Goal: Task Accomplishment & Management: Manage account settings

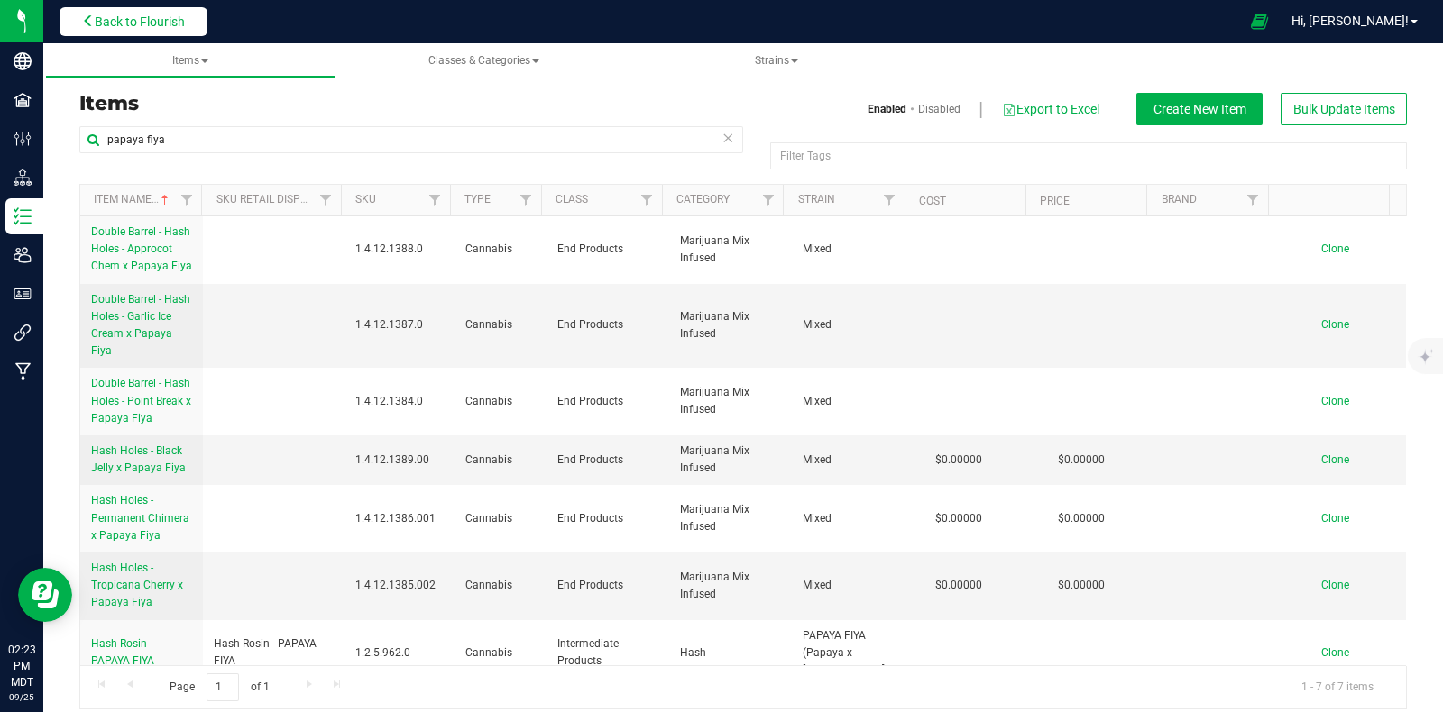
click at [119, 19] on span "Back to Flourish" at bounding box center [140, 21] width 90 height 14
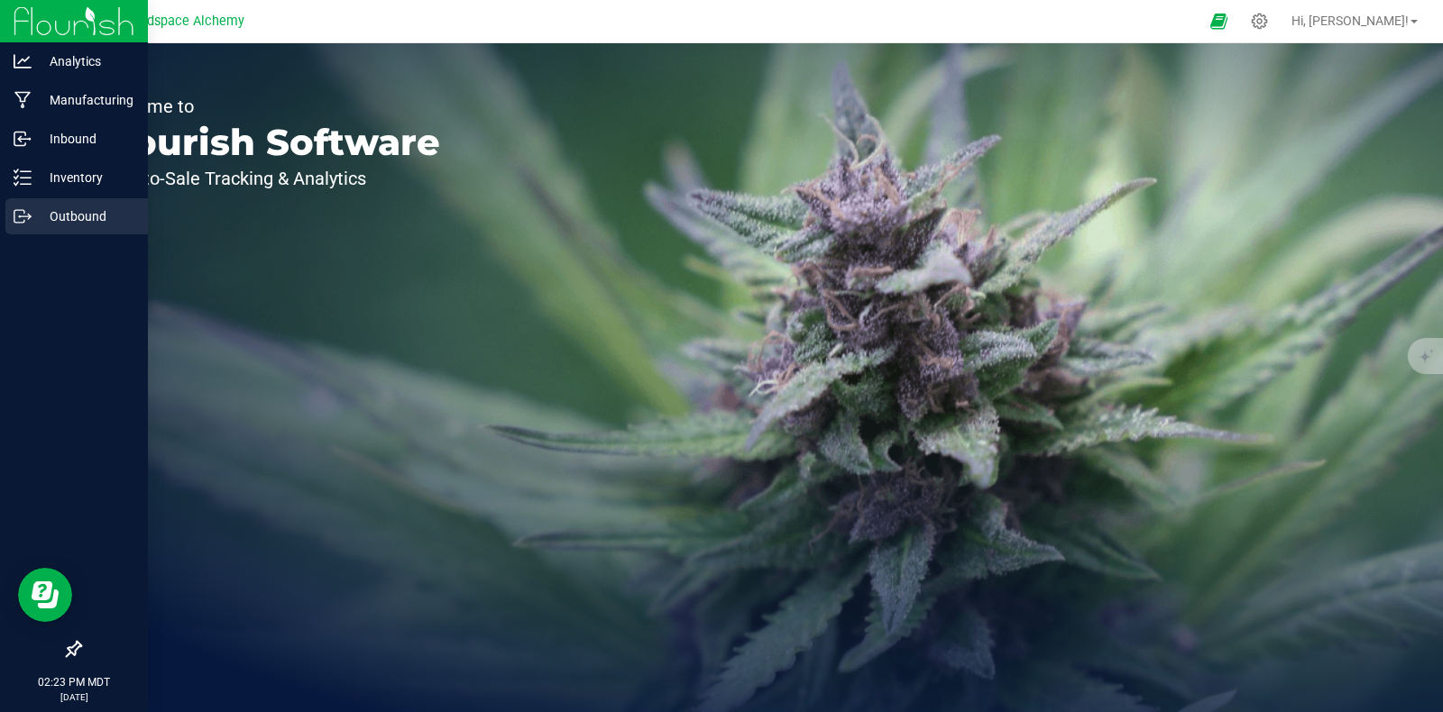
click at [36, 209] on p "Outbound" at bounding box center [86, 217] width 108 height 22
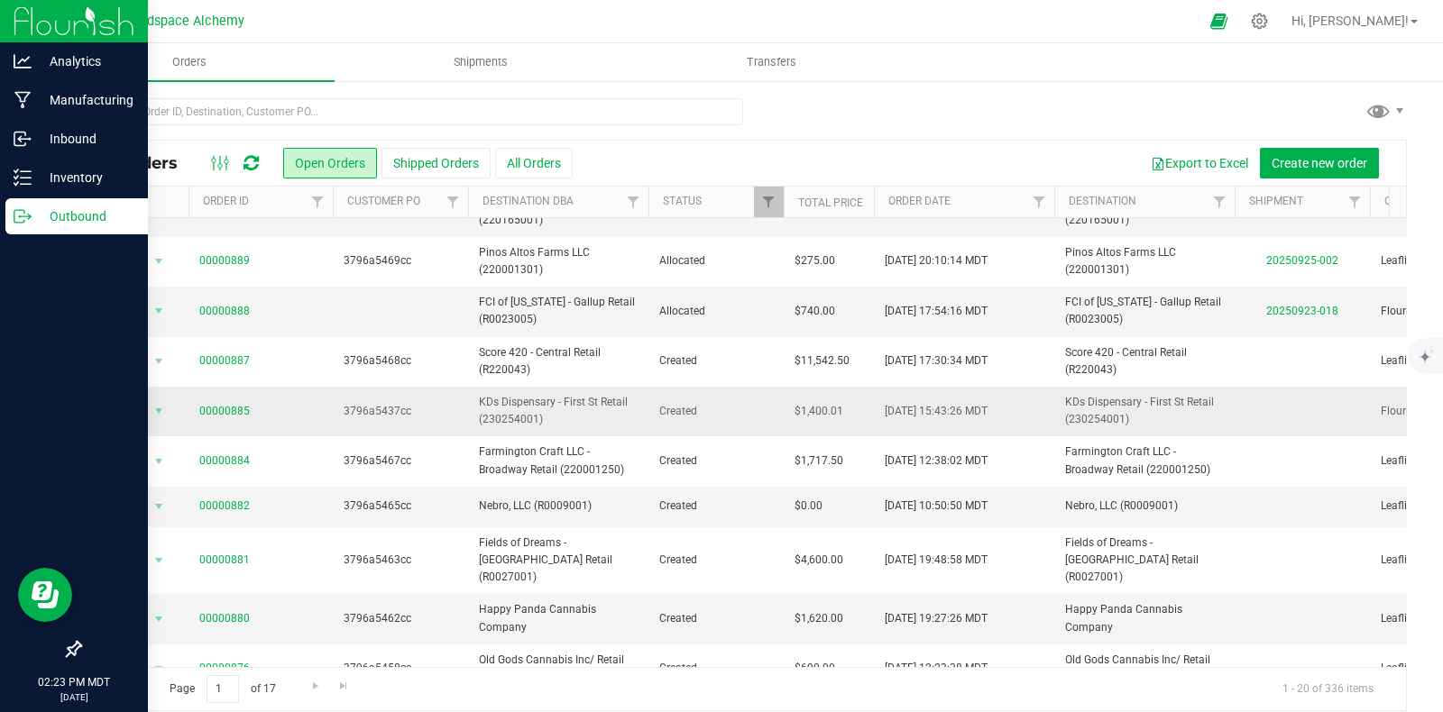
scroll to position [450, 0]
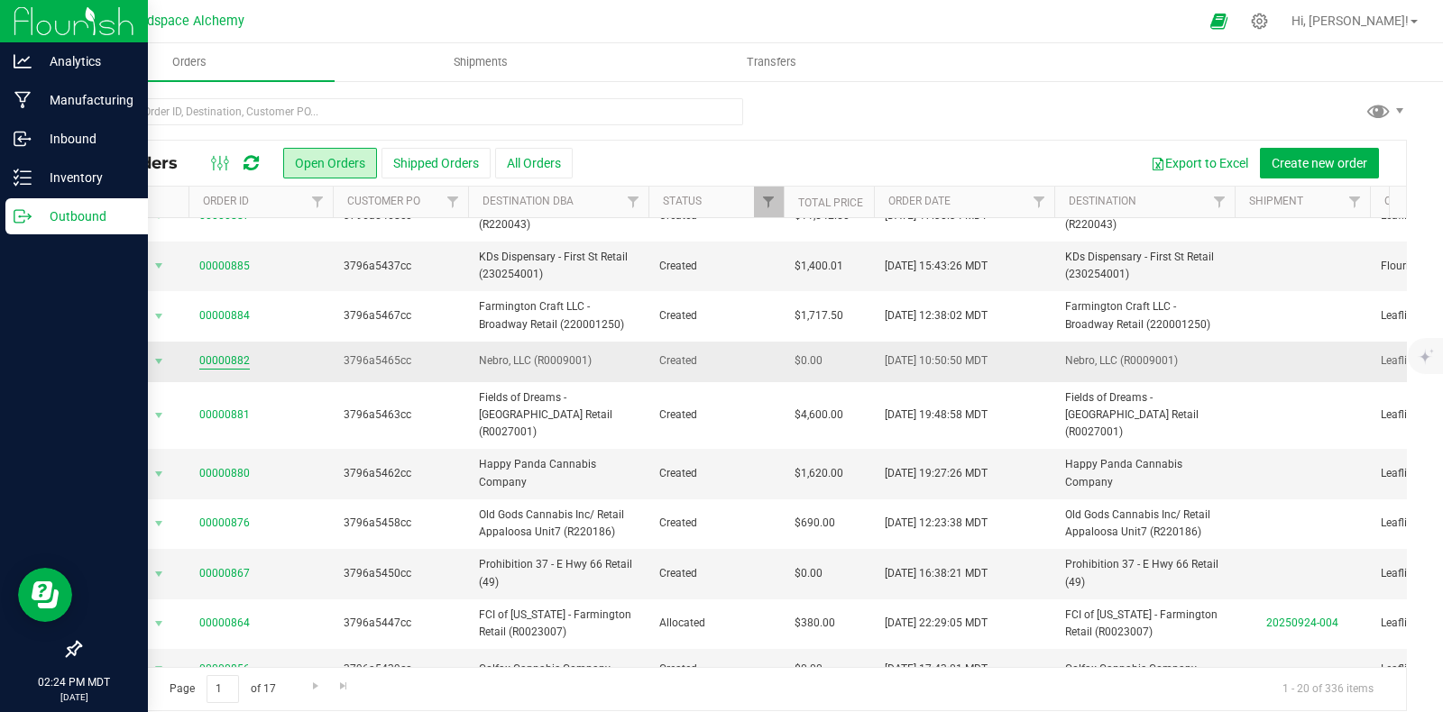
click at [235, 353] on link "00000882" at bounding box center [224, 361] width 50 height 17
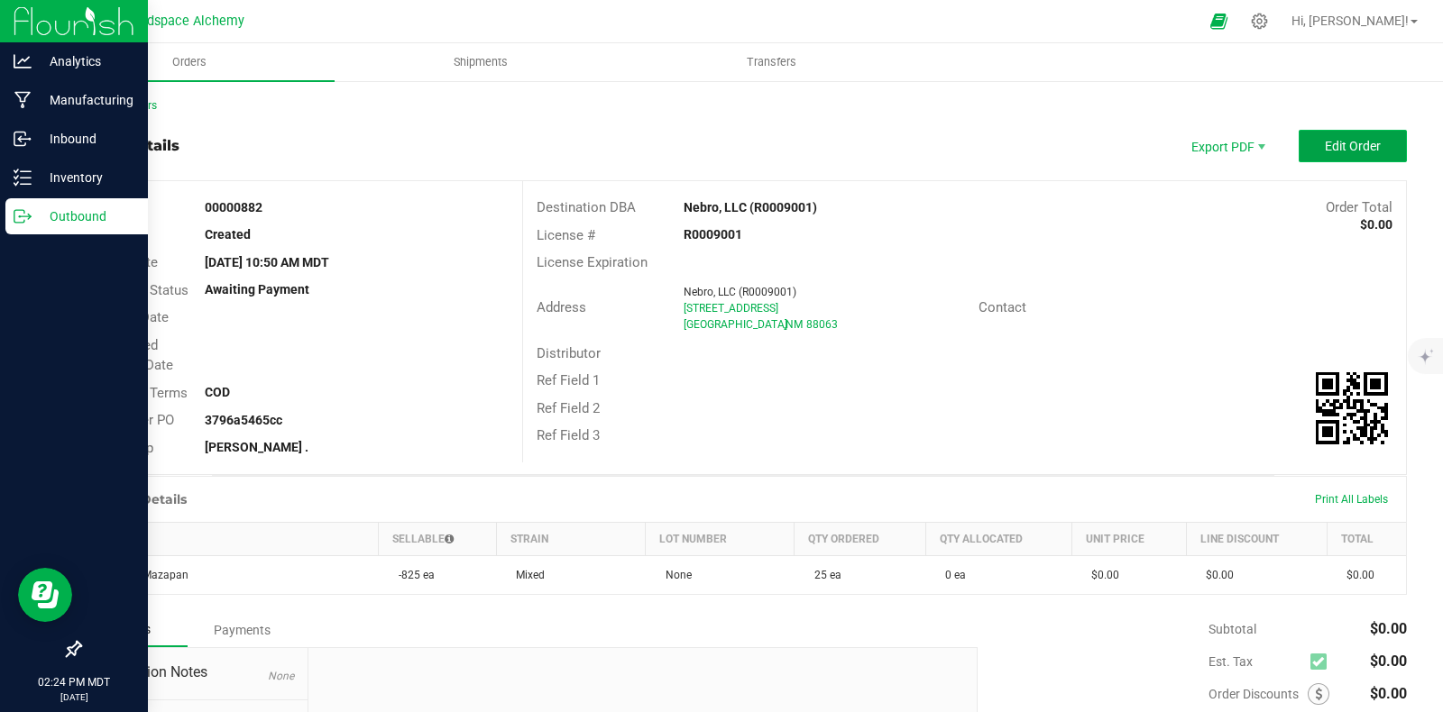
click at [1331, 151] on span "Edit Order" at bounding box center [1353, 146] width 56 height 14
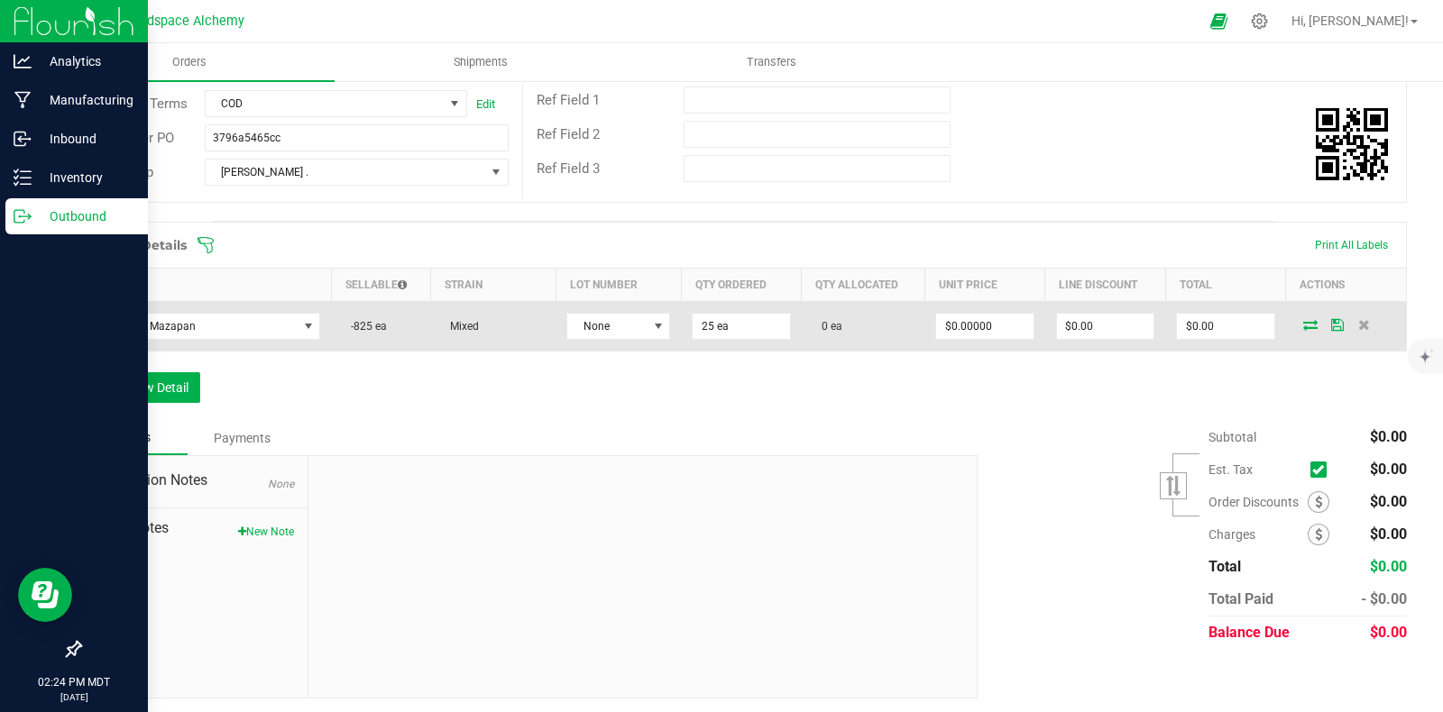
scroll to position [299, 0]
drag, startPoint x: 1219, startPoint y: 299, endPoint x: 1215, endPoint y: 311, distance: 12.6
click at [1217, 304] on td "$0.00" at bounding box center [1225, 325] width 120 height 50
click at [1213, 314] on input "0" at bounding box center [1225, 324] width 96 height 25
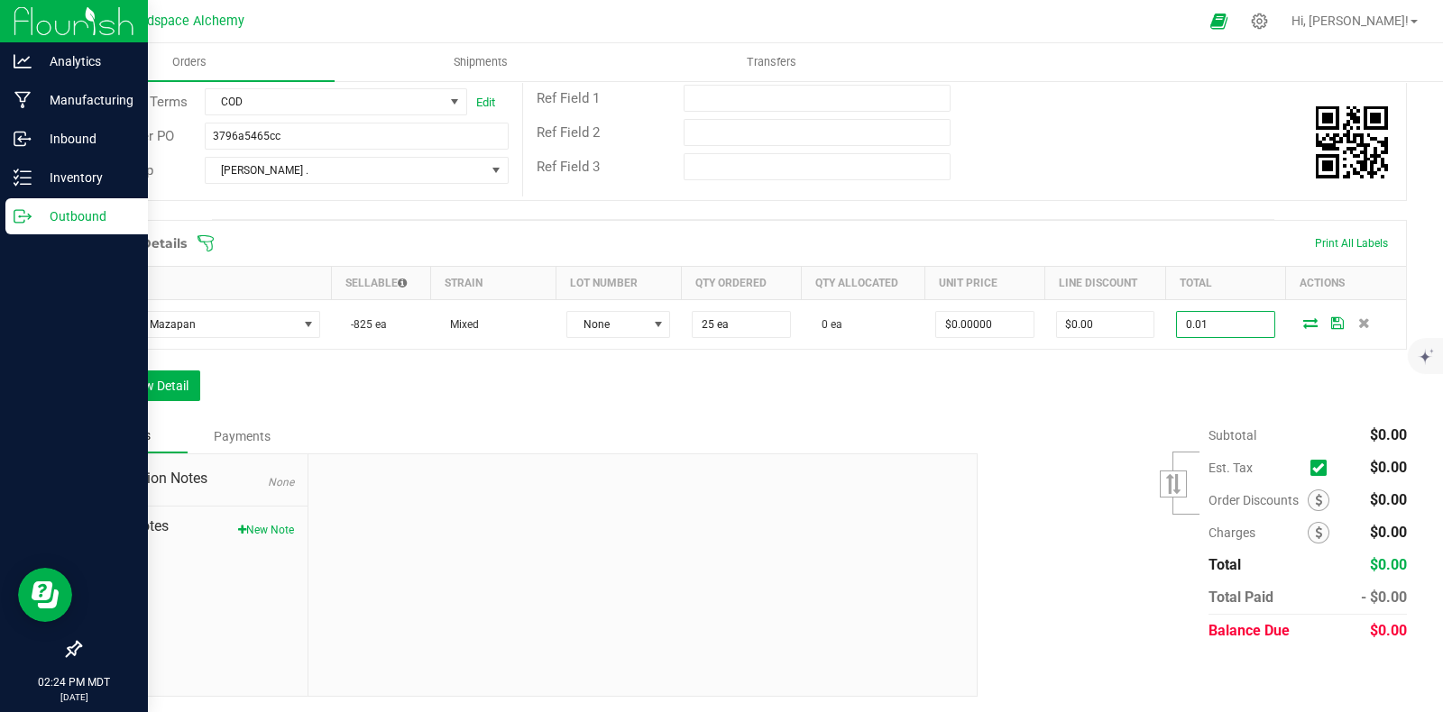
type input "0.01"
type input "$0.00040"
type input "$0.01"
click at [1107, 400] on div "Order Details Print All Labels Item Sellable Strain Lot Number Qty Ordered Qty …" at bounding box center [742, 319] width 1327 height 199
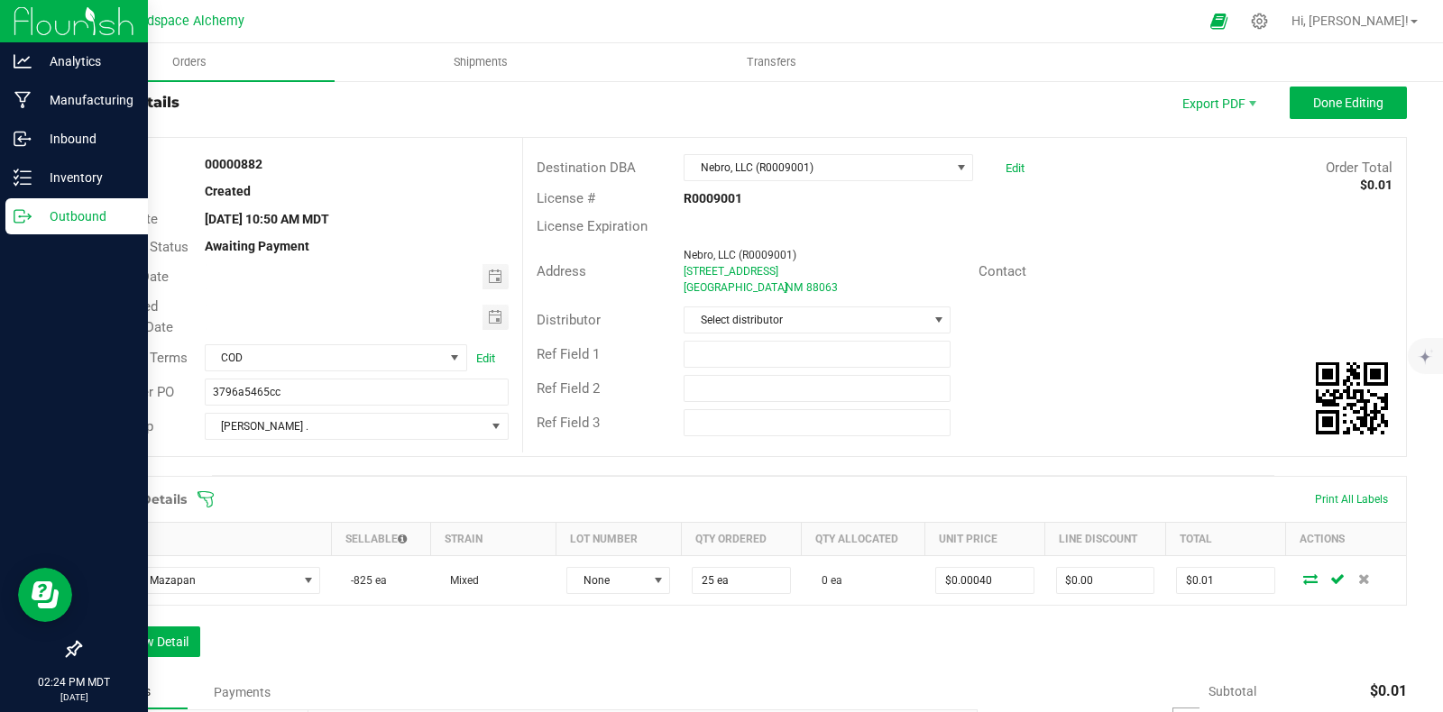
scroll to position [0, 0]
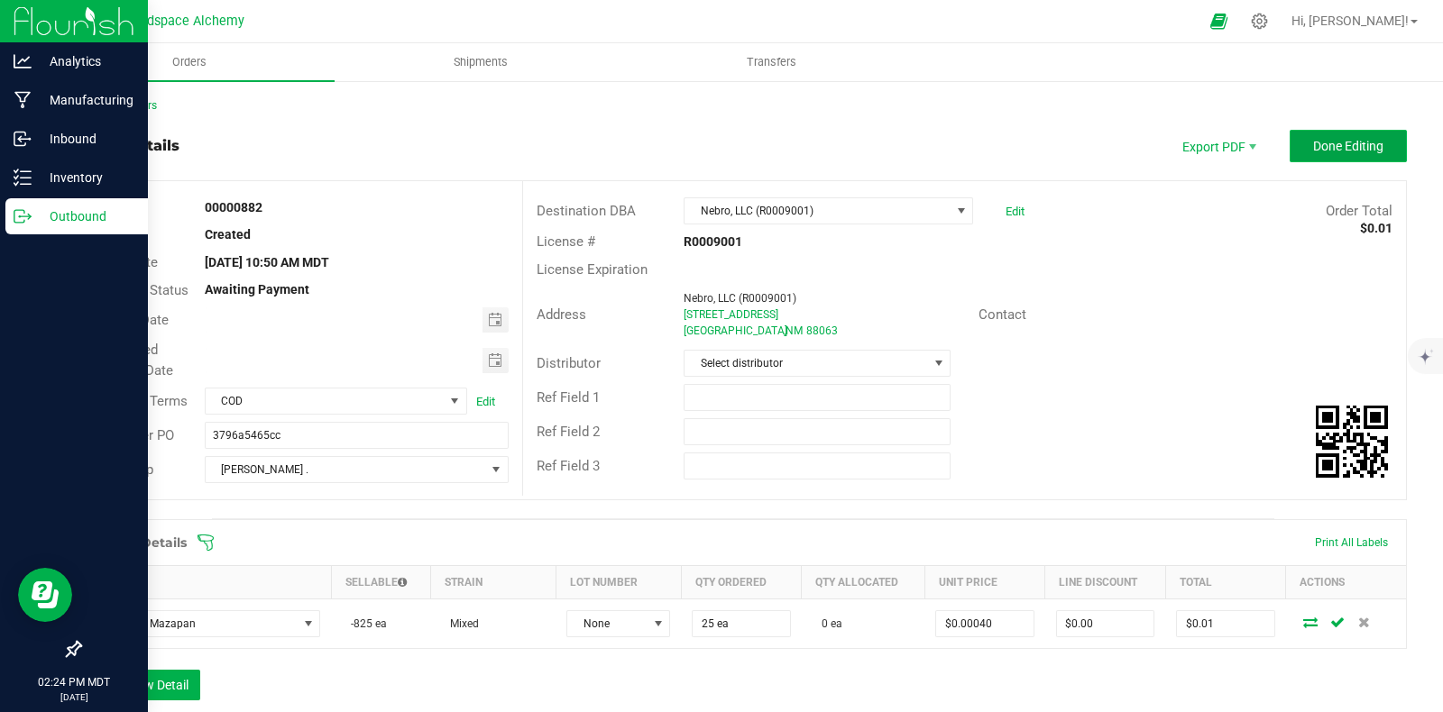
click at [1335, 141] on span "Done Editing" at bounding box center [1348, 146] width 70 height 14
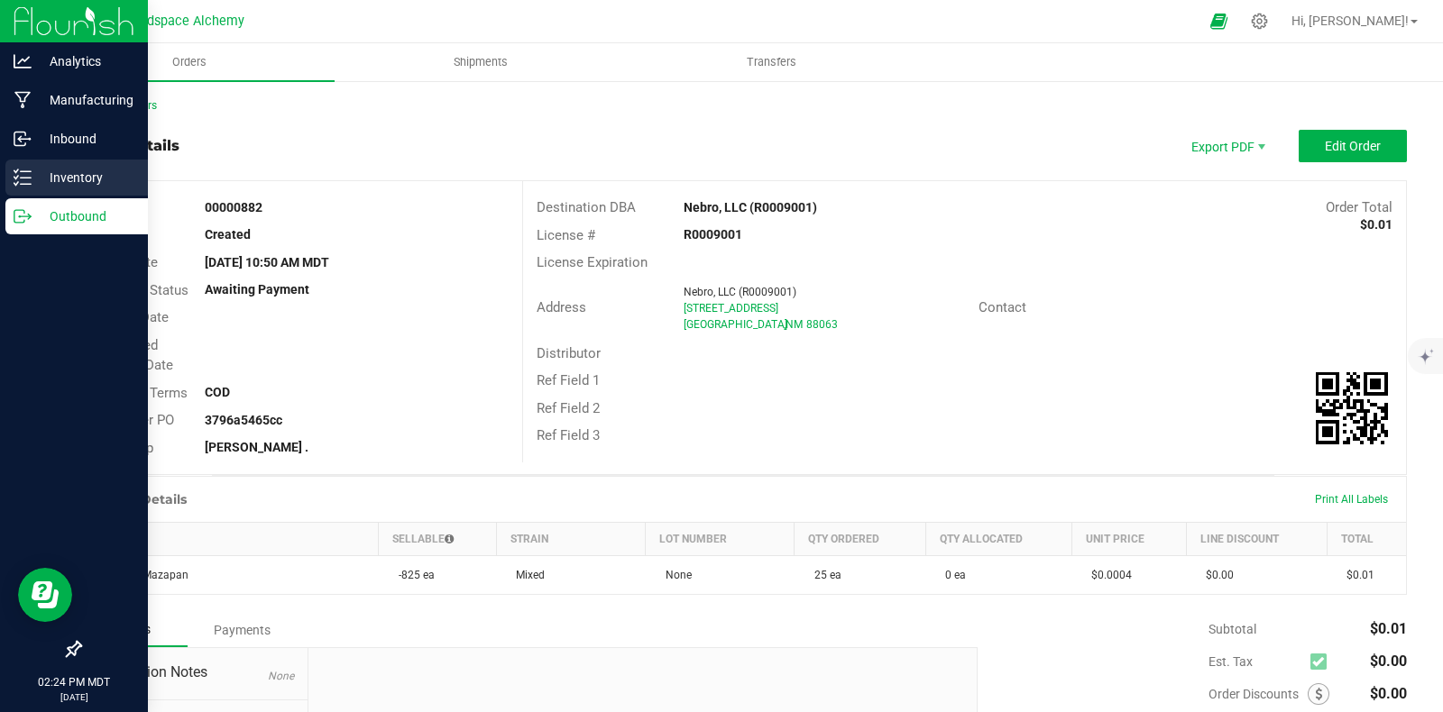
click at [29, 177] on icon at bounding box center [23, 178] width 18 height 18
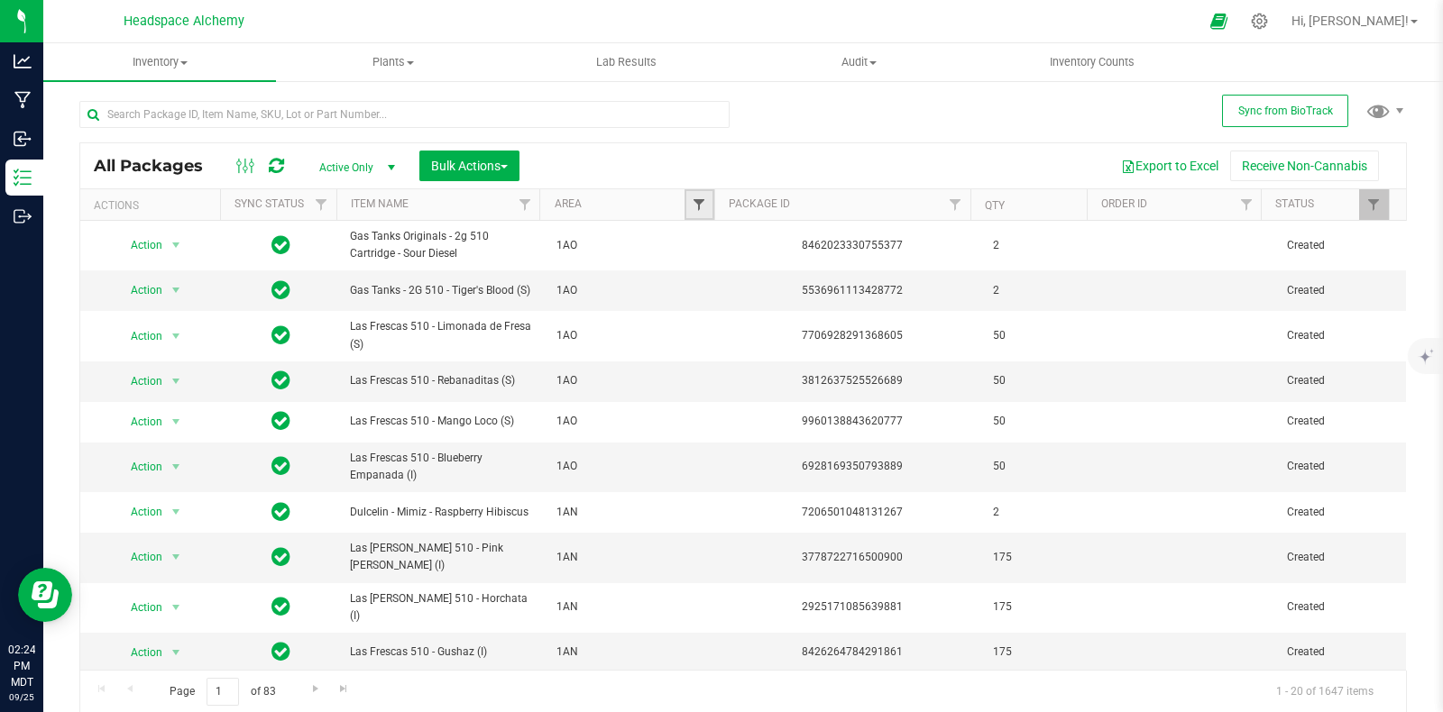
click at [692, 202] on span "Filter" at bounding box center [699, 204] width 14 height 14
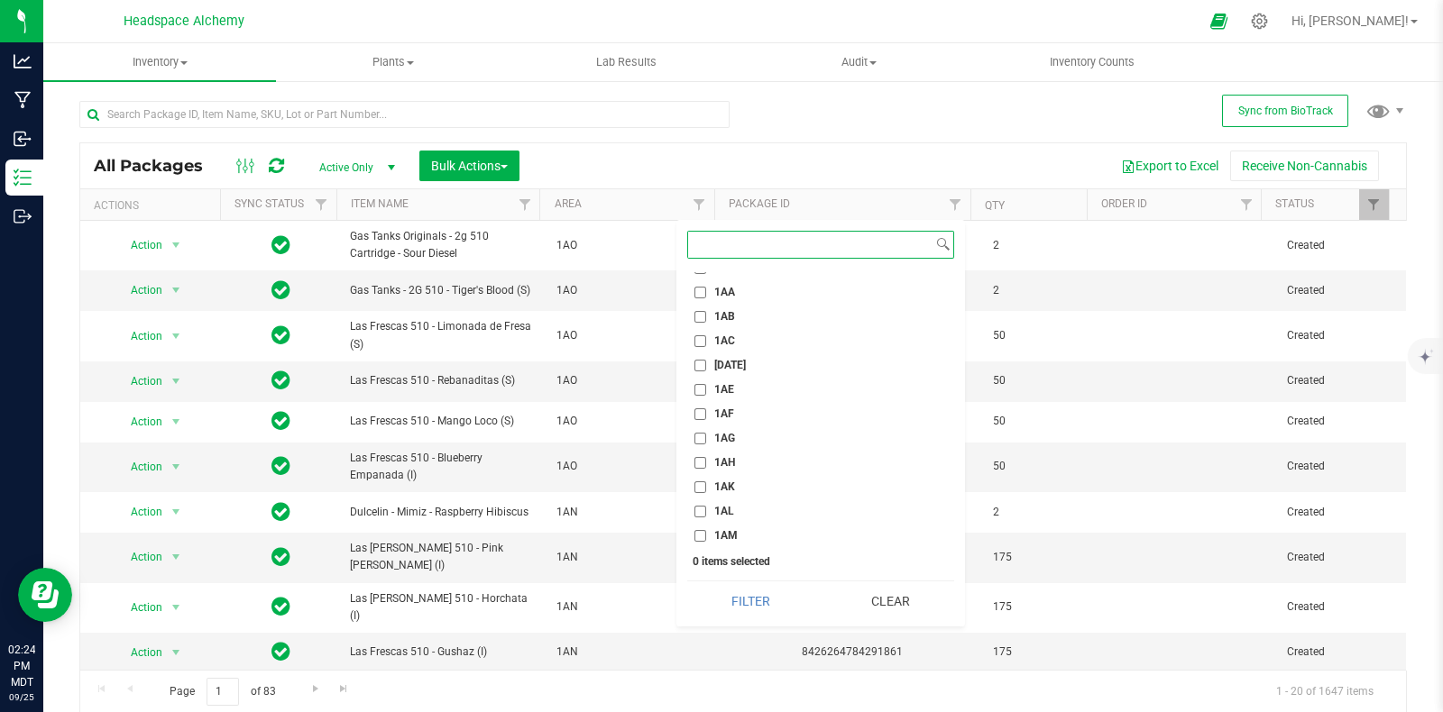
scroll to position [901, 0]
click at [703, 422] on input "1AH" at bounding box center [700, 428] width 12 height 12
checkbox input "true"
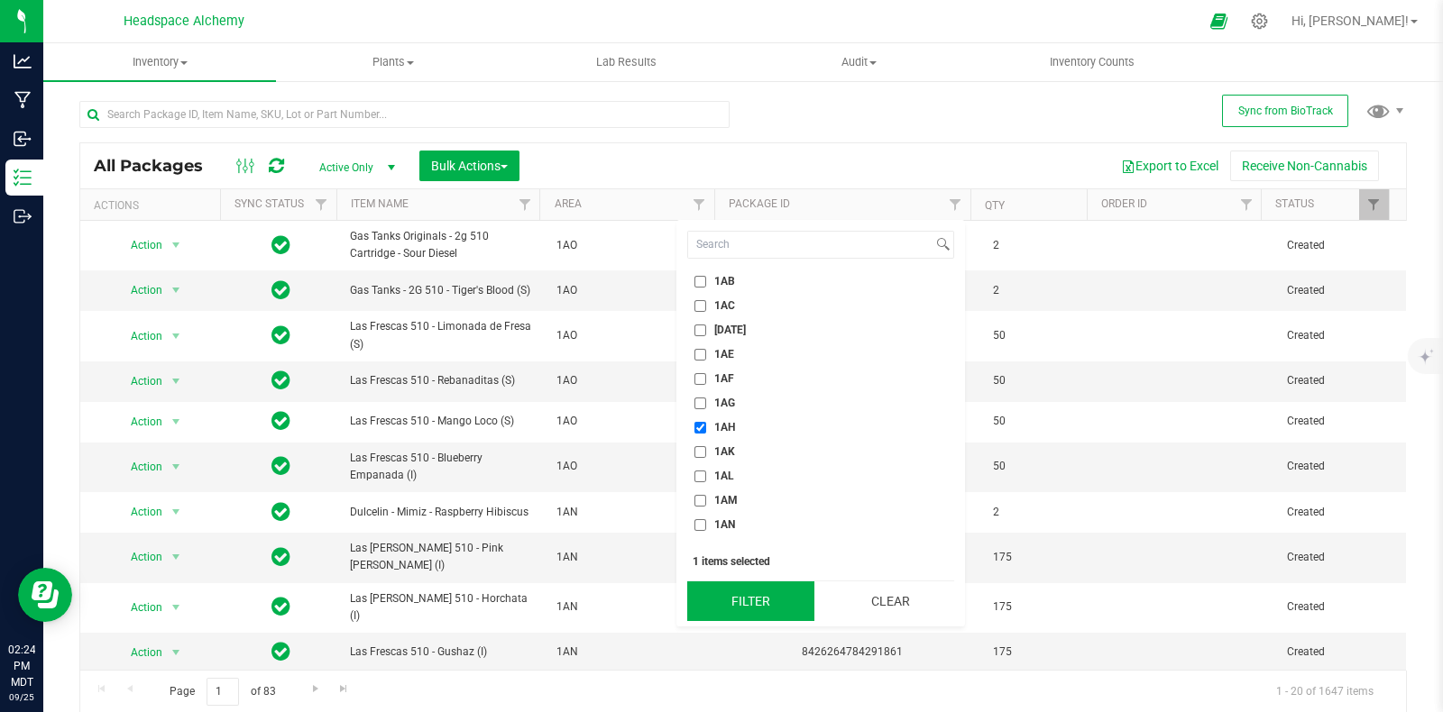
click at [761, 603] on button "Filter" at bounding box center [750, 602] width 127 height 40
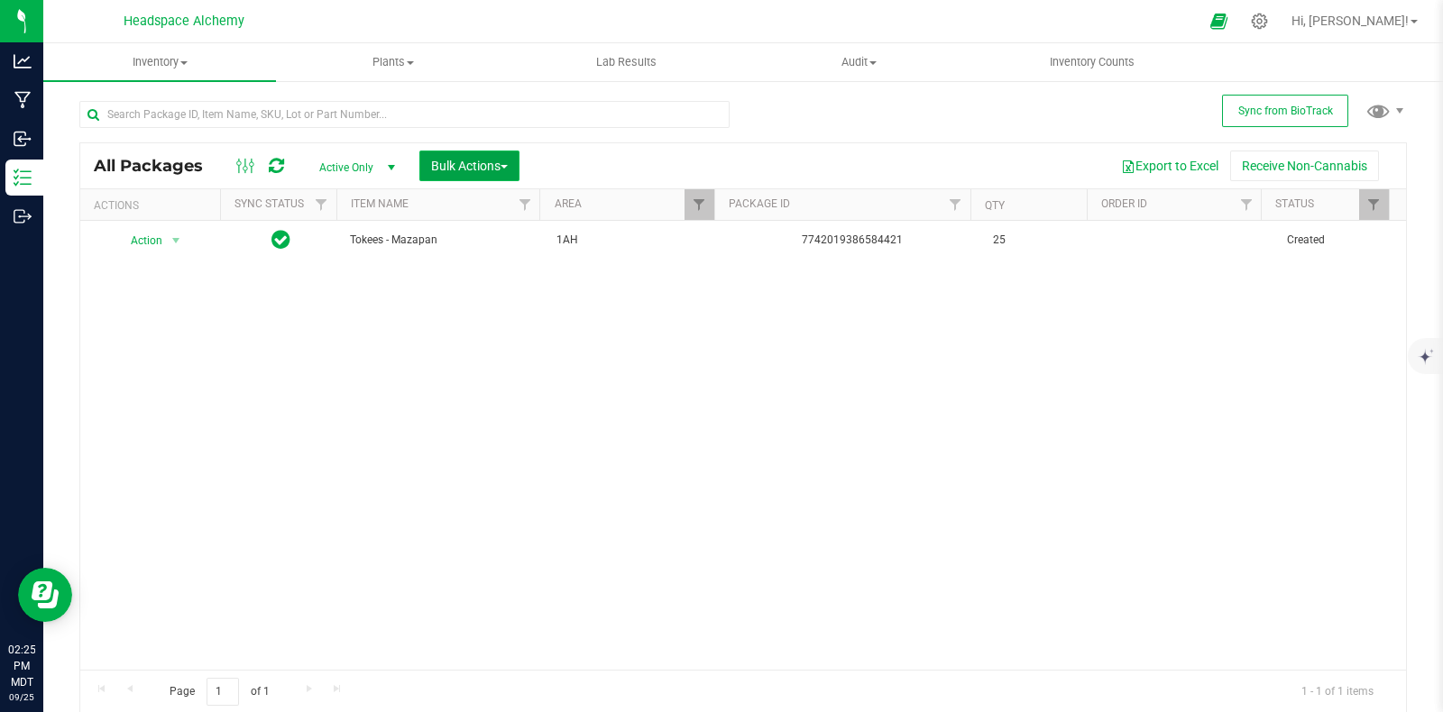
click at [507, 160] on span "Bulk Actions" at bounding box center [469, 166] width 77 height 14
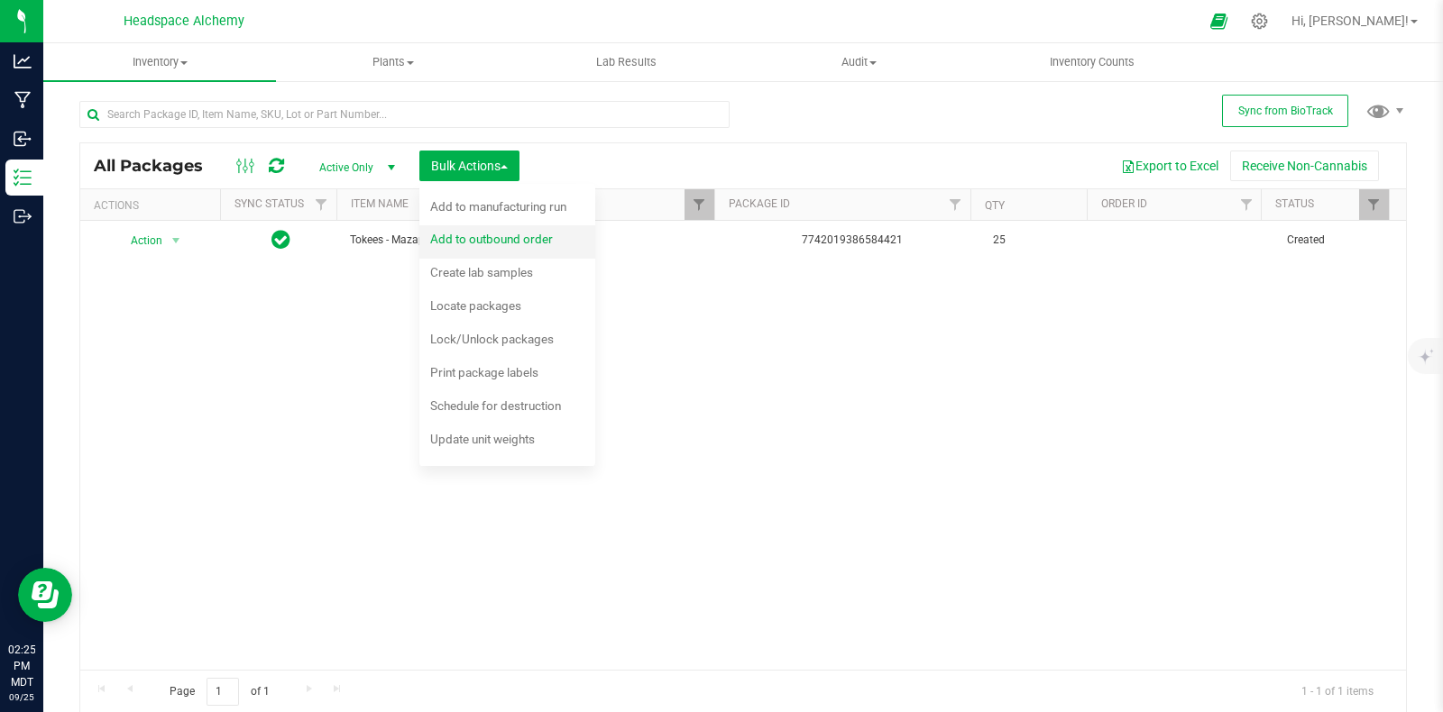
click at [527, 234] on span "Add to outbound order" at bounding box center [491, 239] width 123 height 14
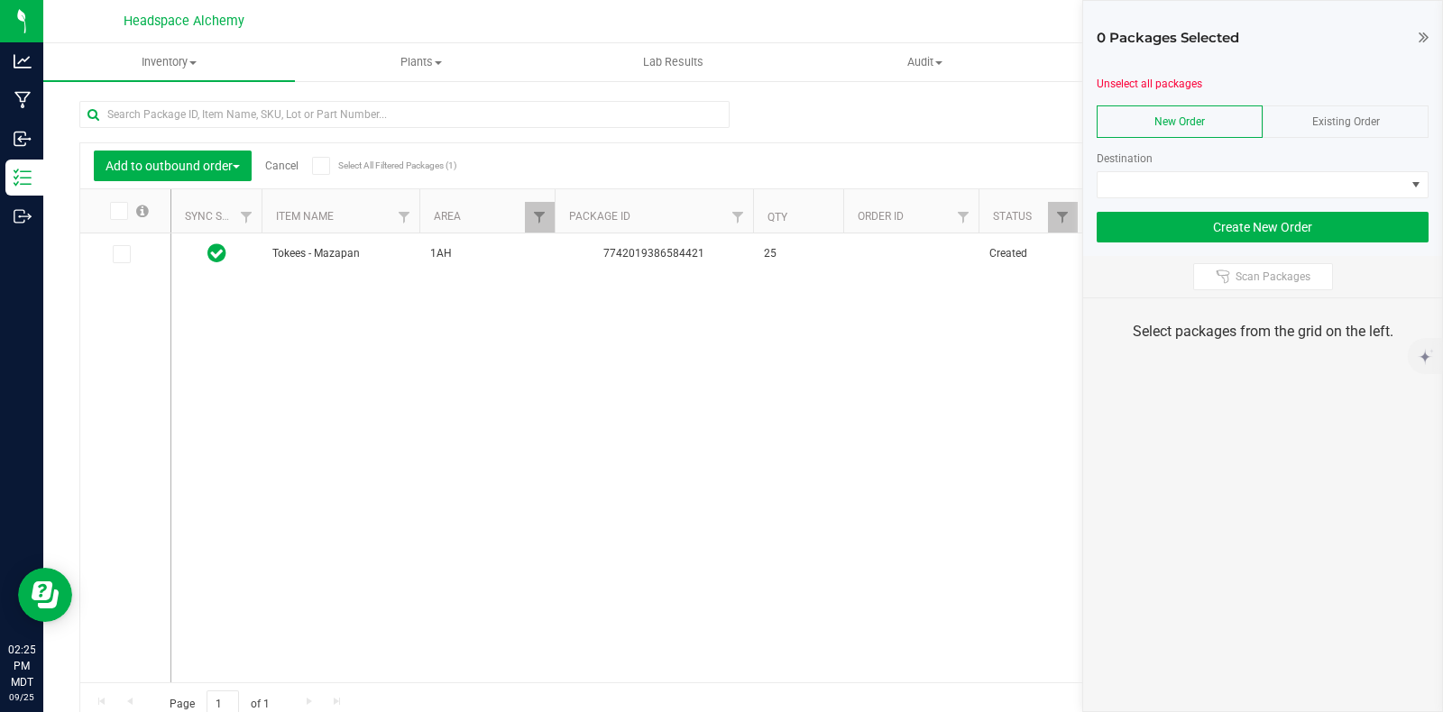
click at [1353, 116] on span "Existing Order" at bounding box center [1346, 121] width 68 height 13
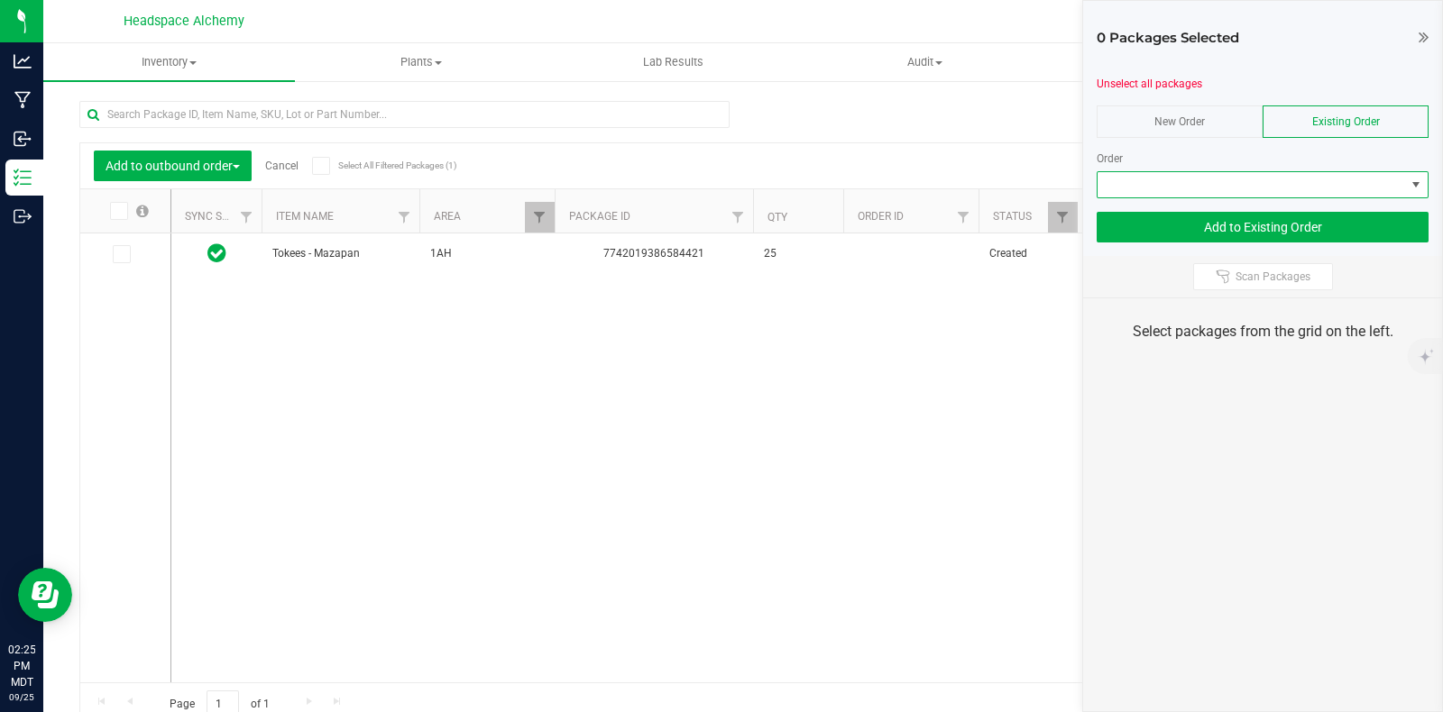
click at [1420, 188] on span at bounding box center [1415, 185] width 14 height 14
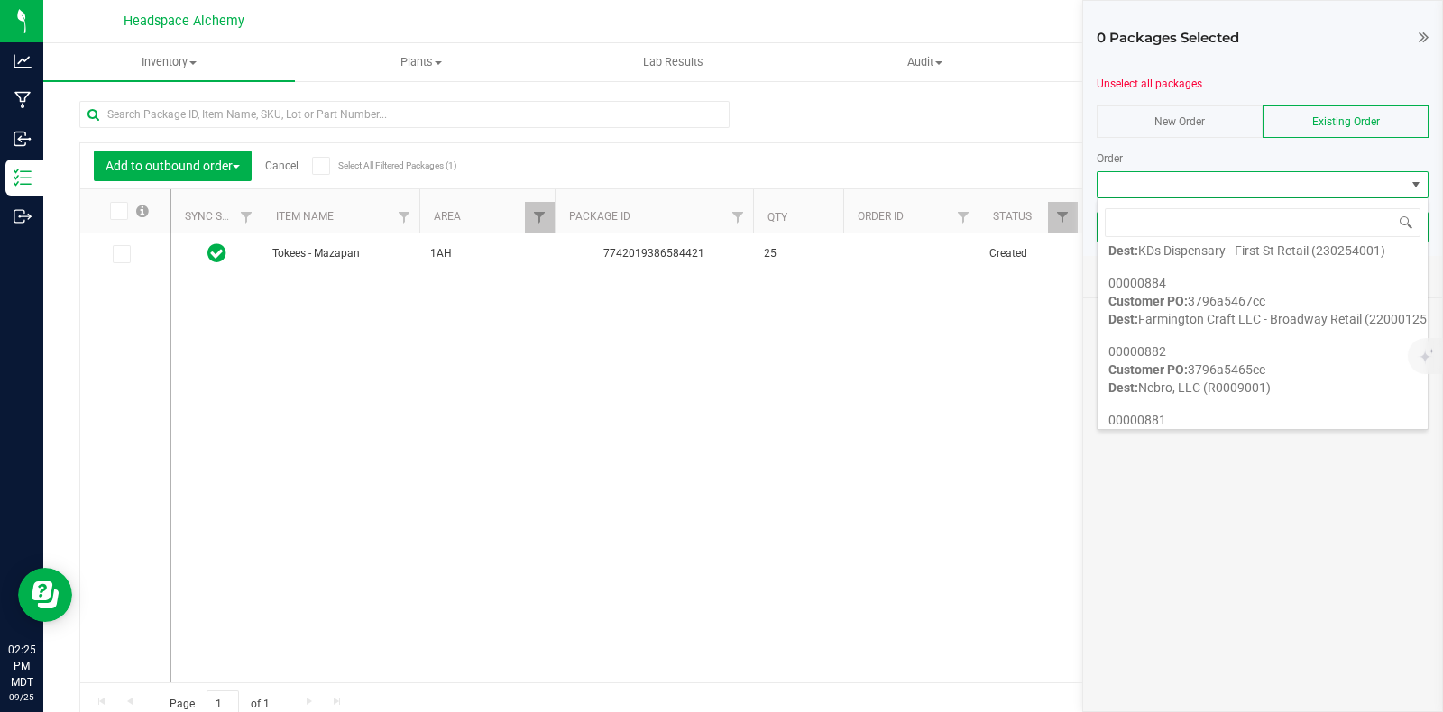
scroll to position [564, 0]
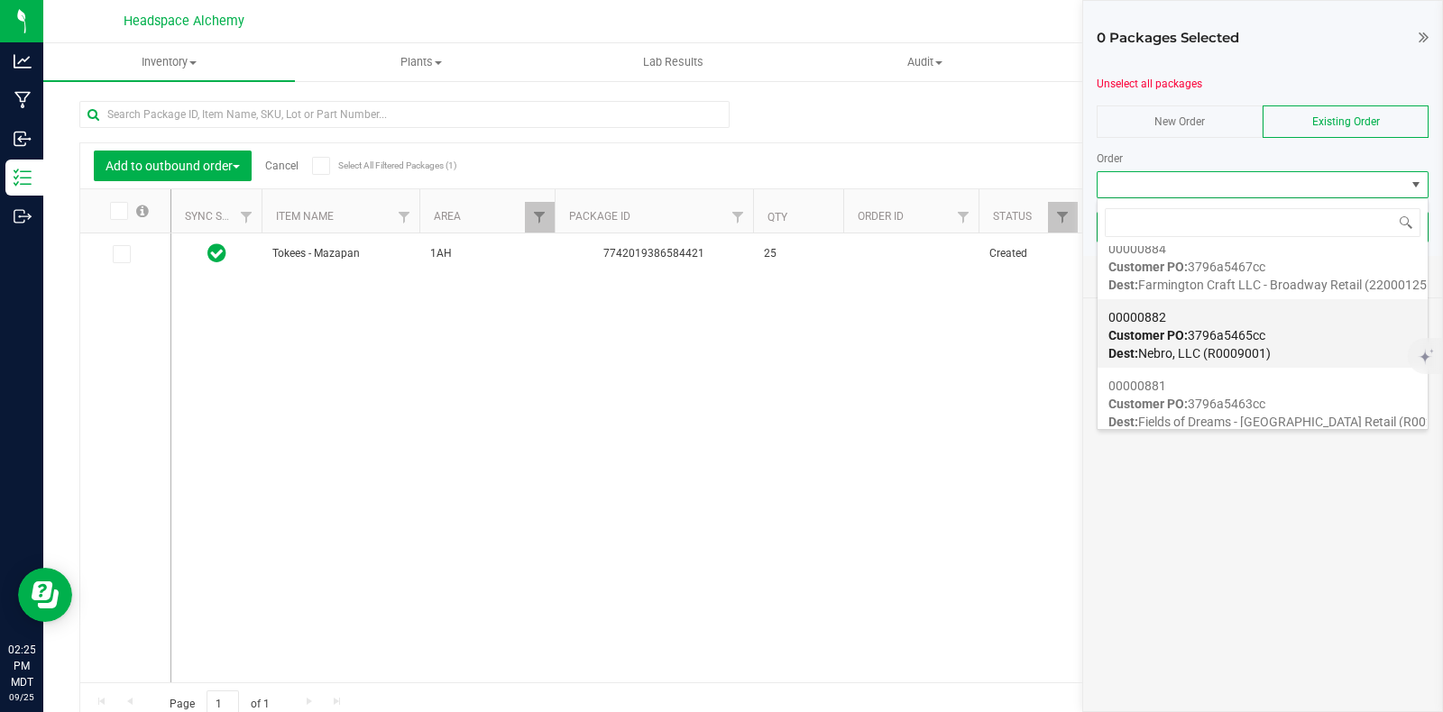
click at [1289, 331] on div "00000882 Customer PO: 3796a5465cc Dest: Nebro, LLC (R0009001)" at bounding box center [1262, 335] width 308 height 69
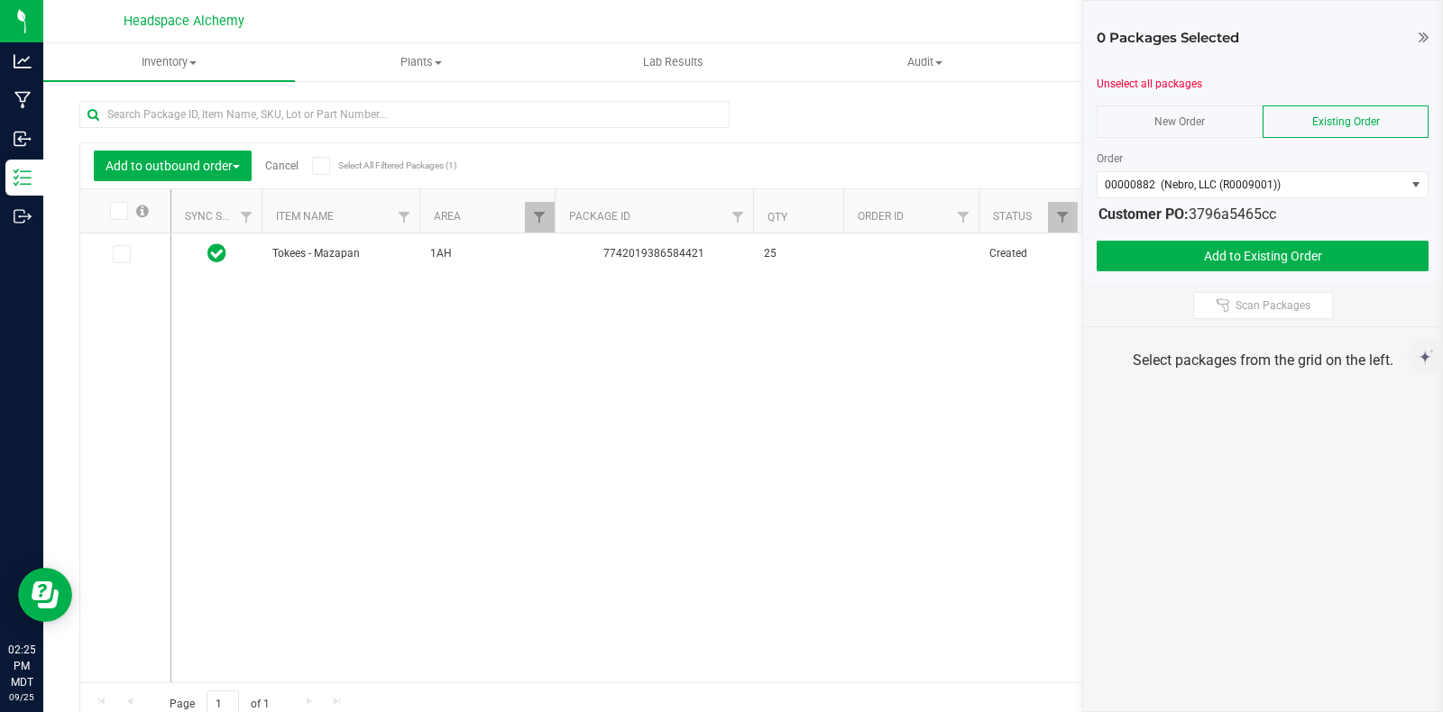
click at [319, 166] on icon at bounding box center [321, 166] width 12 height 0
click at [0, 0] on input "Select All Filtered Packages (1)" at bounding box center [0, 0] width 0 height 0
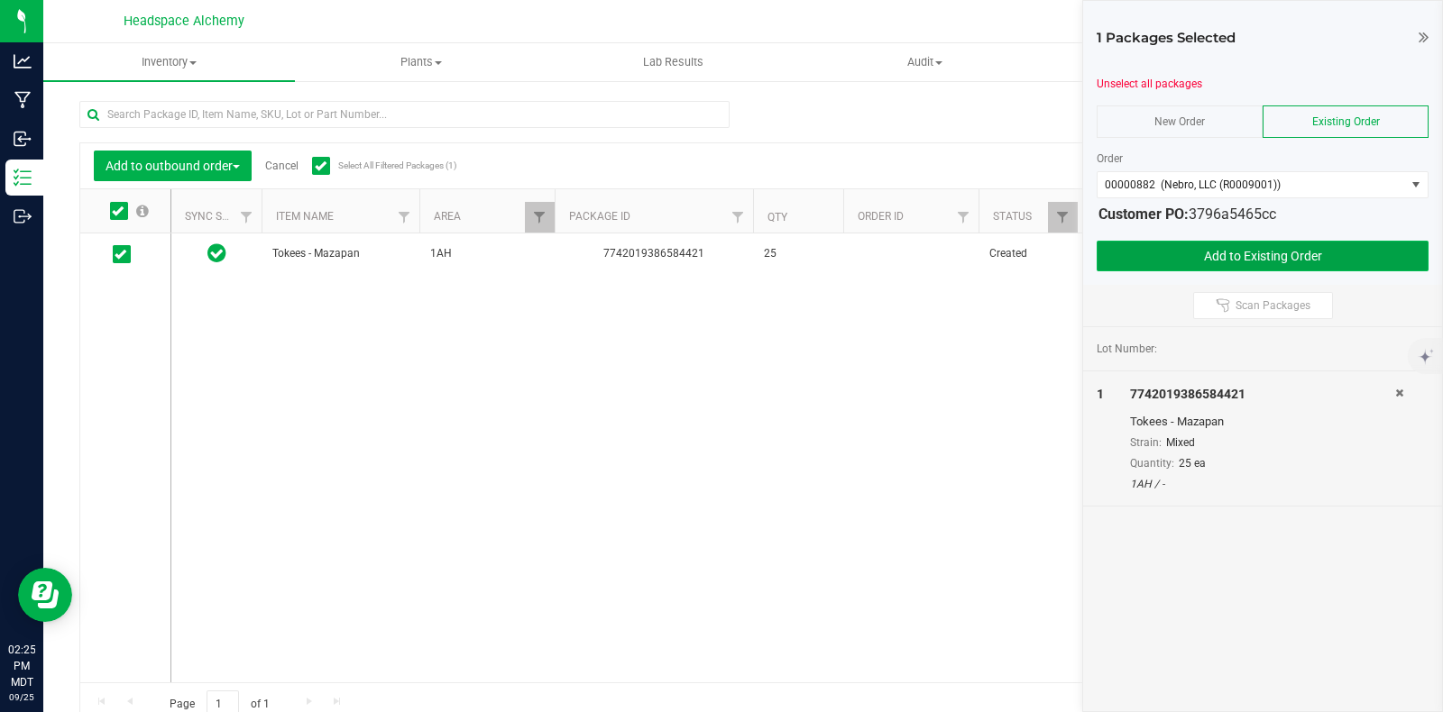
click at [1280, 254] on button "Add to Existing Order" at bounding box center [1262, 256] width 332 height 31
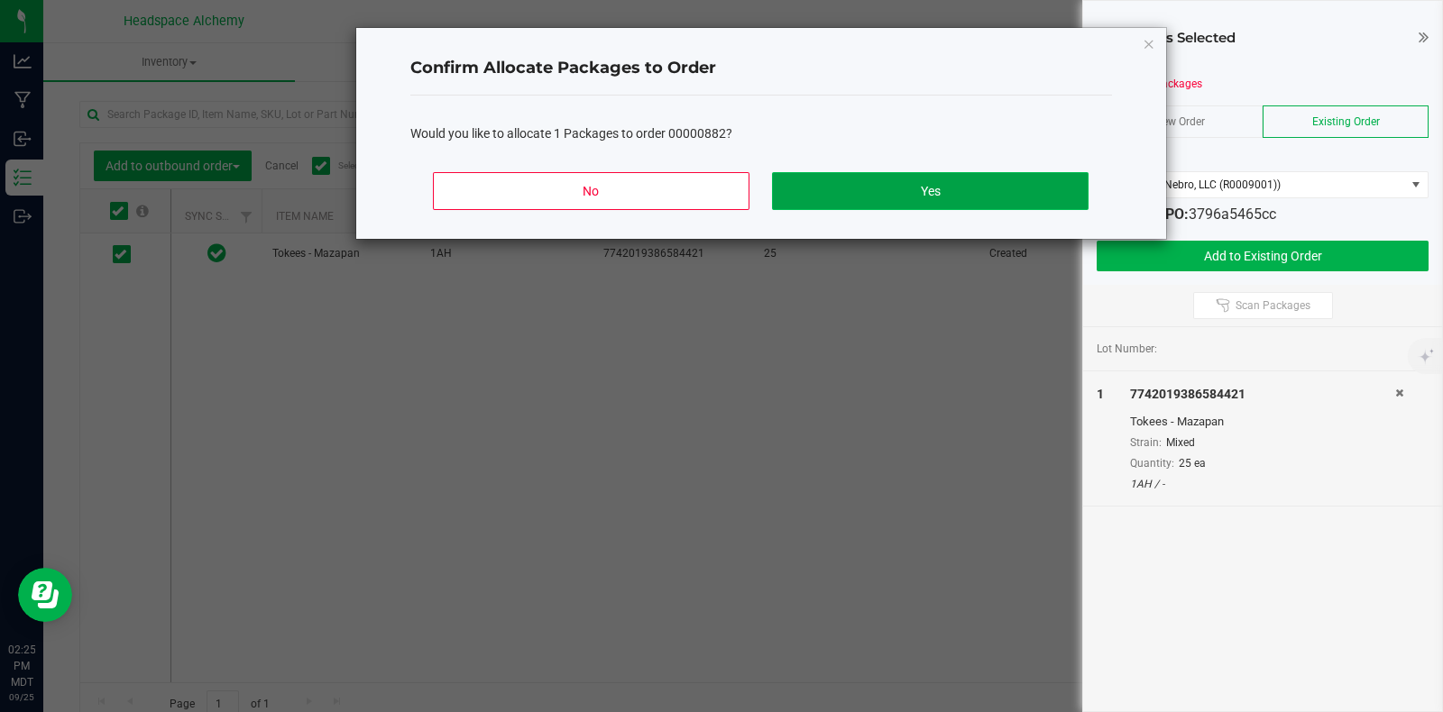
click at [913, 194] on button "Yes" at bounding box center [930, 191] width 316 height 38
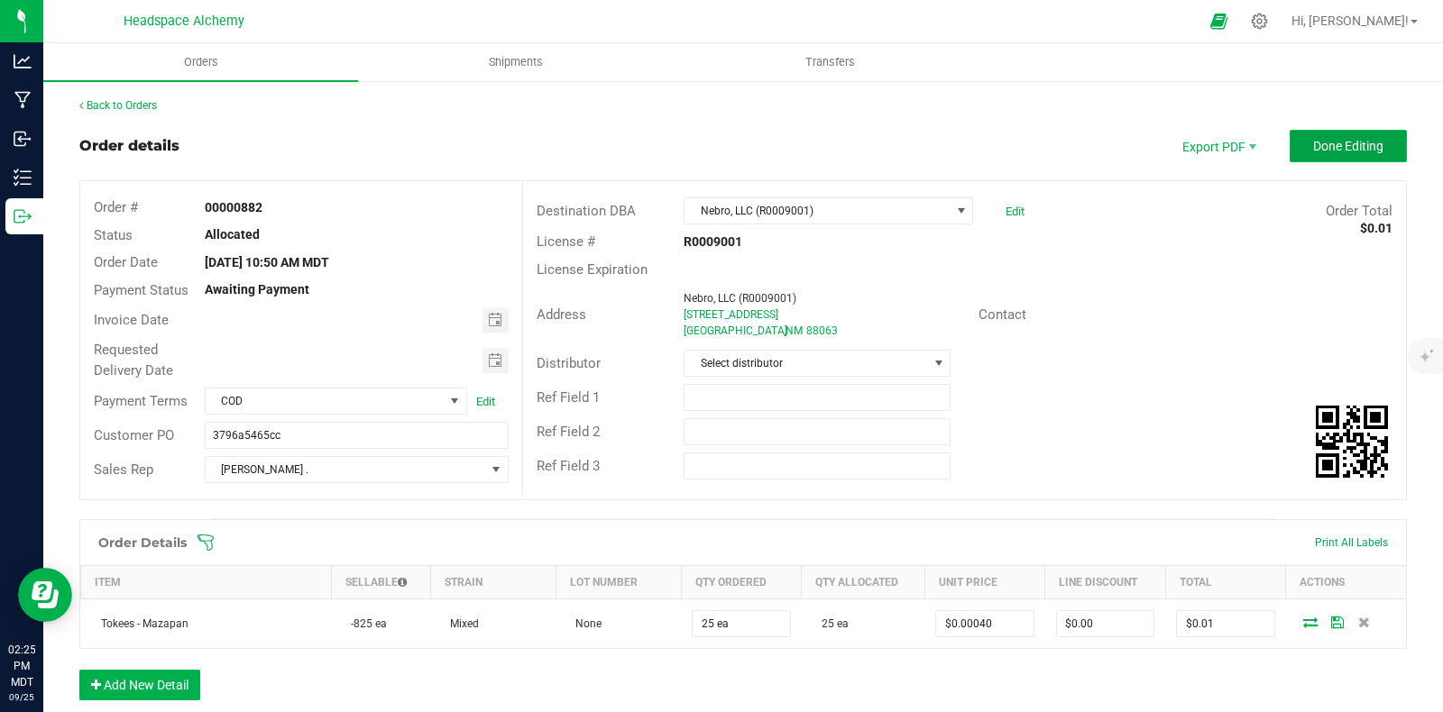
click at [1329, 146] on span "Done Editing" at bounding box center [1348, 146] width 70 height 14
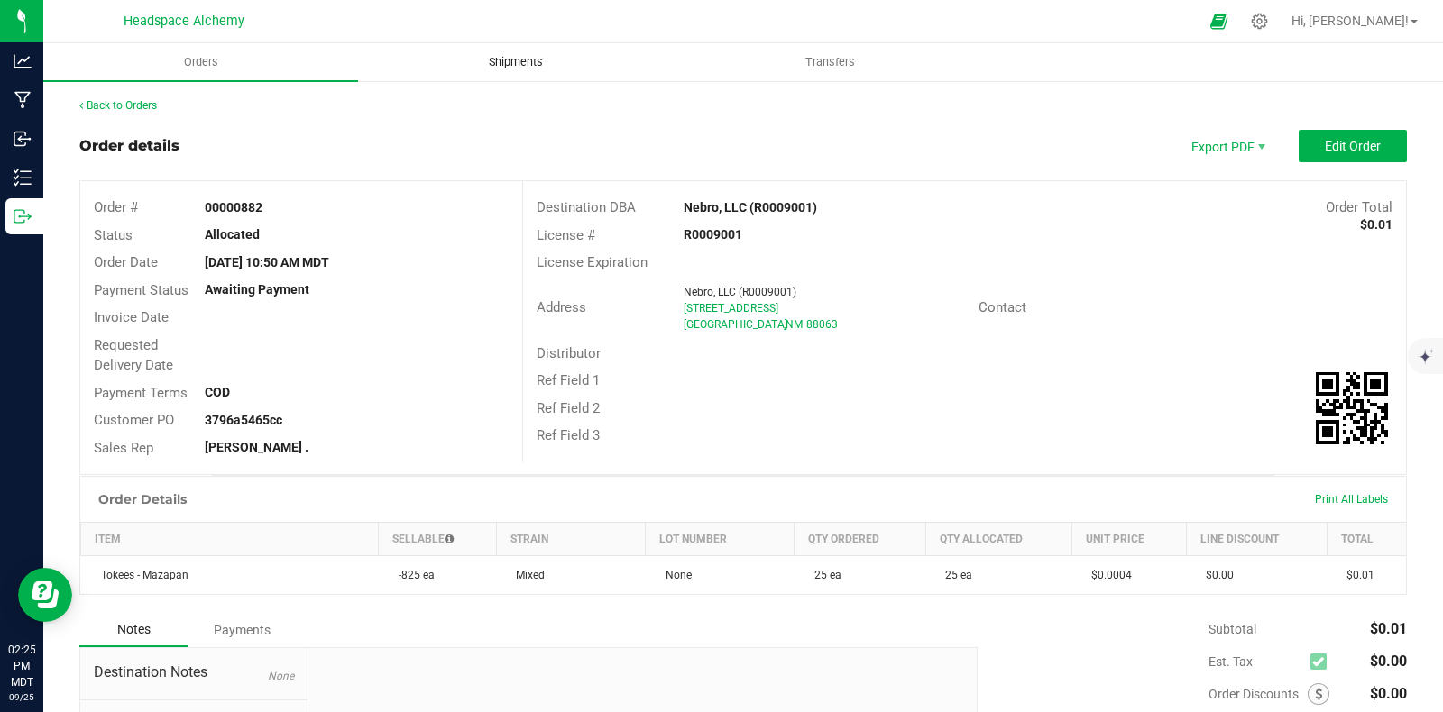
click at [509, 60] on span "Shipments" at bounding box center [515, 62] width 103 height 16
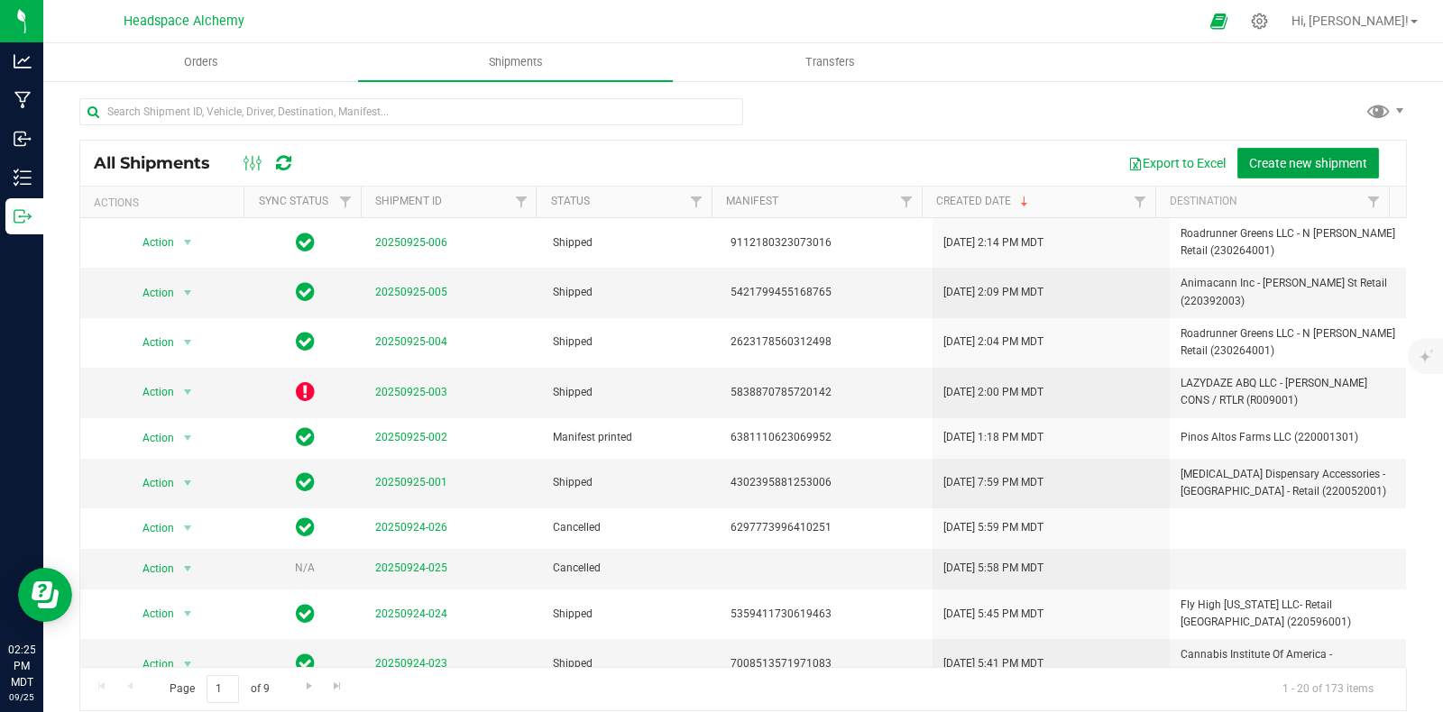
click at [1301, 161] on span "Create new shipment" at bounding box center [1308, 163] width 118 height 14
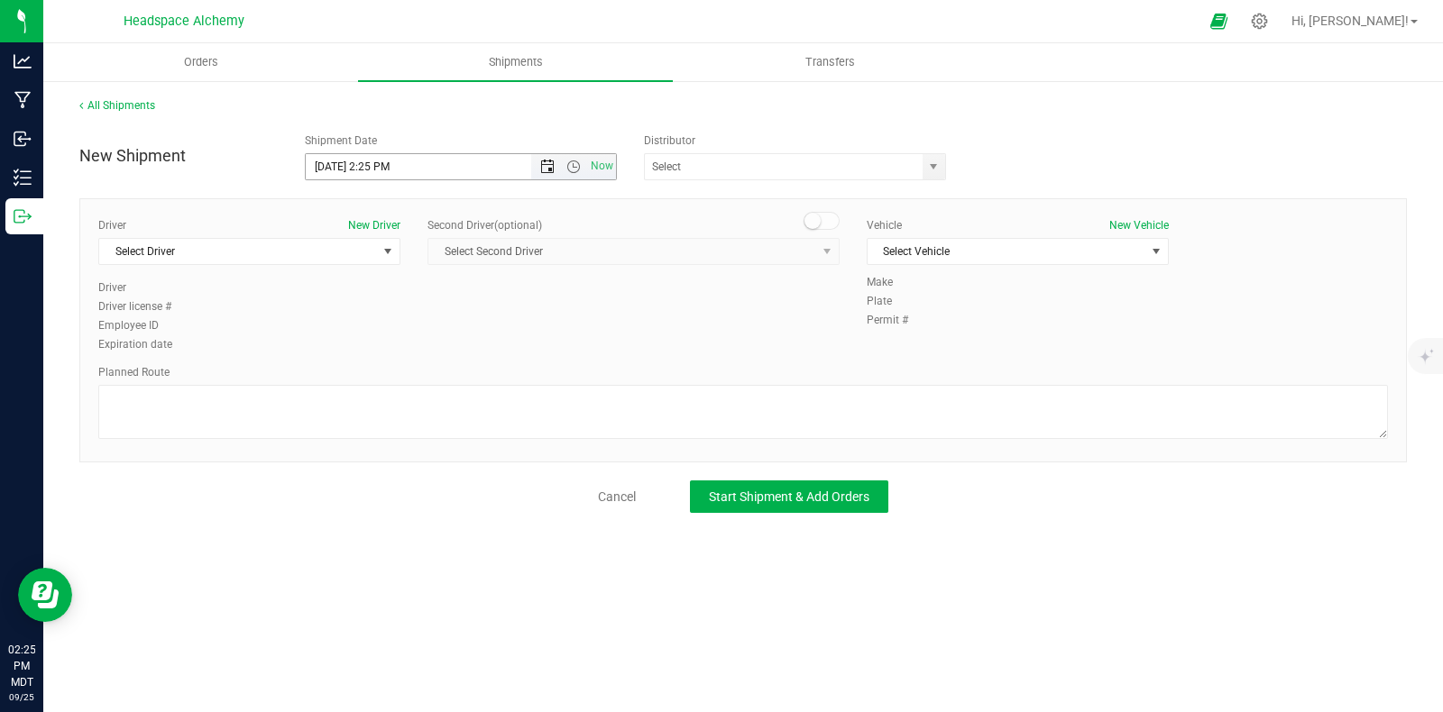
click at [551, 164] on span "Open the date view" at bounding box center [547, 167] width 14 height 14
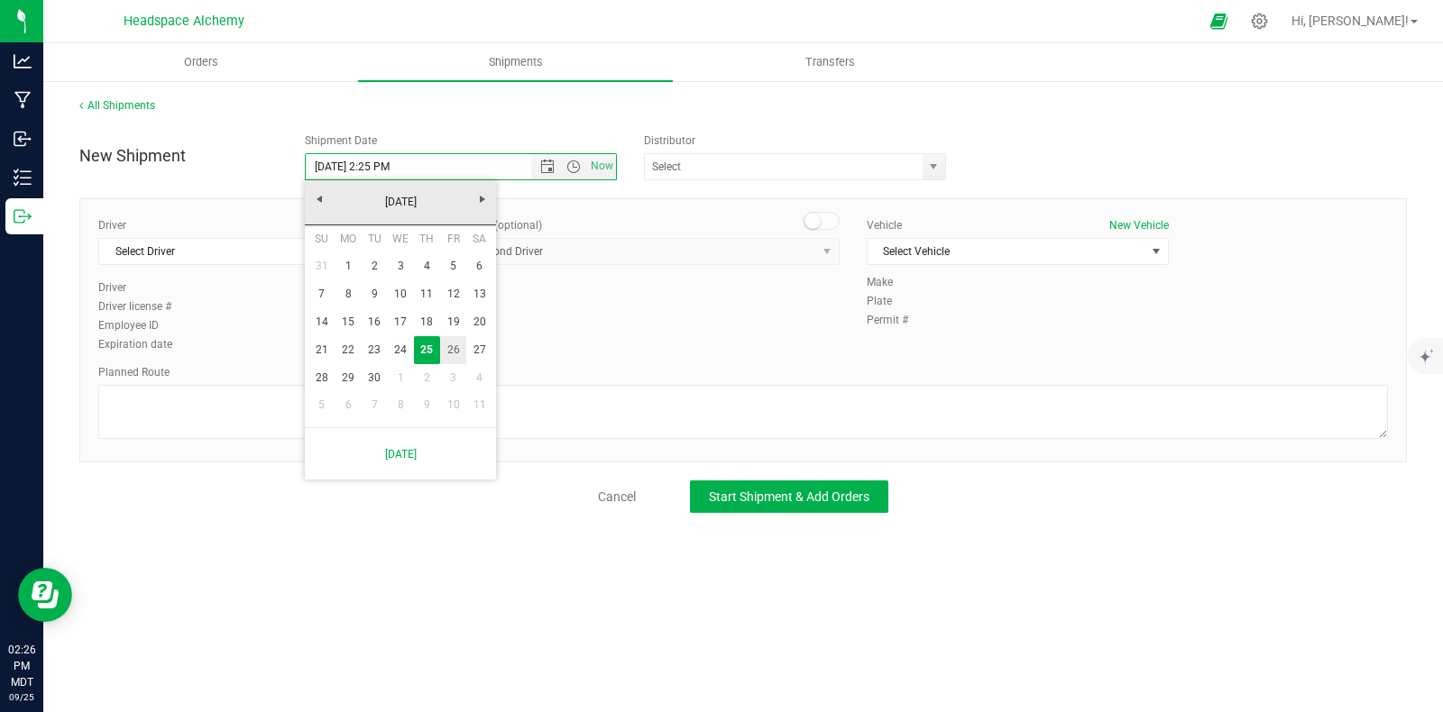
click at [453, 342] on link "26" at bounding box center [453, 350] width 26 height 28
type input "[DATE] 2:25 PM"
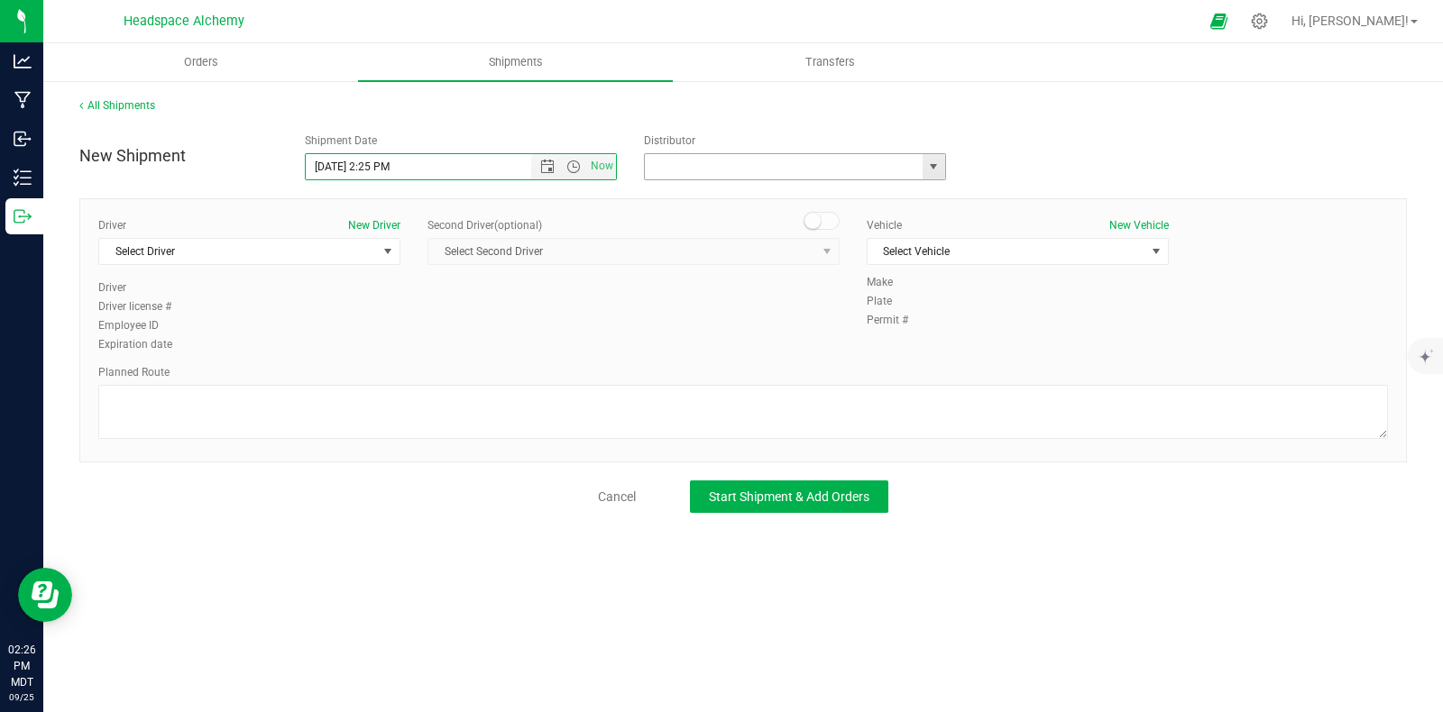
drag, startPoint x: 753, startPoint y: 161, endPoint x: 764, endPoint y: 164, distance: 11.2
click at [754, 161] on input "text" at bounding box center [780, 166] width 270 height 25
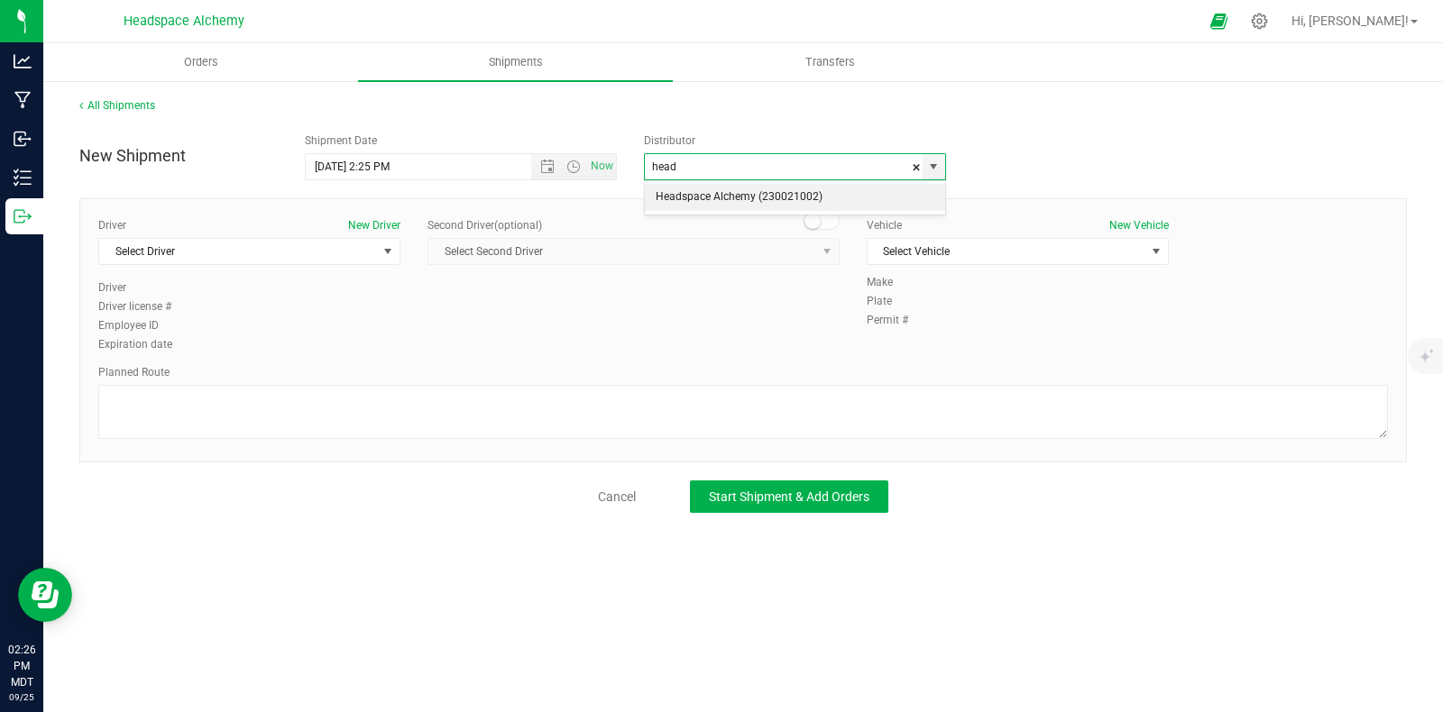
click at [733, 201] on li "Headspace Alchemy (230021002)" at bounding box center [795, 197] width 300 height 27
type input "Headspace Alchemy (230021002)"
click at [380, 257] on span "select" at bounding box center [388, 251] width 23 height 25
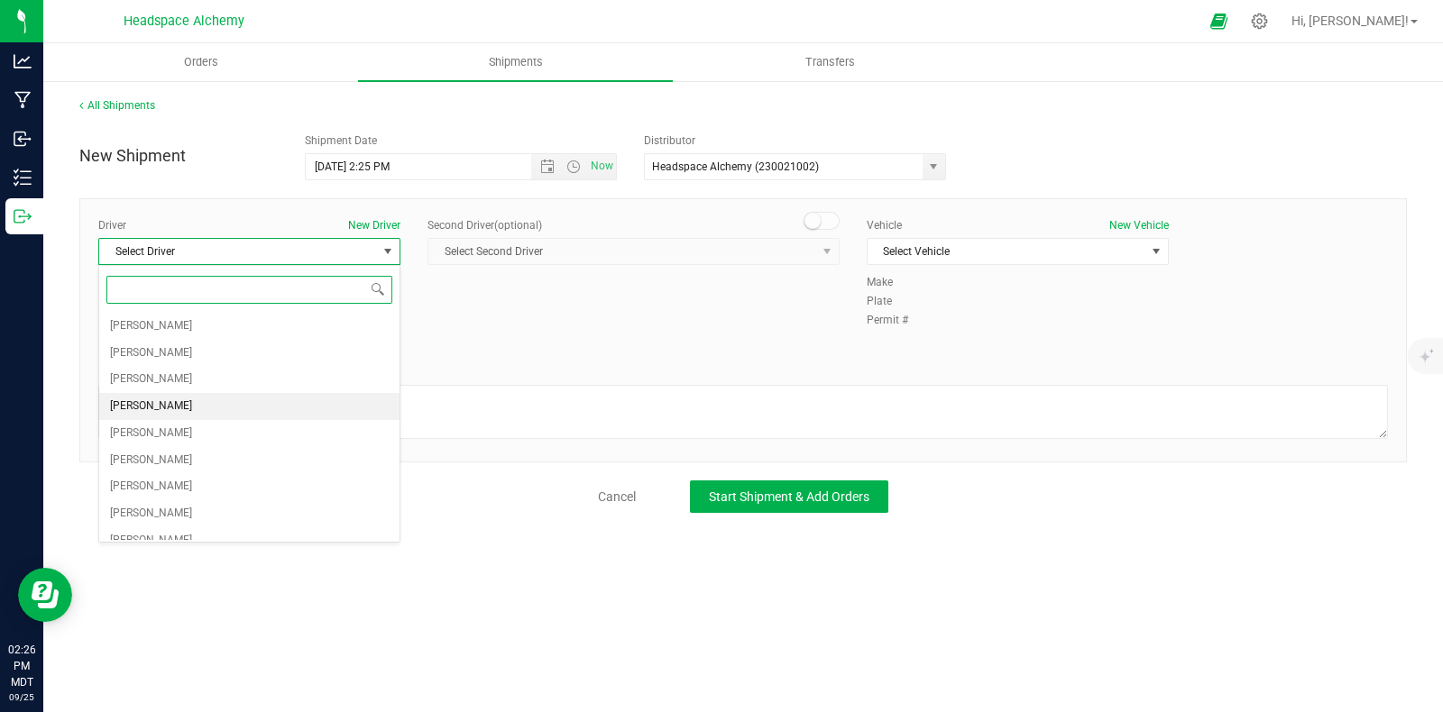
click at [155, 399] on span "[PERSON_NAME]" at bounding box center [151, 406] width 82 height 23
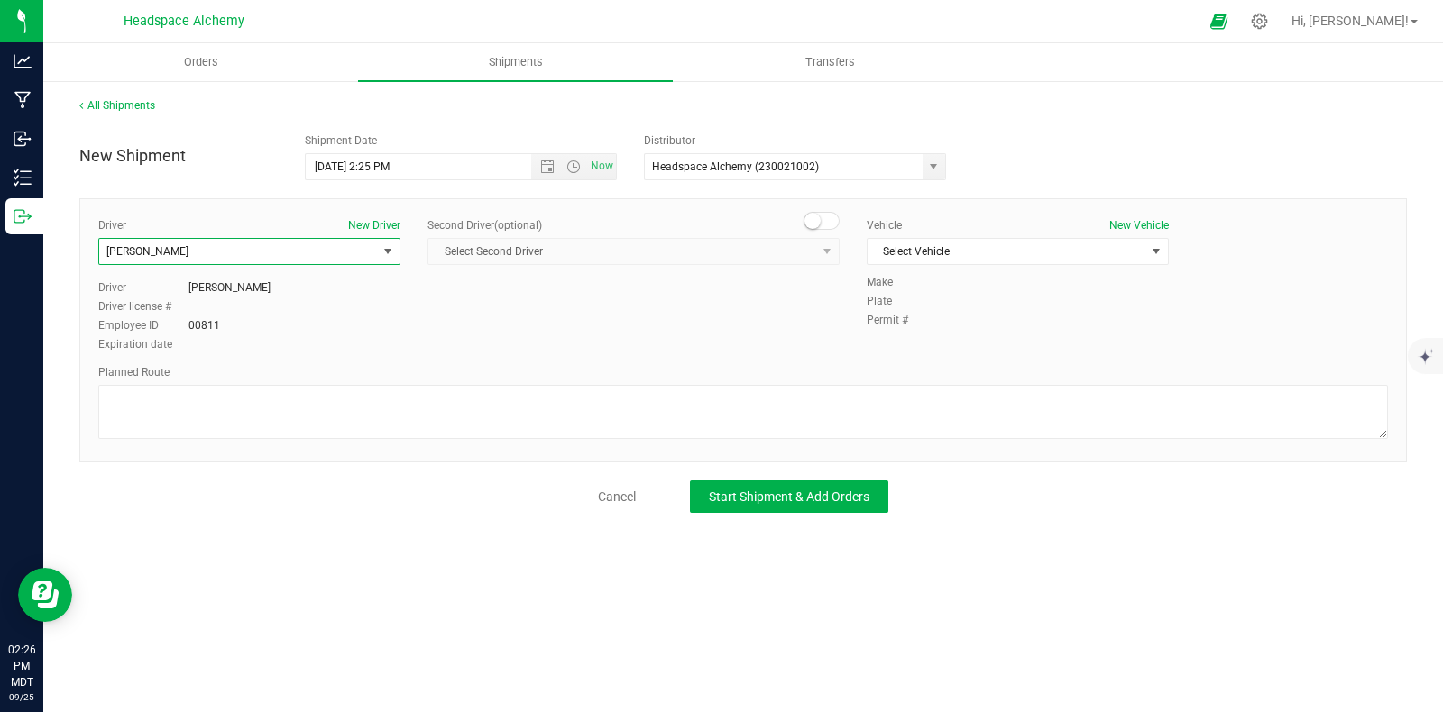
click at [823, 224] on span at bounding box center [821, 221] width 36 height 18
click at [817, 253] on span "select" at bounding box center [827, 251] width 23 height 25
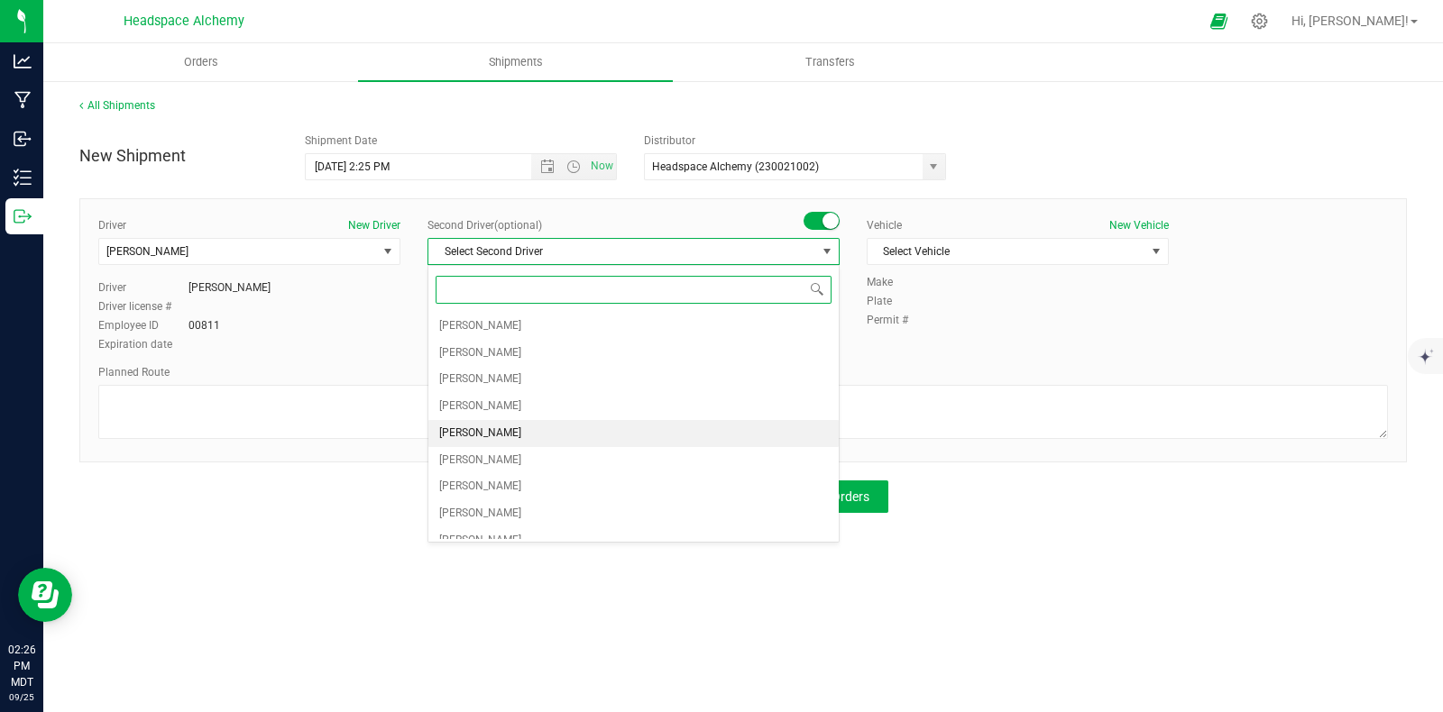
scroll to position [112, 0]
click at [521, 426] on span "[PERSON_NAME]" at bounding box center [480, 428] width 82 height 23
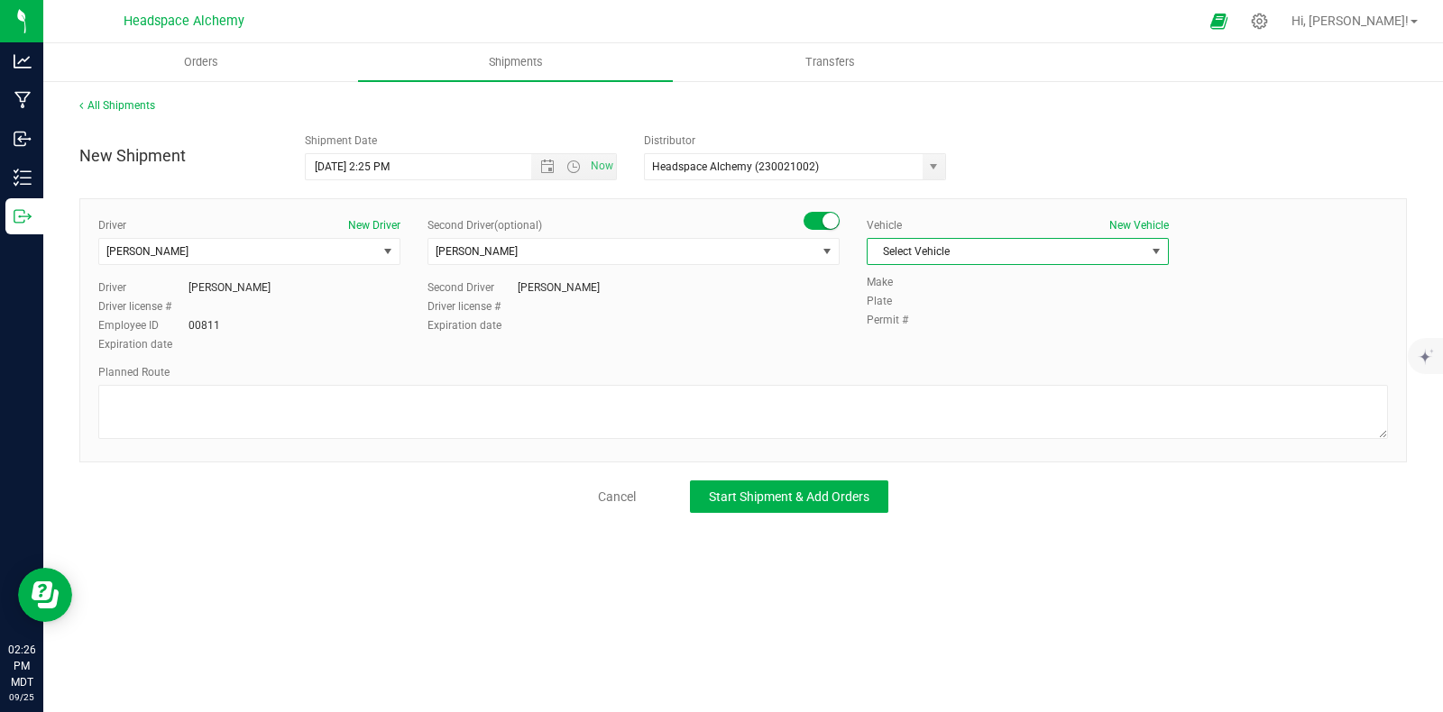
drag, startPoint x: 1123, startPoint y: 244, endPoint x: 1076, endPoint y: 267, distance: 52.0
click at [1122, 245] on span "Select Vehicle" at bounding box center [1006, 251] width 278 height 25
click at [923, 462] on li "Transit" at bounding box center [1017, 469] width 300 height 27
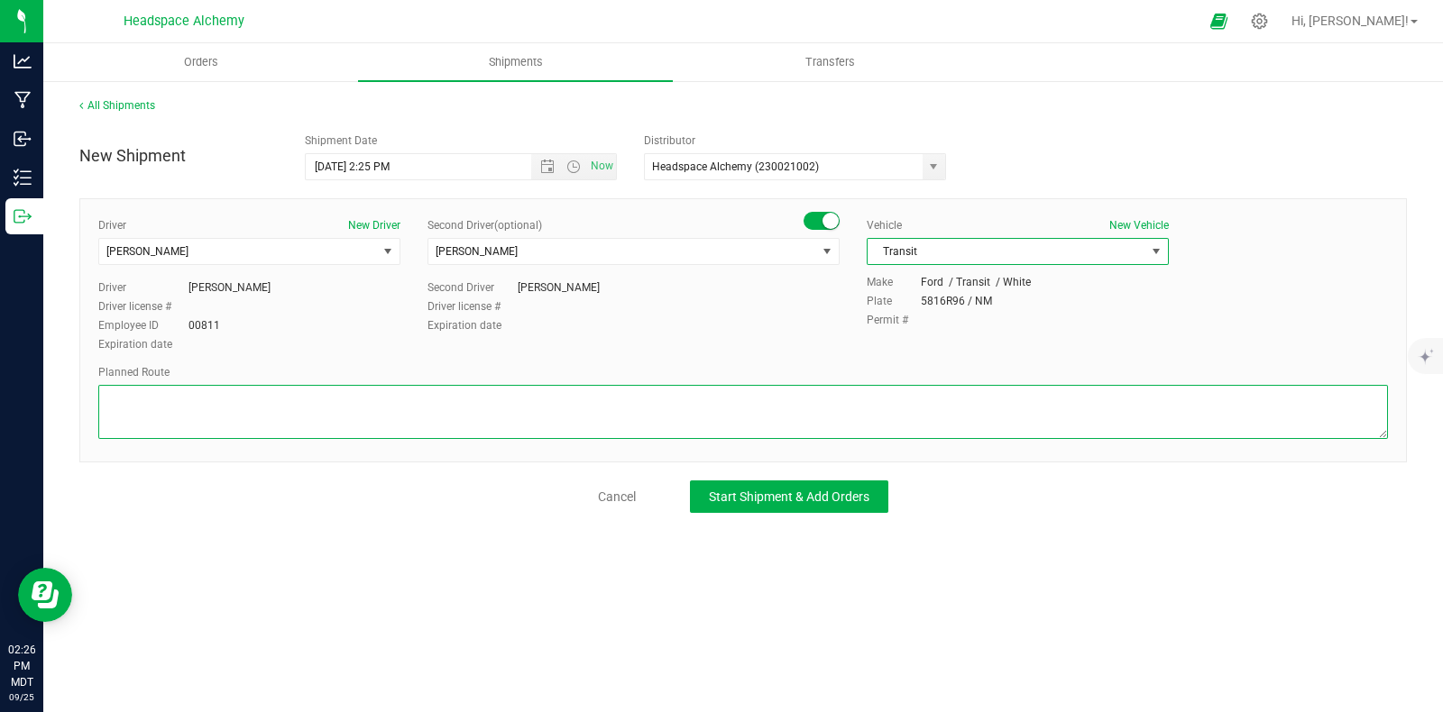
drag, startPoint x: 747, startPoint y: 412, endPoint x: 736, endPoint y: 403, distance: 14.8
click at [747, 412] on textarea at bounding box center [742, 412] width 1289 height 54
paste textarea "[STREET_ADDRESS]  Take S [GEOGRAPHIC_DATA]-[STREET_ADDRESS] to NM-28 S in [GEO…"
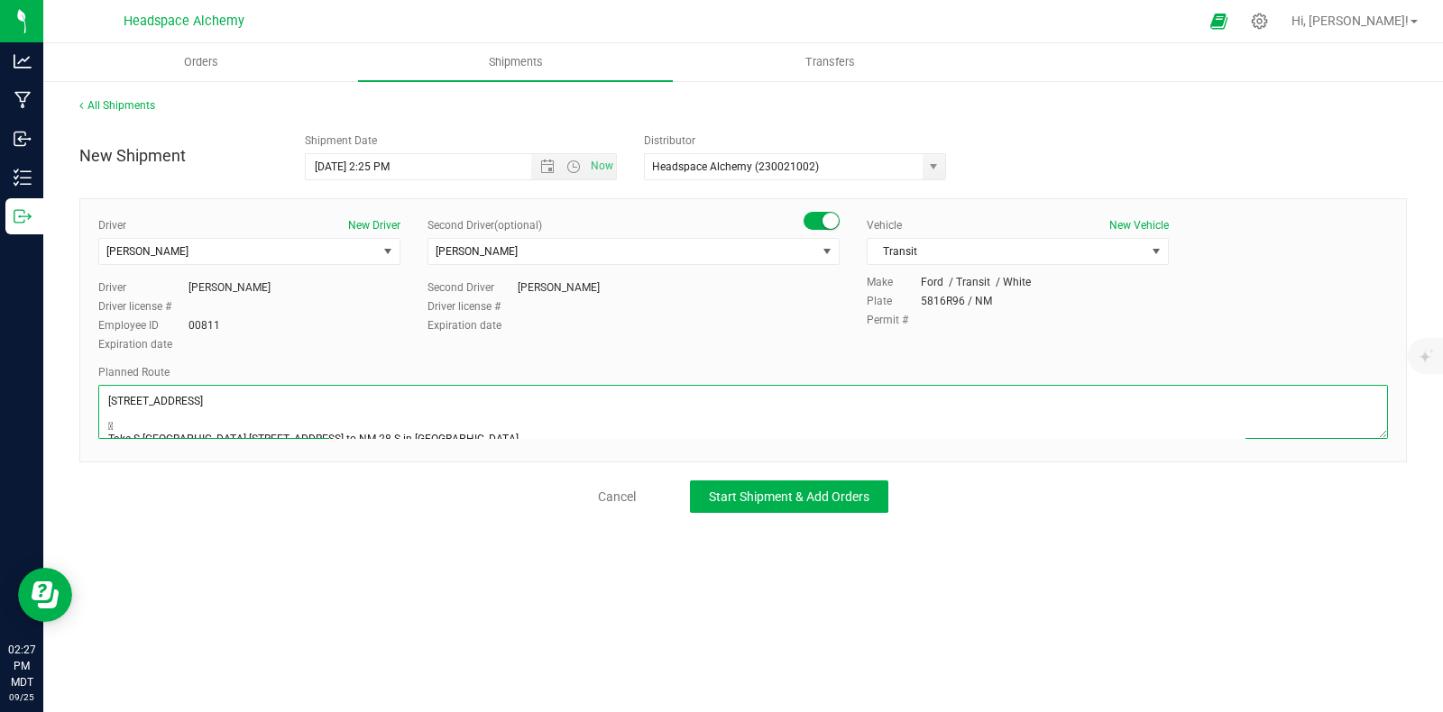
scroll to position [281, 0]
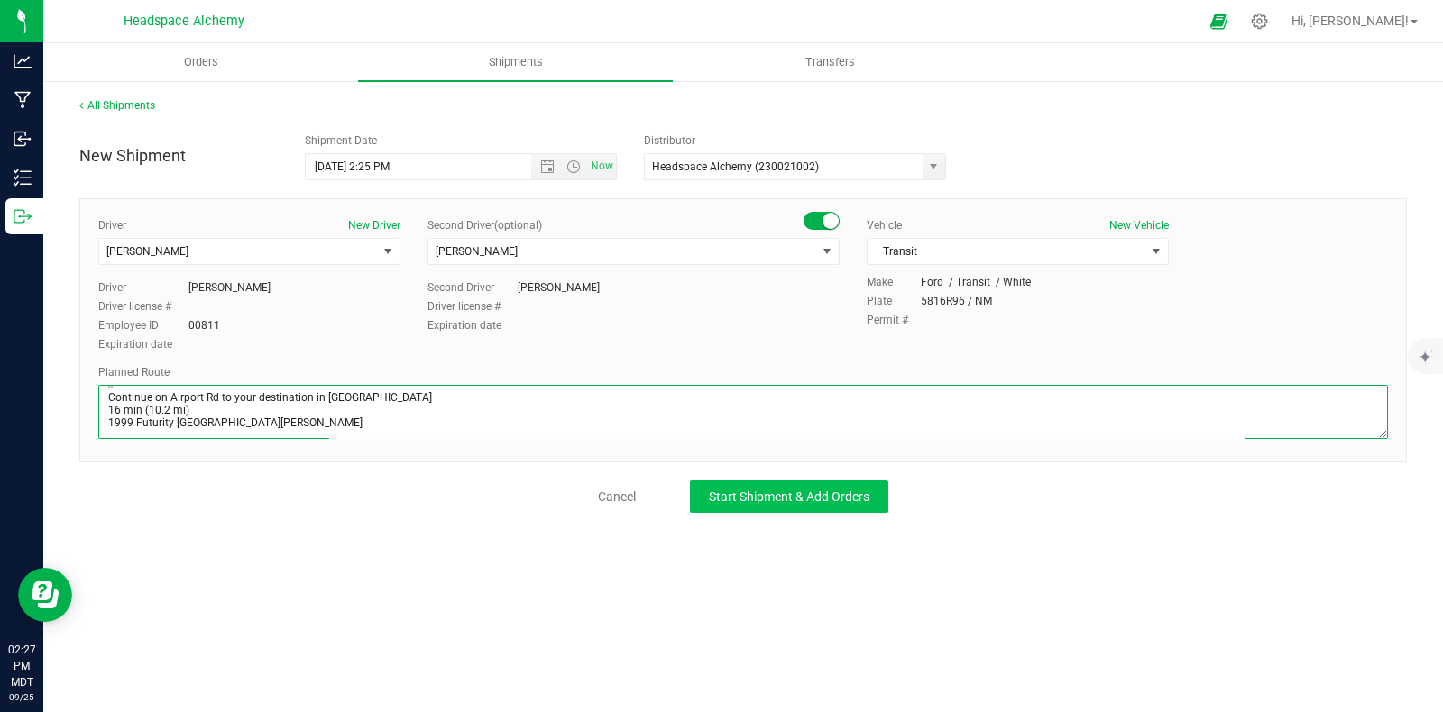
type textarea "[STREET_ADDRESS]  Take S [GEOGRAPHIC_DATA]-[STREET_ADDRESS] to NM-28 S in [GEO…"
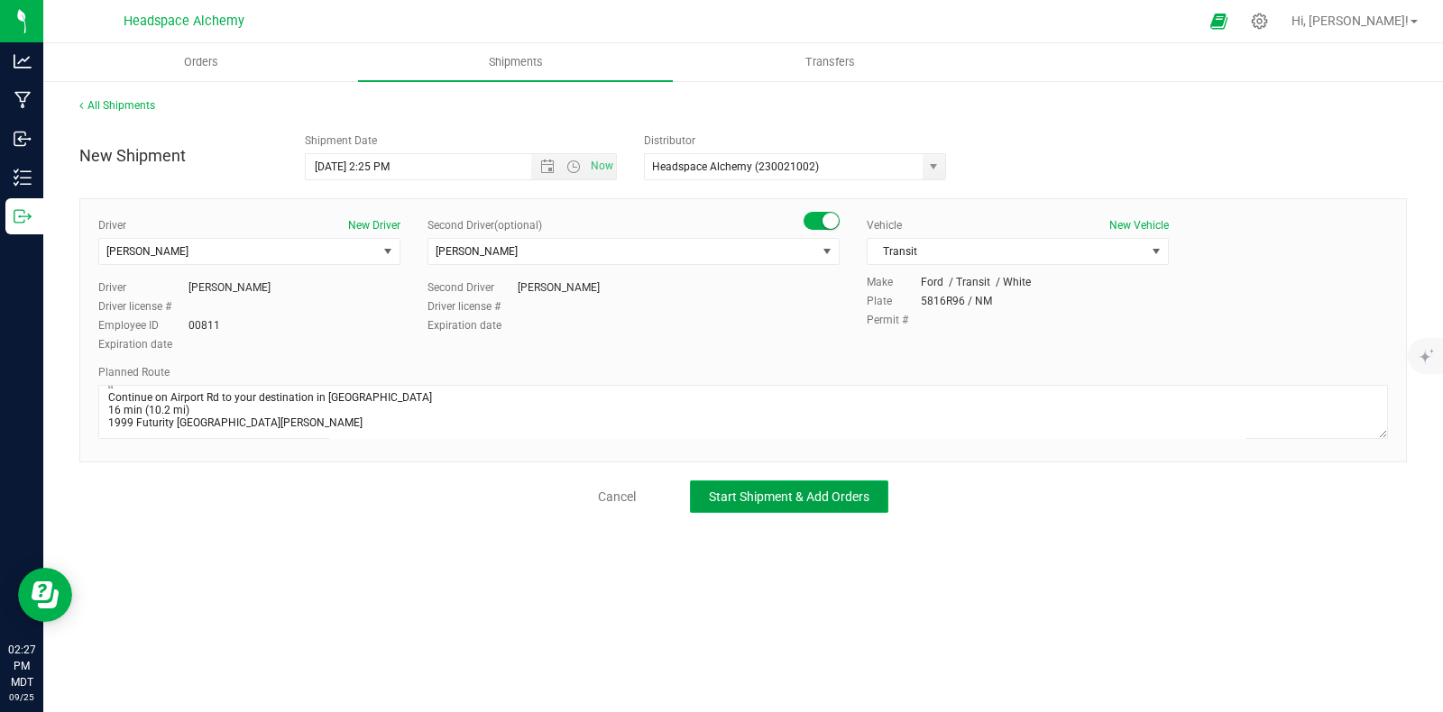
click at [803, 501] on span "Start Shipment & Add Orders" at bounding box center [789, 497] width 161 height 14
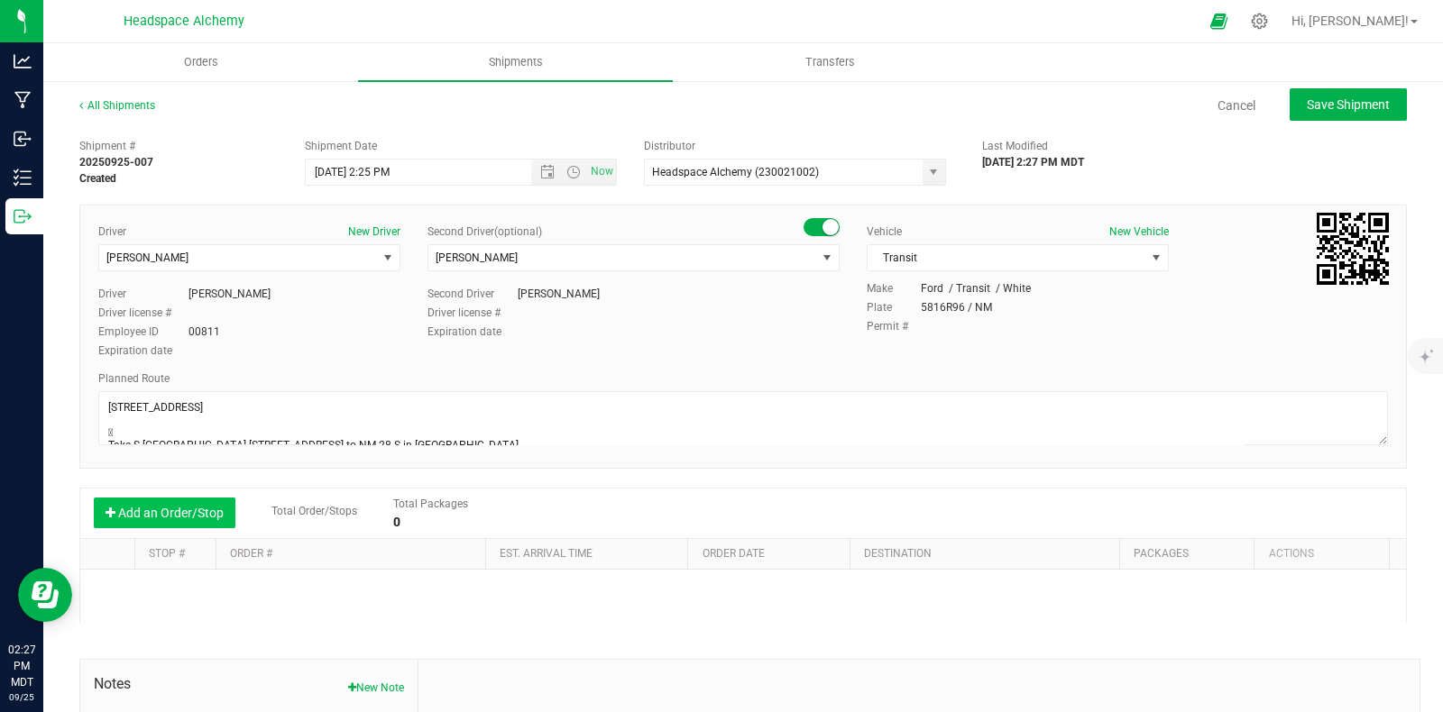
click at [216, 500] on button "Add an Order/Stop" at bounding box center [165, 513] width 142 height 31
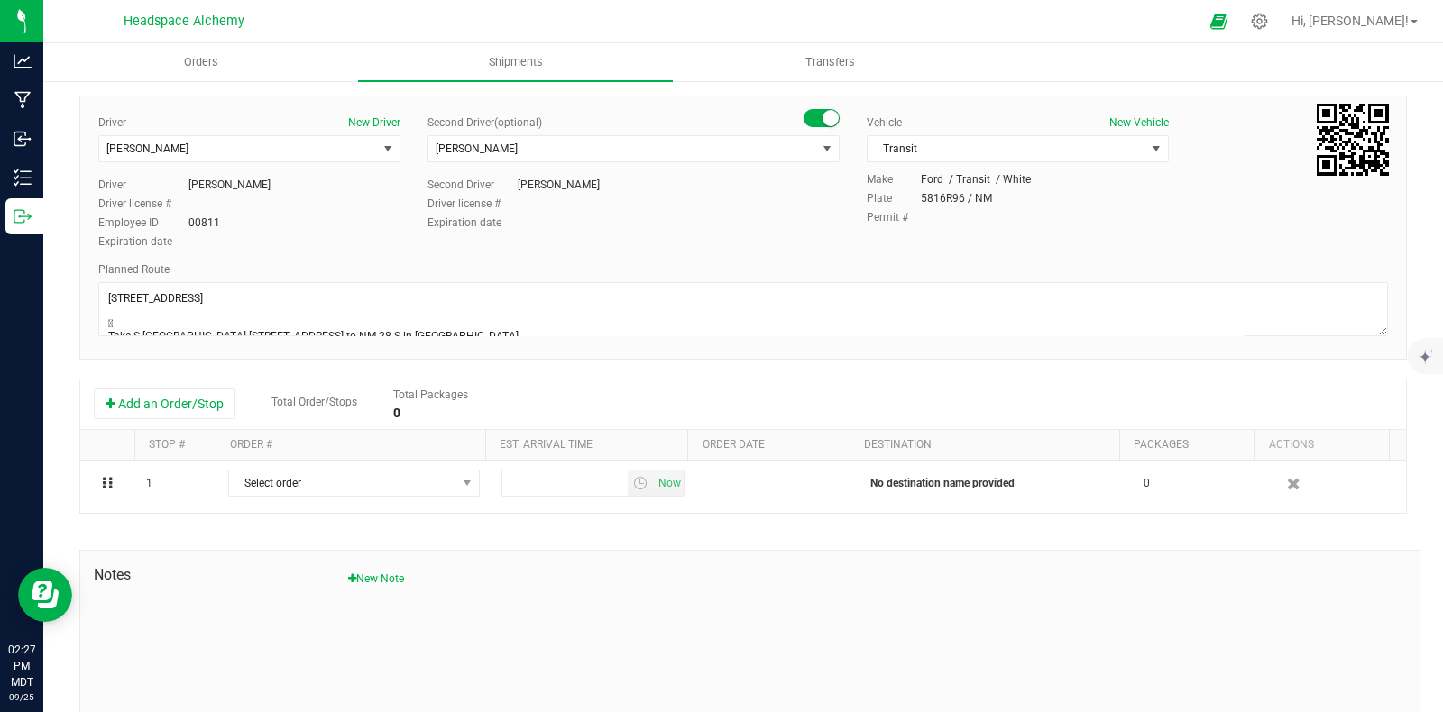
scroll to position [209, 0]
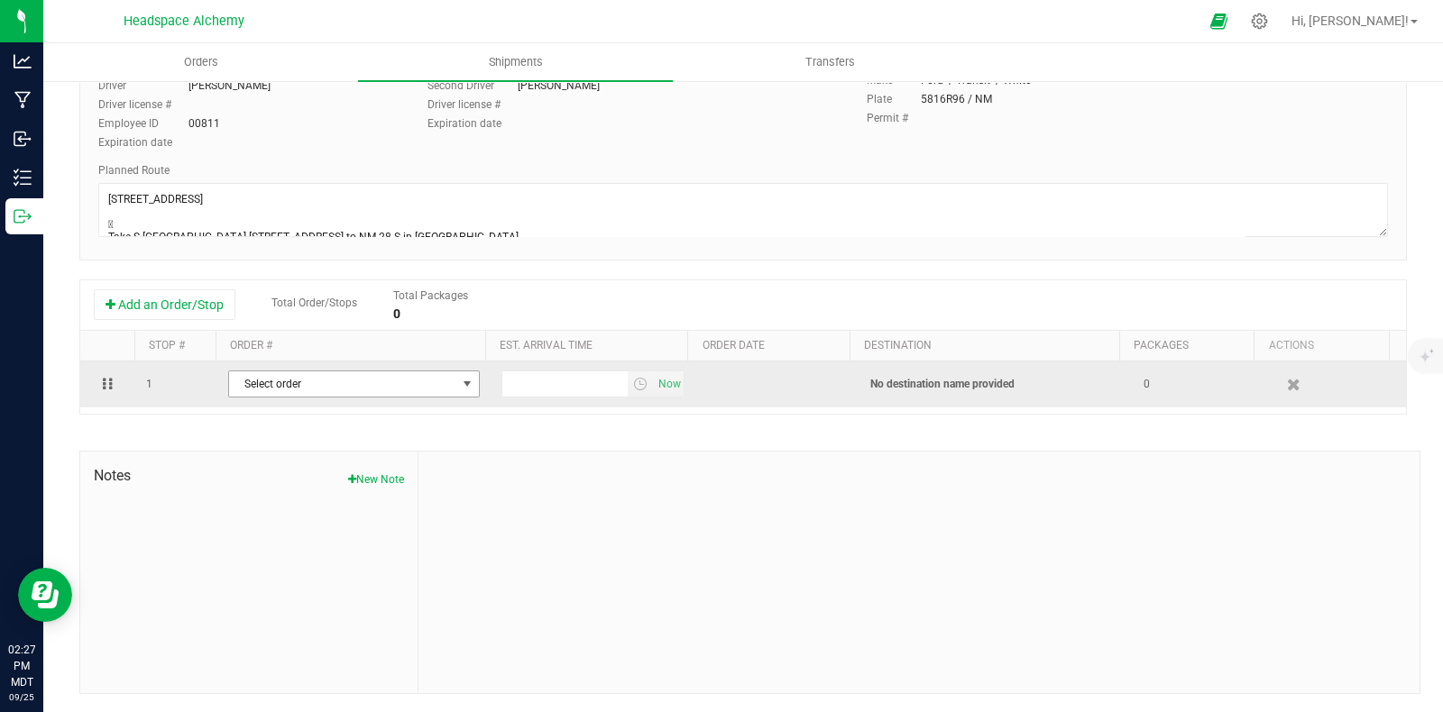
click at [460, 386] on span "select" at bounding box center [467, 384] width 14 height 14
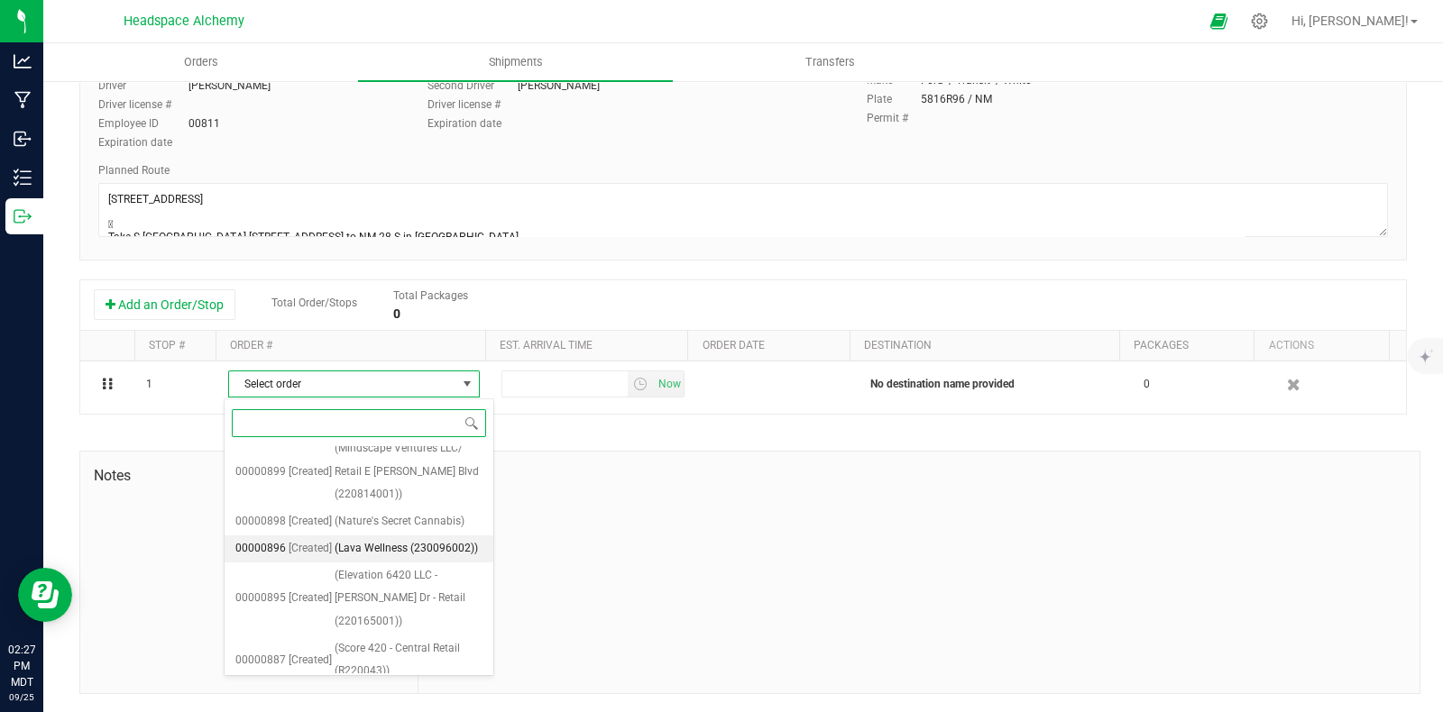
scroll to position [381, 0]
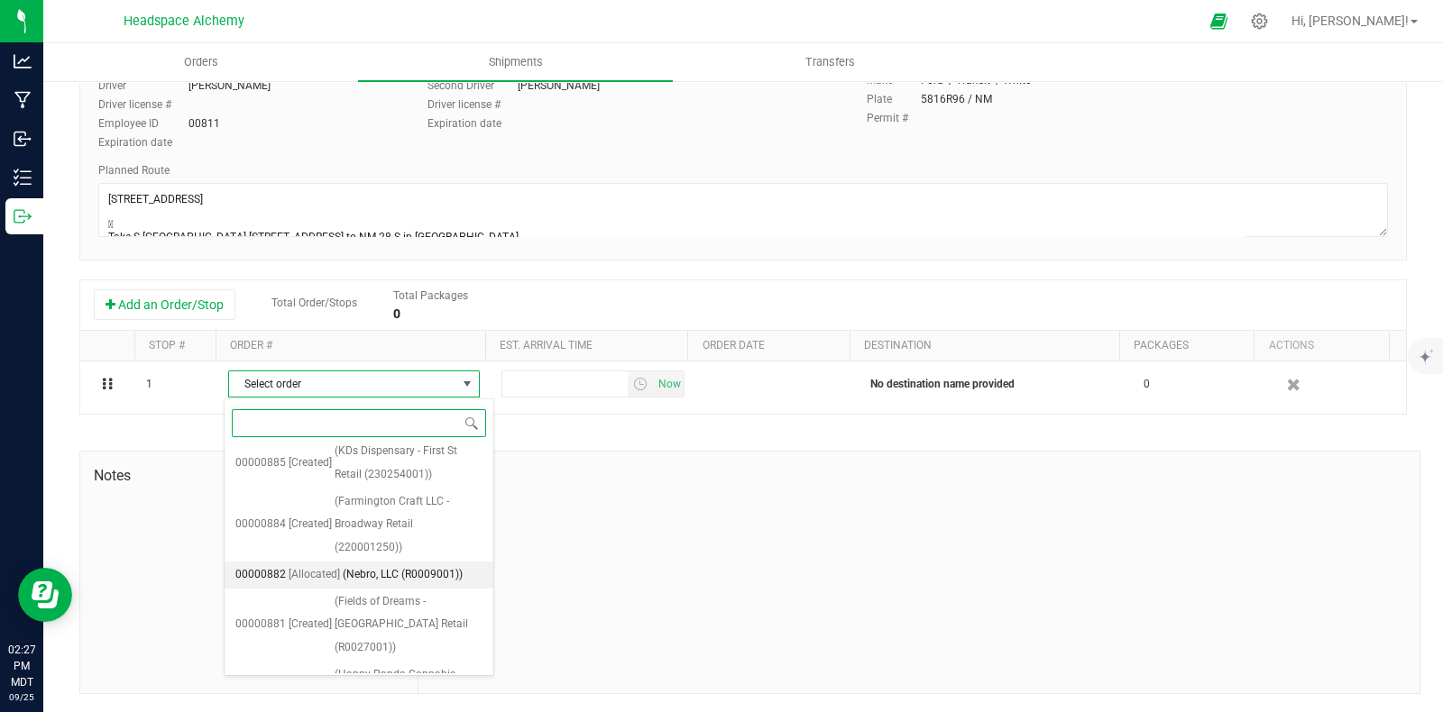
click at [421, 573] on span "(Nebro, LLC (R0009001))" at bounding box center [403, 575] width 120 height 23
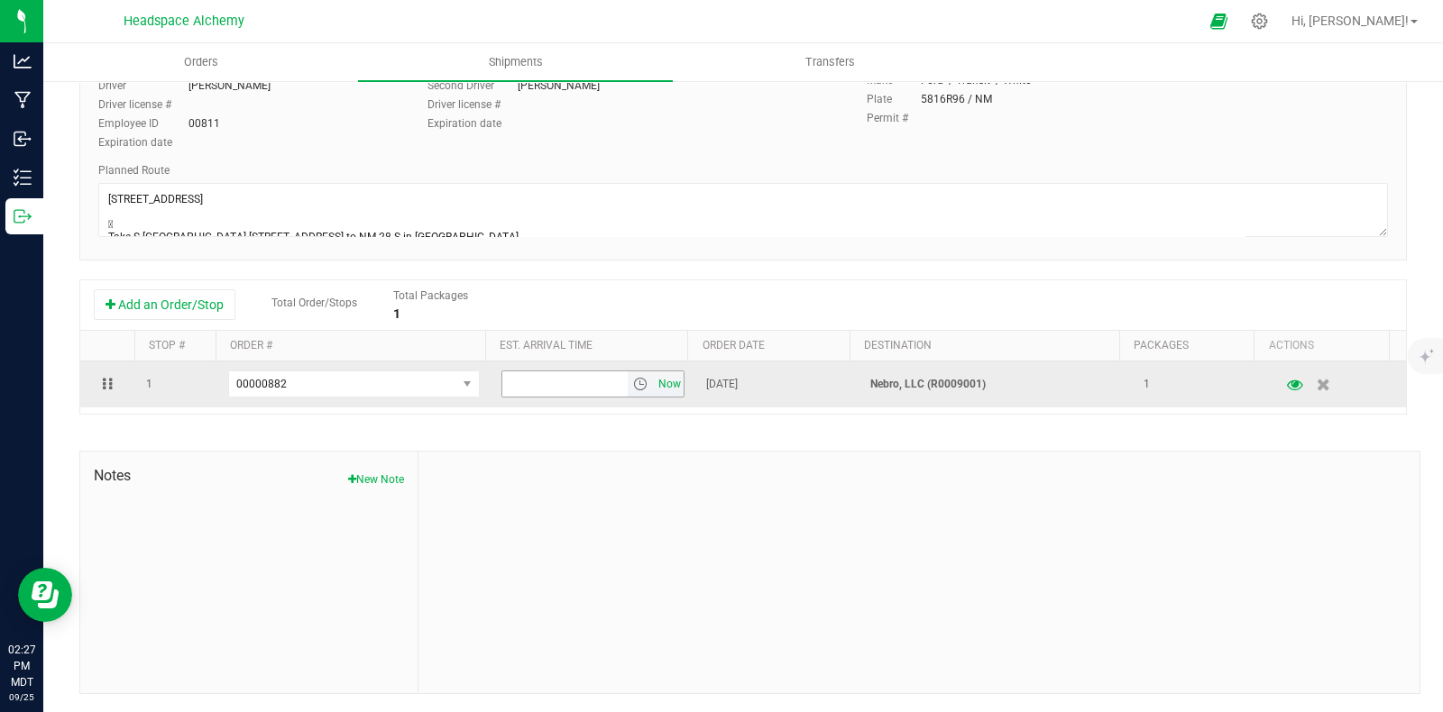
click at [655, 386] on span "Now" at bounding box center [670, 384] width 31 height 26
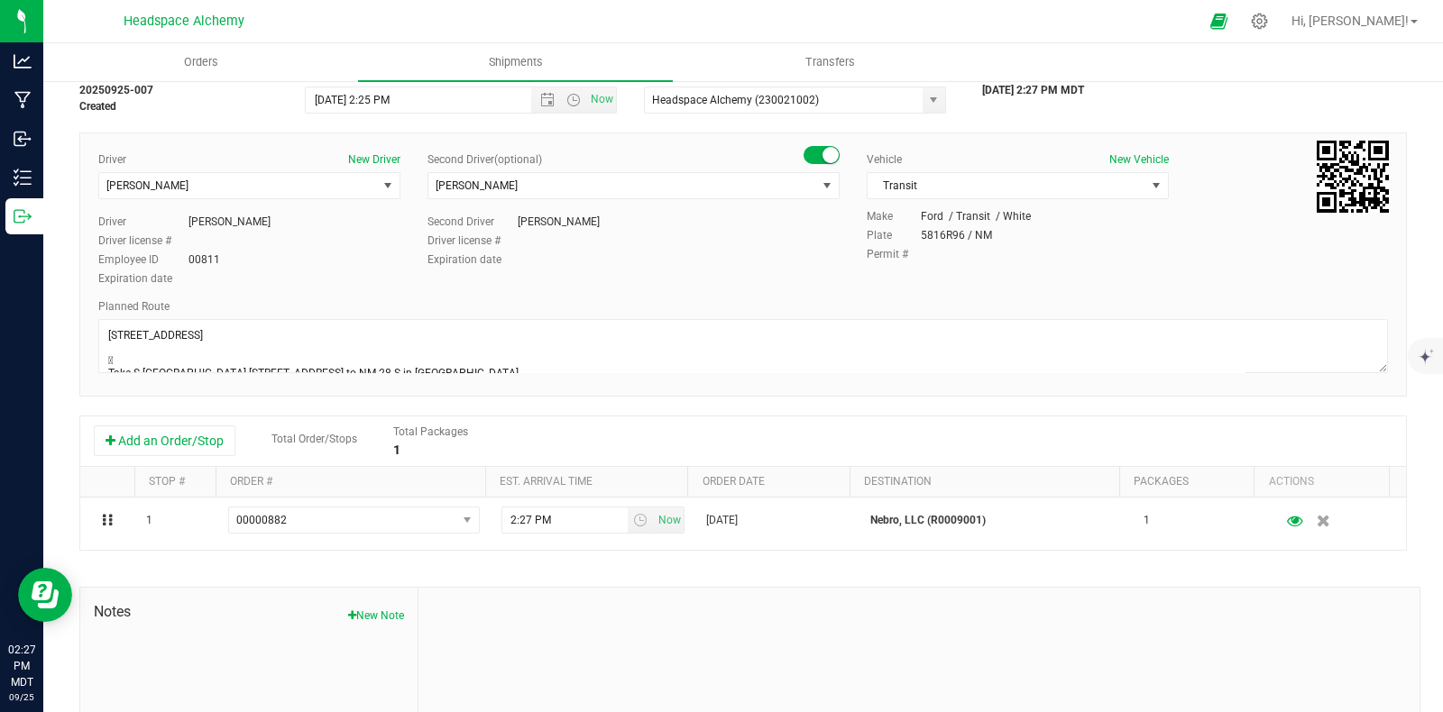
scroll to position [0, 0]
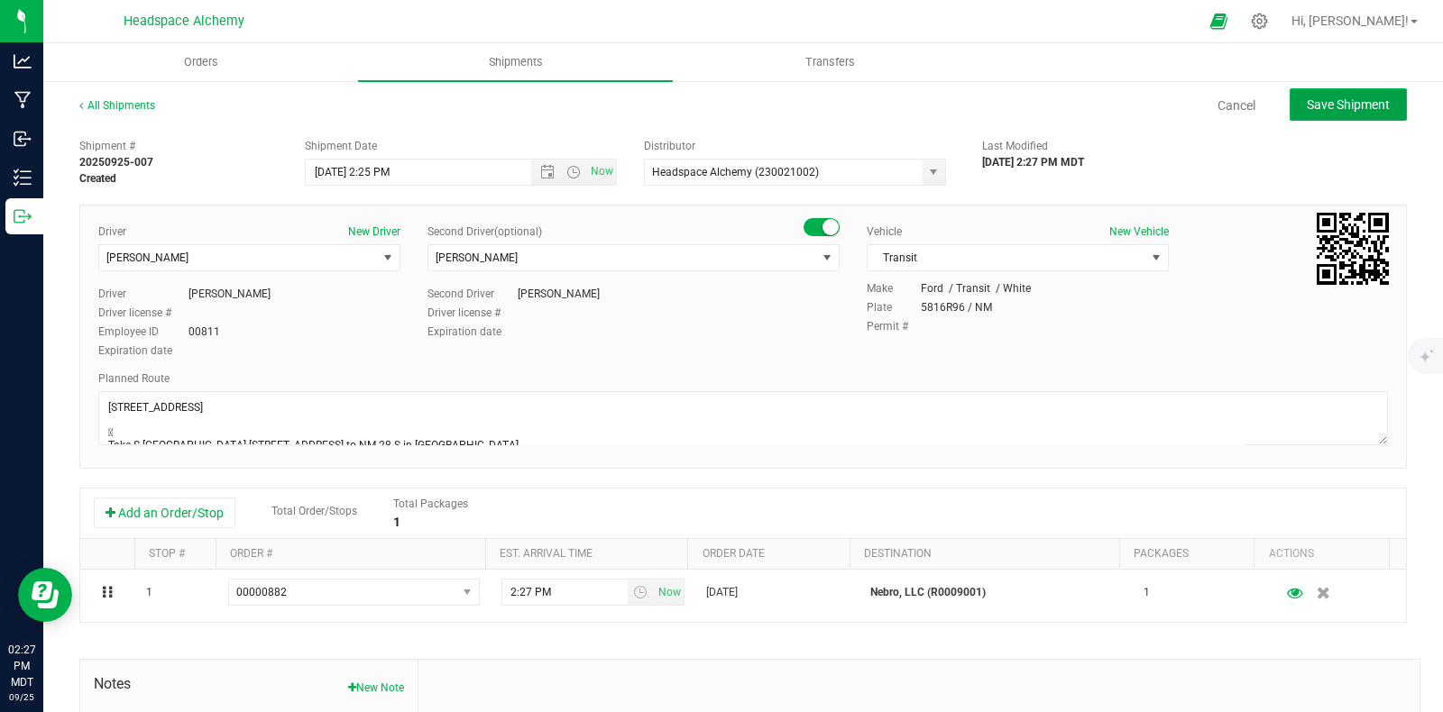
click at [1327, 107] on span "Save Shipment" at bounding box center [1348, 104] width 83 height 14
type input "[DATE] 8:25 PM"
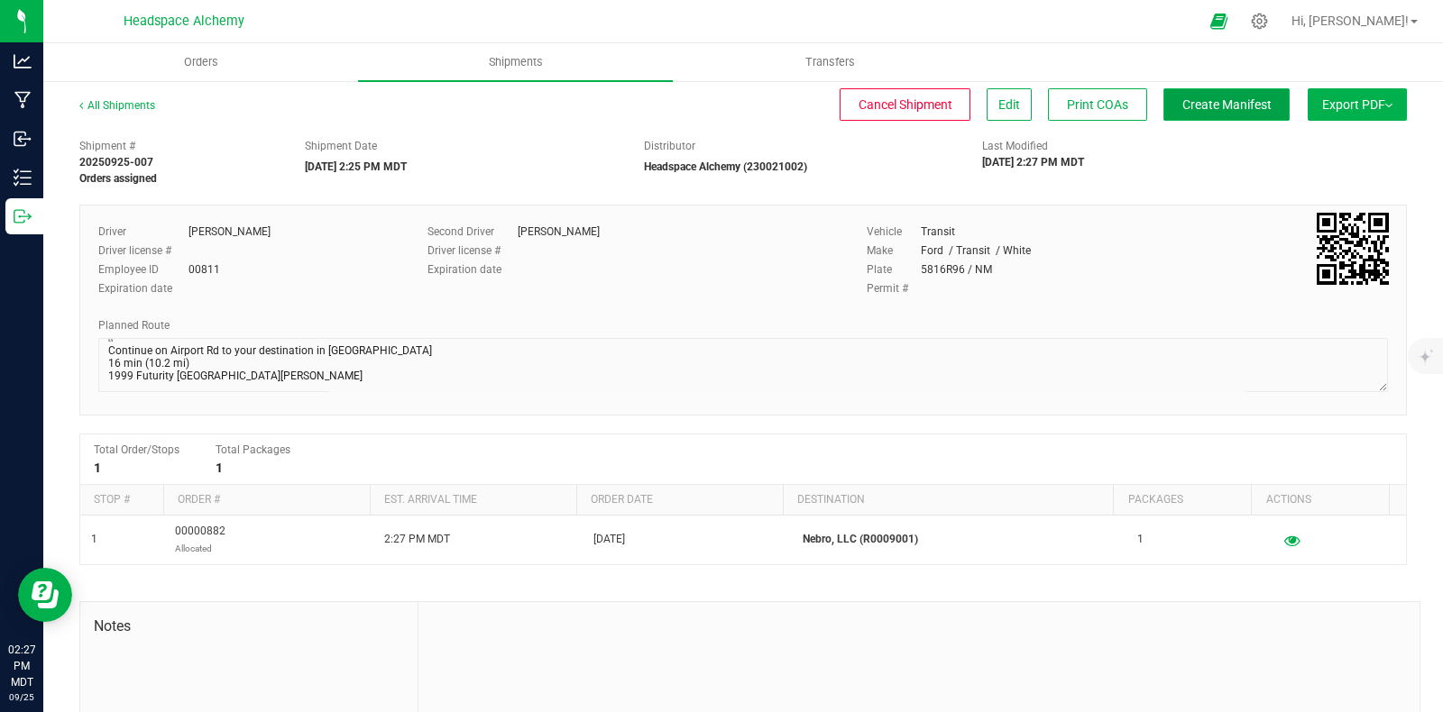
click at [1240, 110] on span "Create Manifest" at bounding box center [1226, 104] width 89 height 14
click at [1336, 105] on span "Export PDF" at bounding box center [1357, 104] width 70 height 14
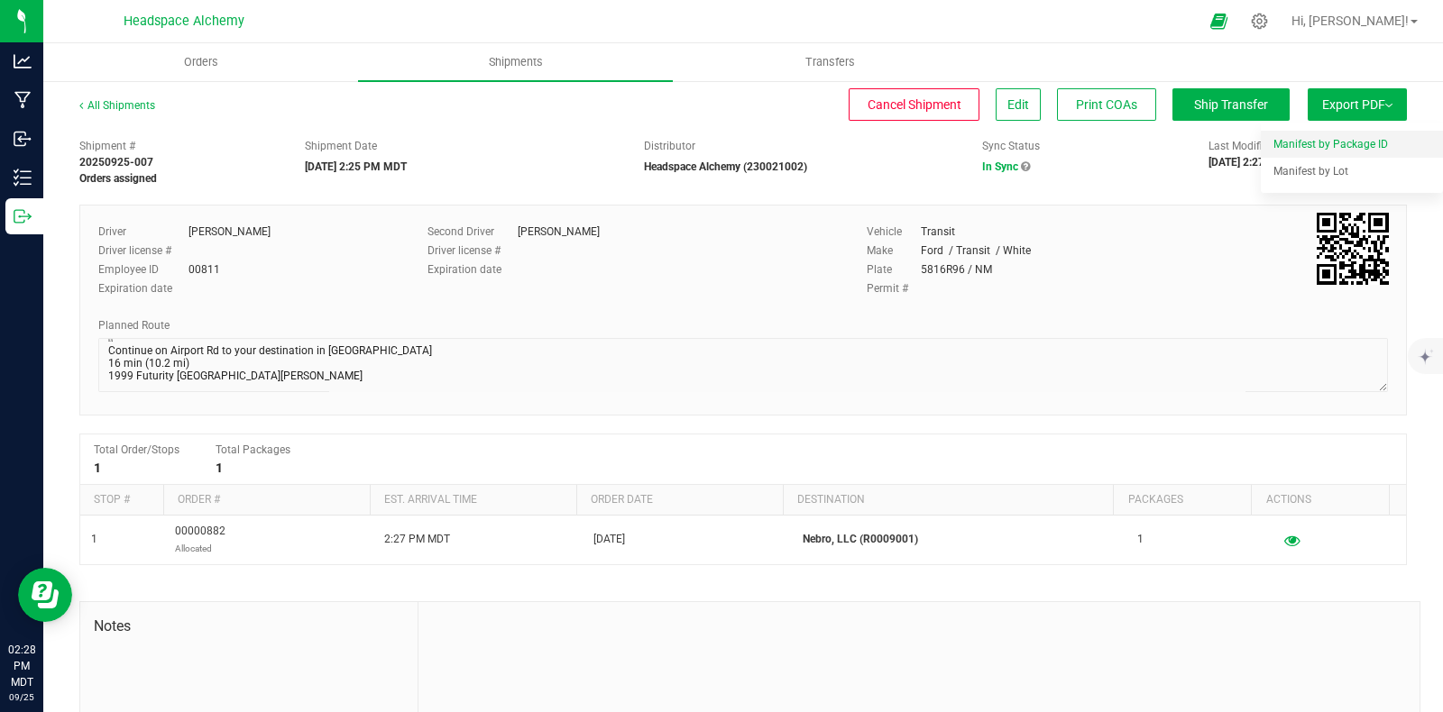
click at [1317, 148] on span "Manifest by Package ID" at bounding box center [1330, 144] width 115 height 13
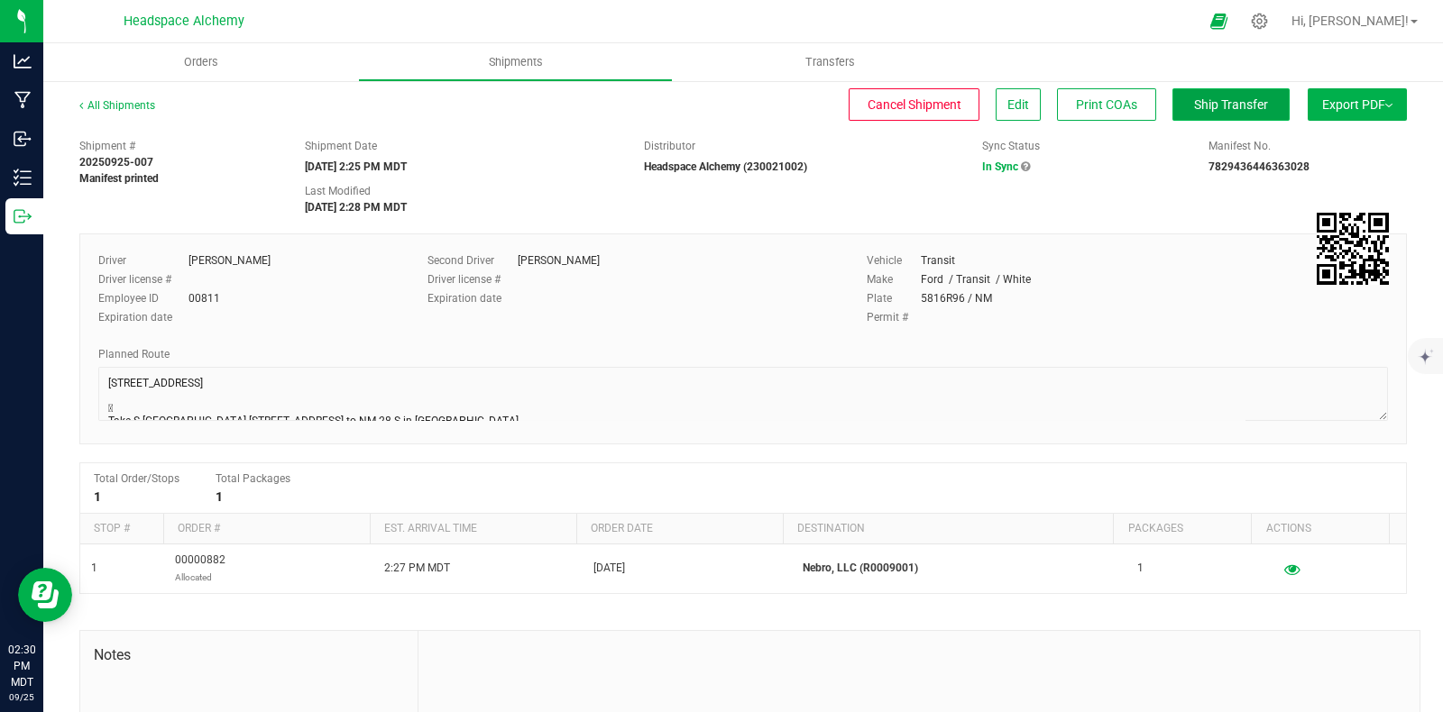
click at [1214, 108] on span "Ship Transfer" at bounding box center [1231, 104] width 74 height 14
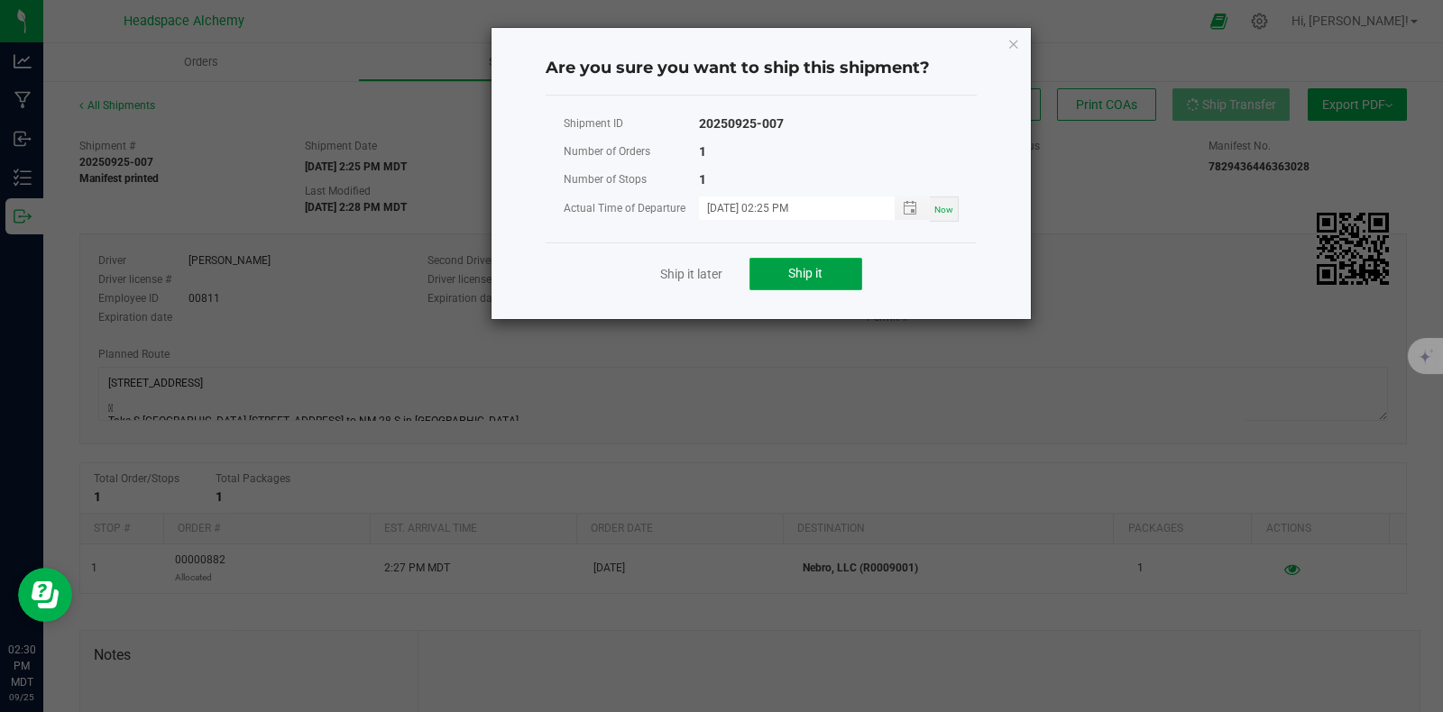
click at [814, 276] on span "Ship it" at bounding box center [805, 273] width 34 height 14
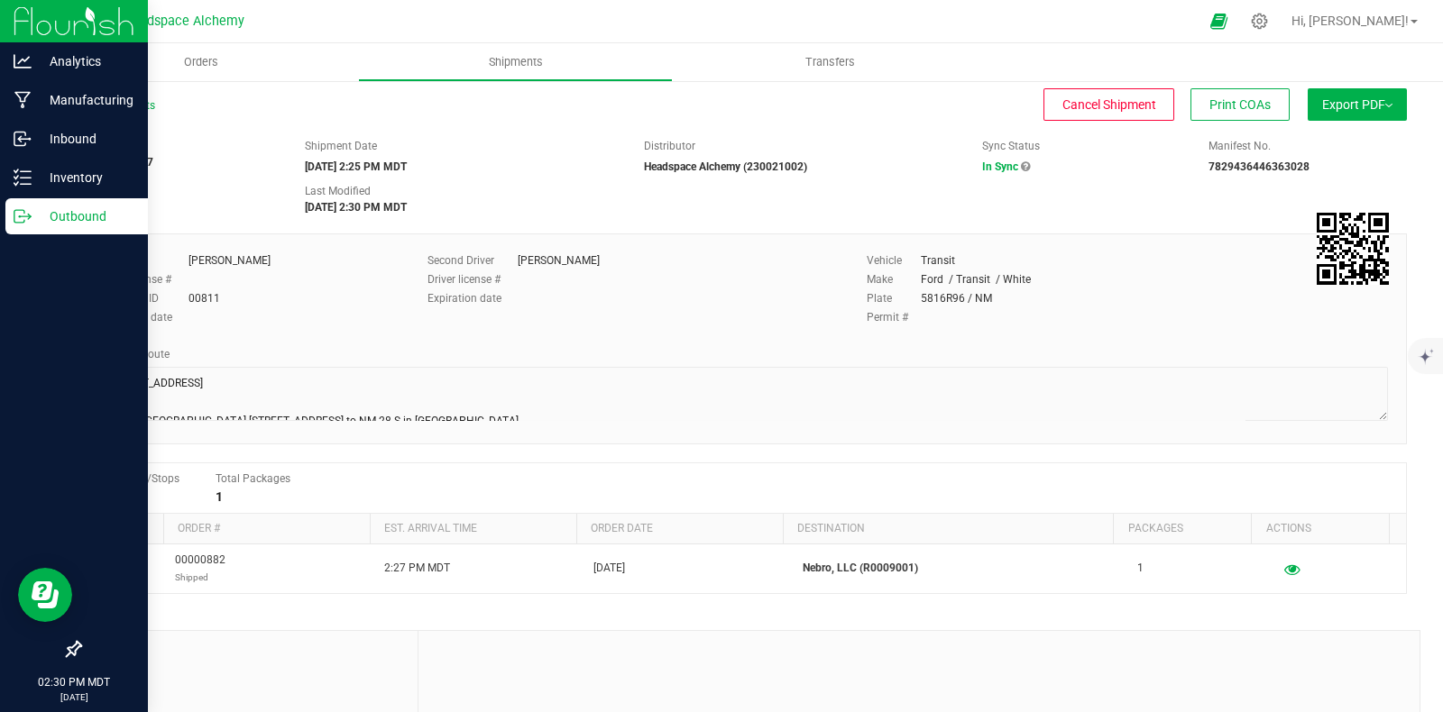
click at [12, 215] on div "Outbound" at bounding box center [76, 216] width 142 height 36
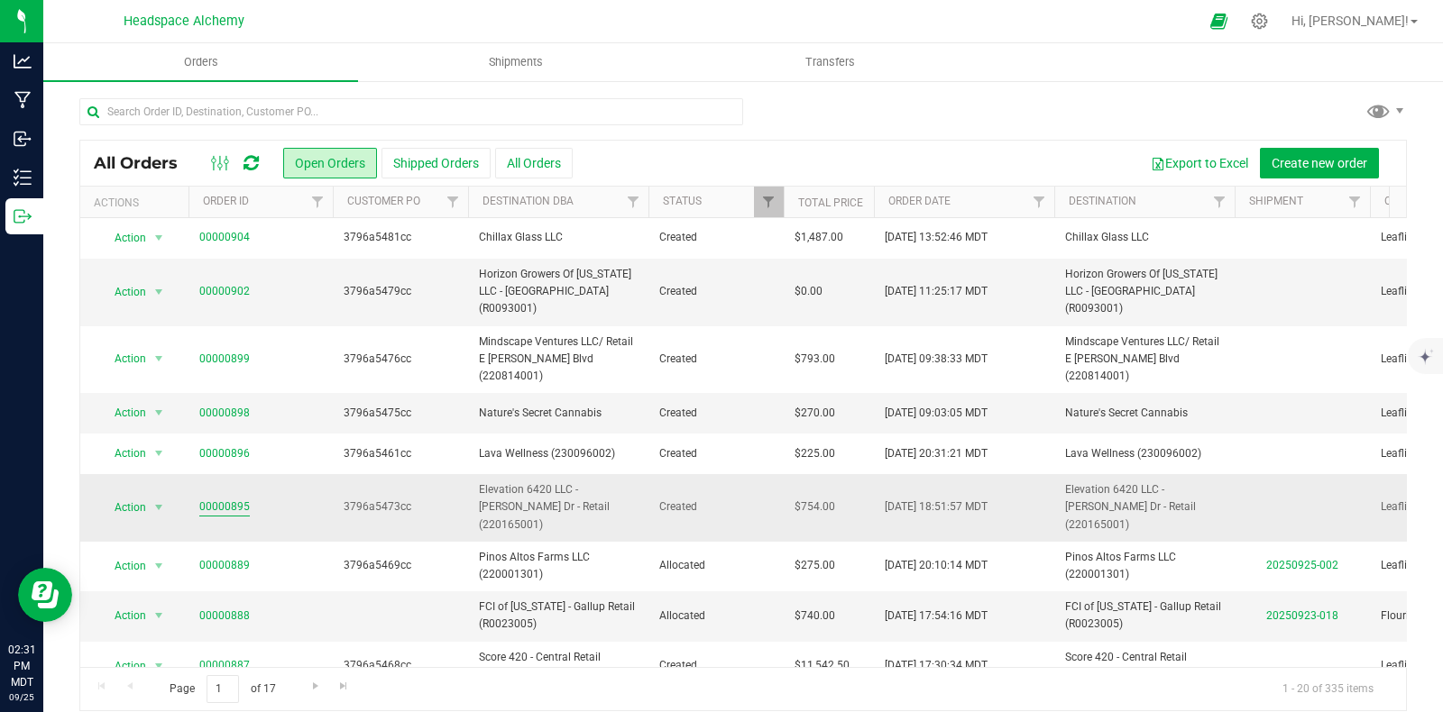
click at [223, 499] on link "00000895" at bounding box center [224, 507] width 50 height 17
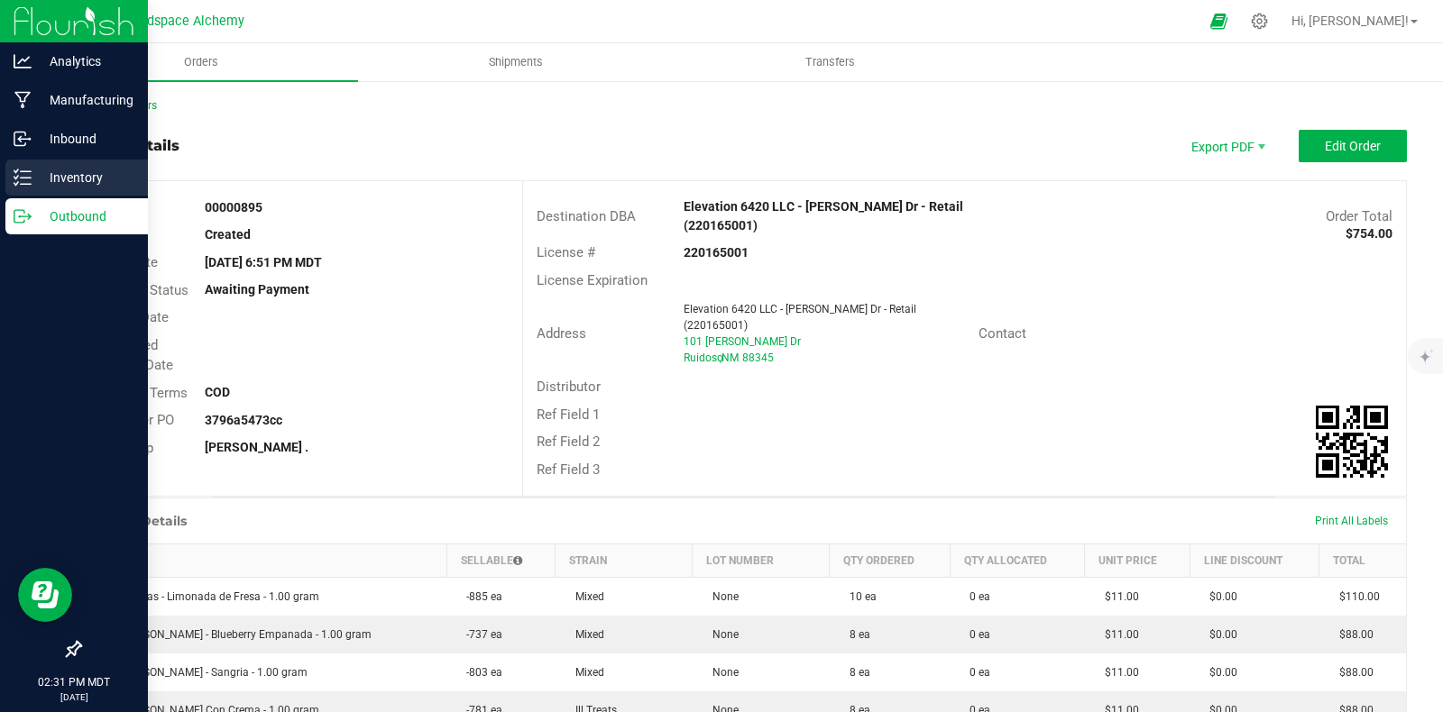
click at [20, 169] on icon at bounding box center [23, 178] width 18 height 18
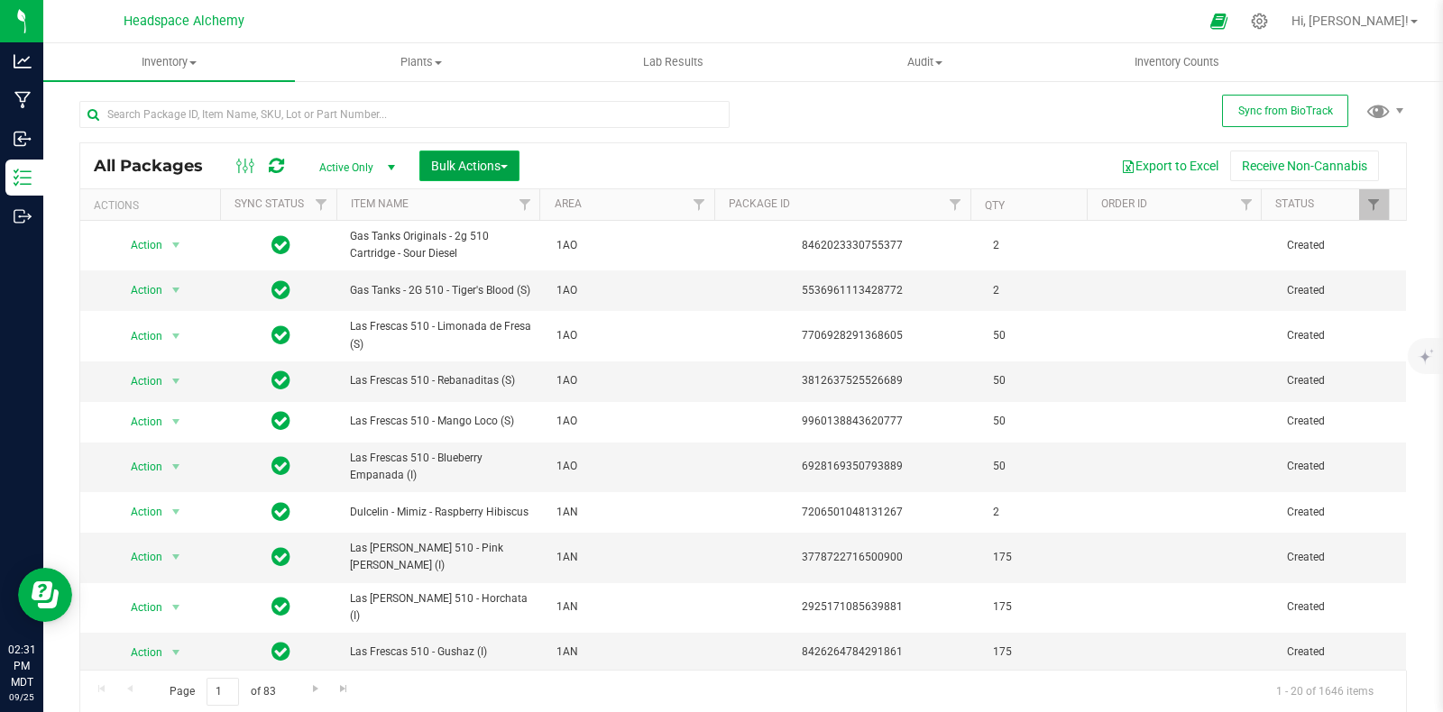
click at [512, 160] on button "Bulk Actions" at bounding box center [469, 166] width 100 height 31
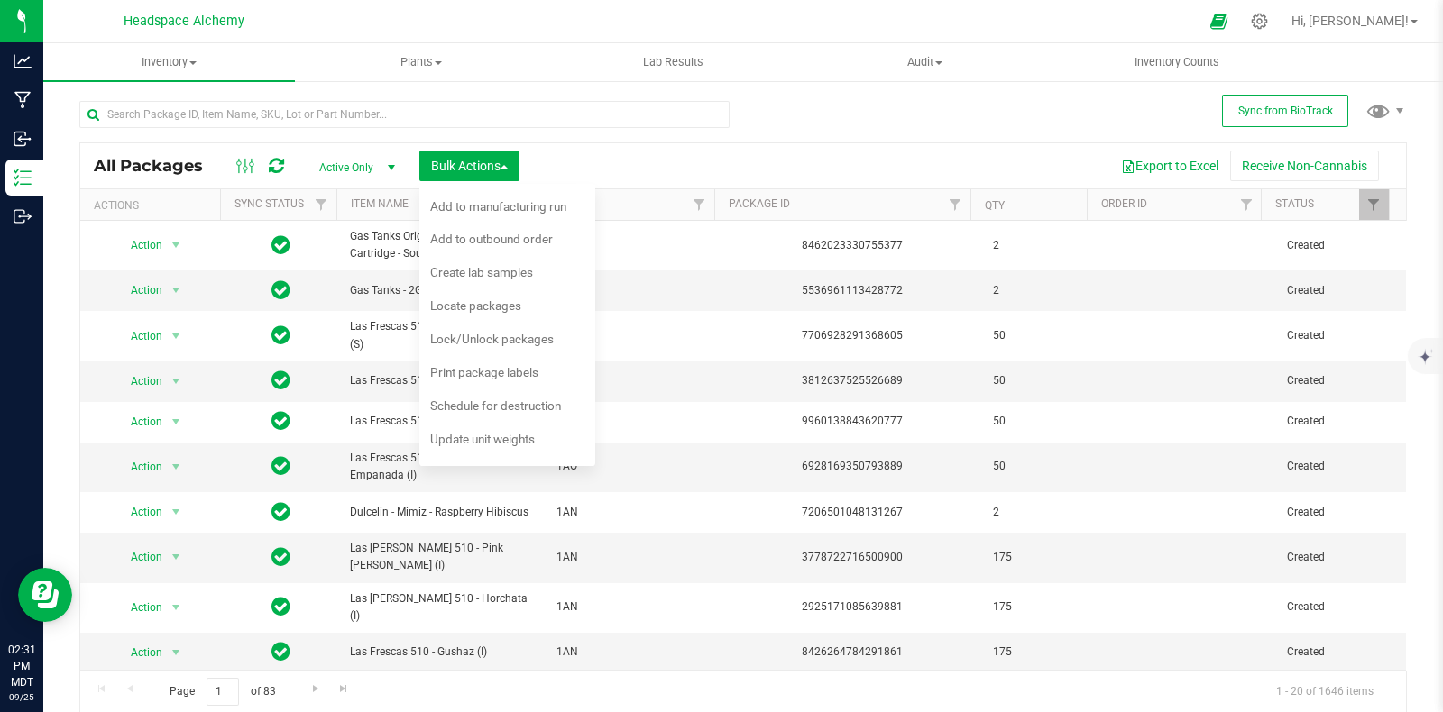
drag, startPoint x: 645, startPoint y: 133, endPoint x: 665, endPoint y: 138, distance: 21.4
click at [647, 133] on div at bounding box center [404, 121] width 650 height 41
click at [684, 205] on link "Filter" at bounding box center [699, 204] width 30 height 31
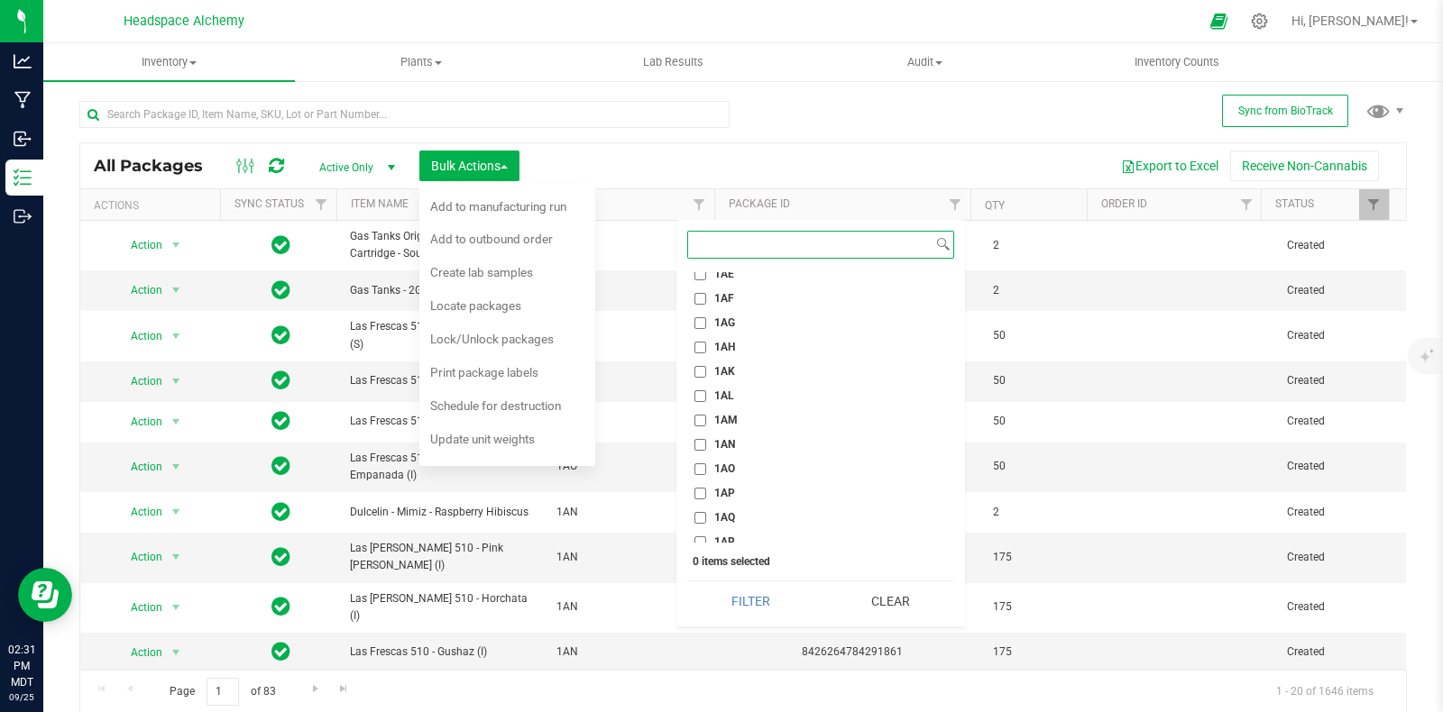
scroll to position [1014, 0]
click at [694, 386] on input "1AM" at bounding box center [700, 387] width 12 height 12
checkbox input "true"
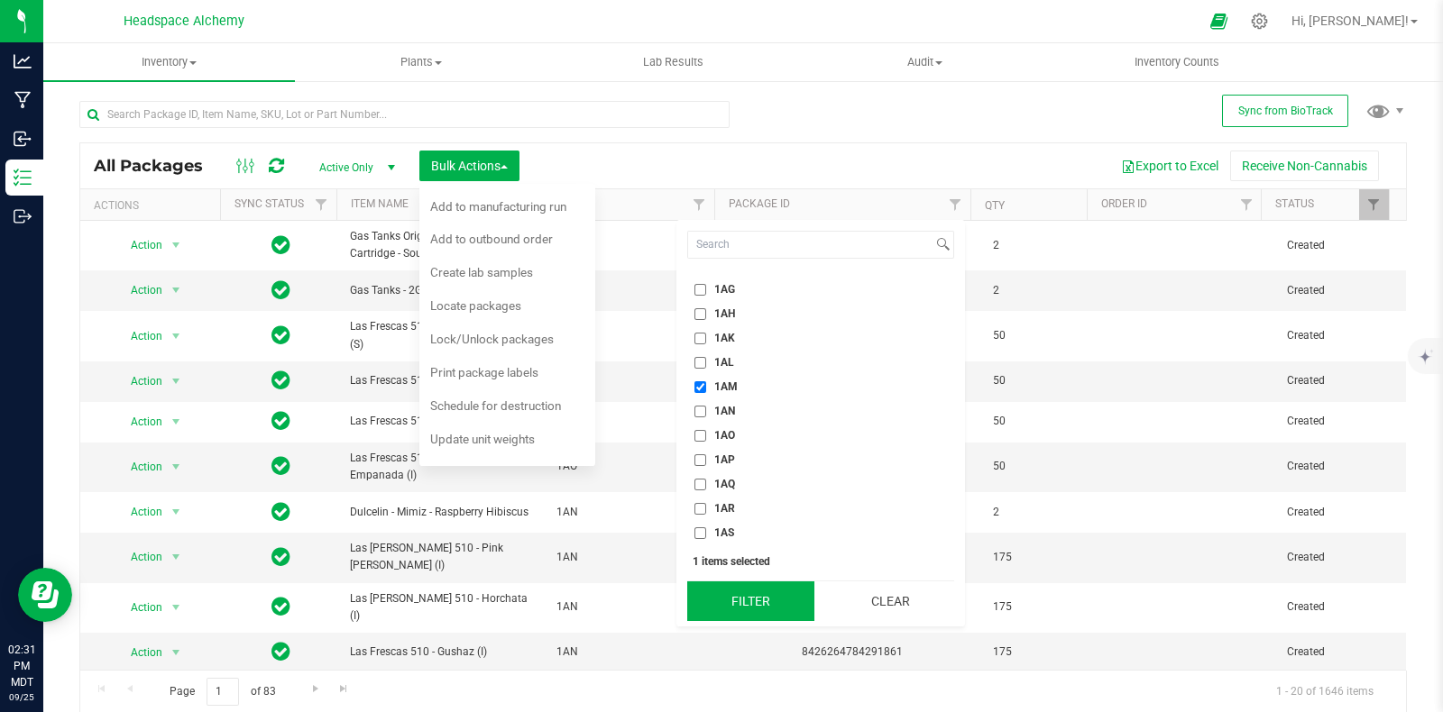
click at [730, 604] on button "Filter" at bounding box center [750, 602] width 127 height 40
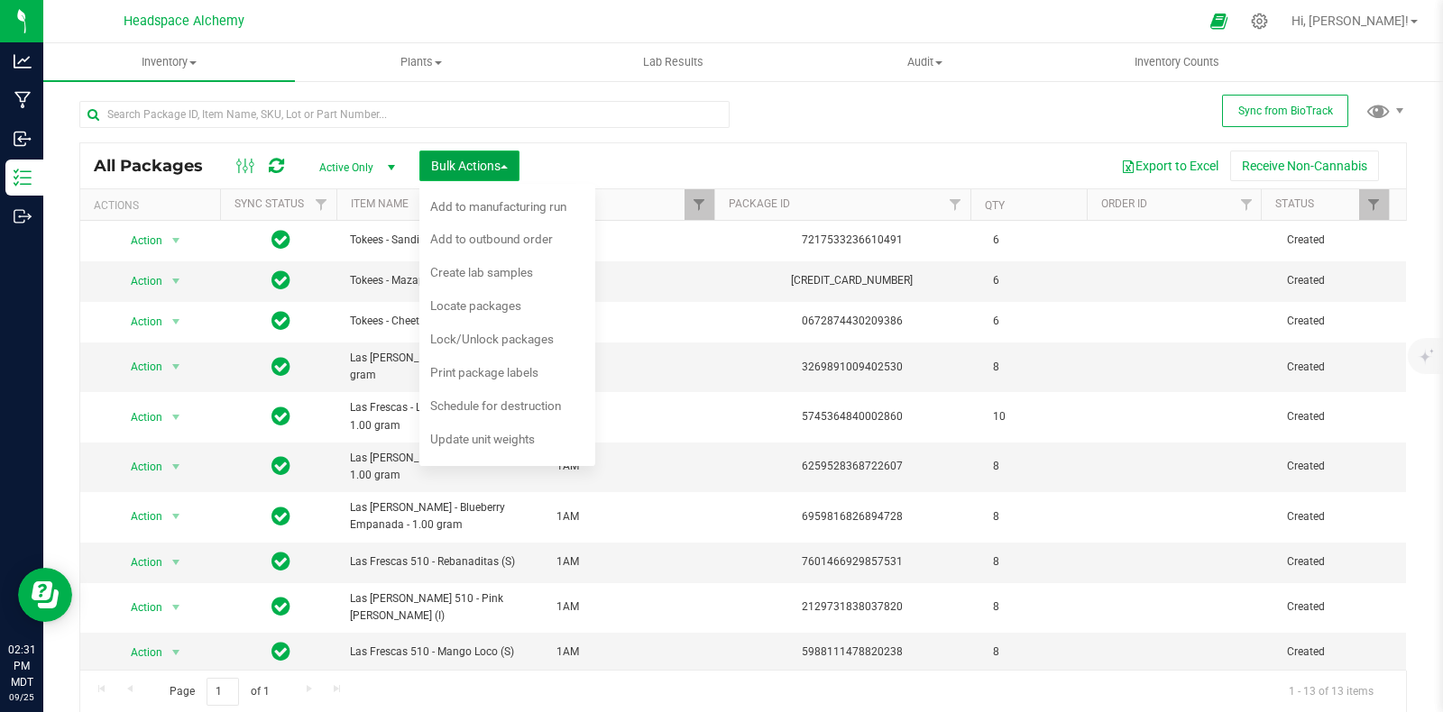
click at [517, 166] on button "Bulk Actions" at bounding box center [469, 166] width 100 height 31
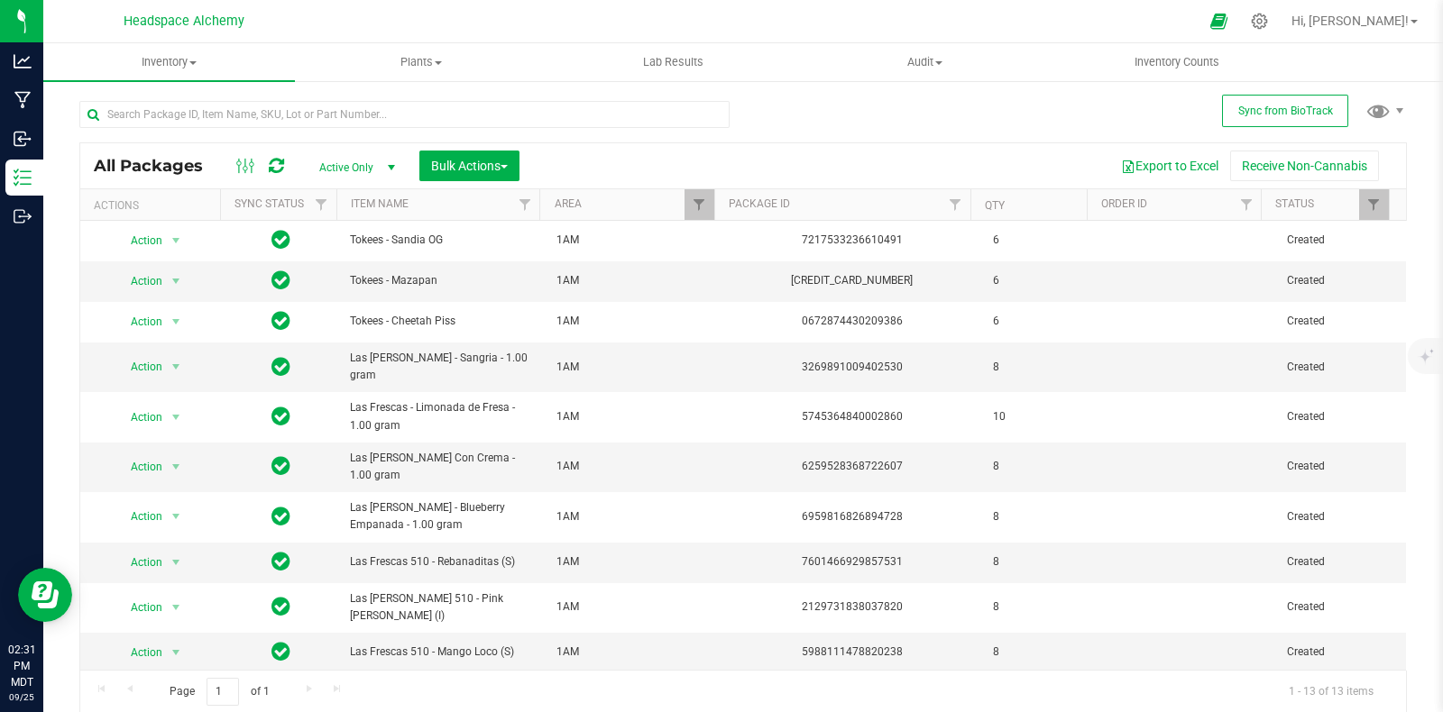
click at [621, 159] on div "Export to Excel Receive Non-Cannabis" at bounding box center [962, 166] width 859 height 31
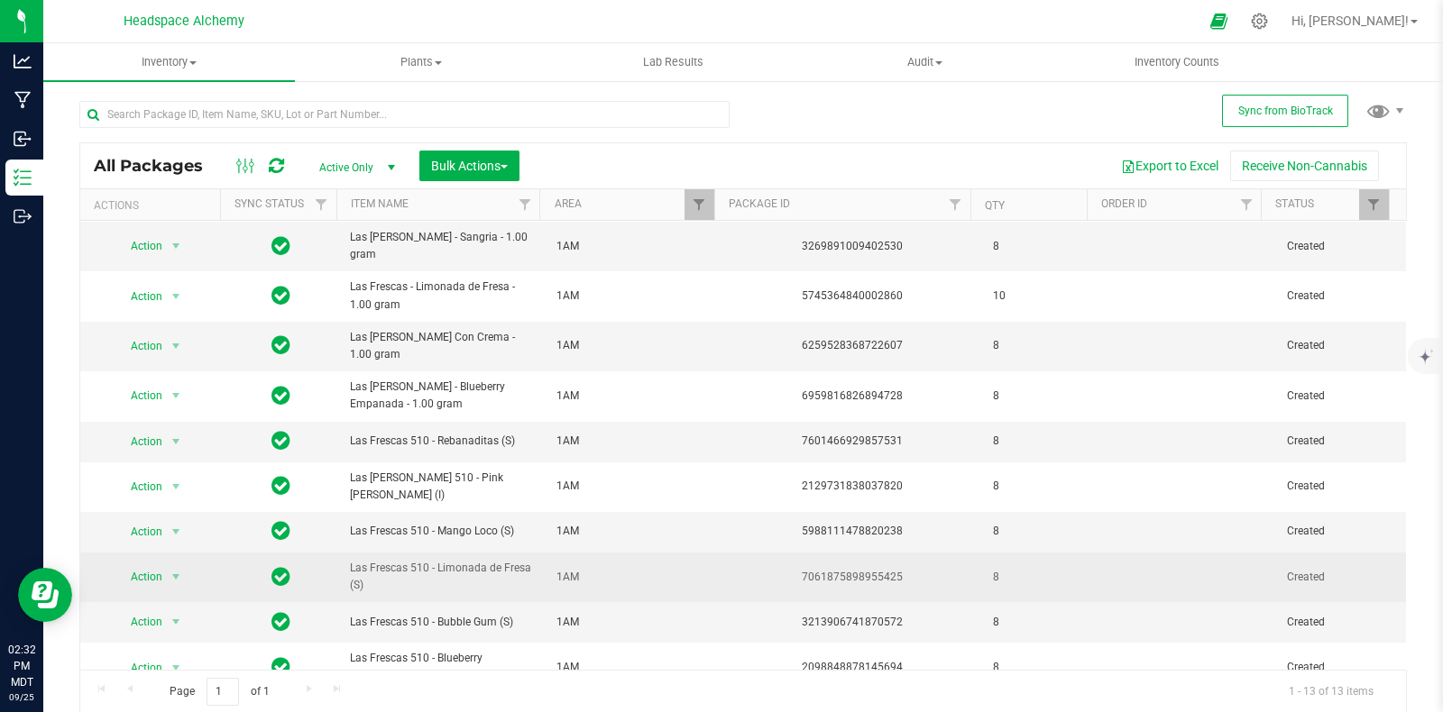
scroll to position [123, 0]
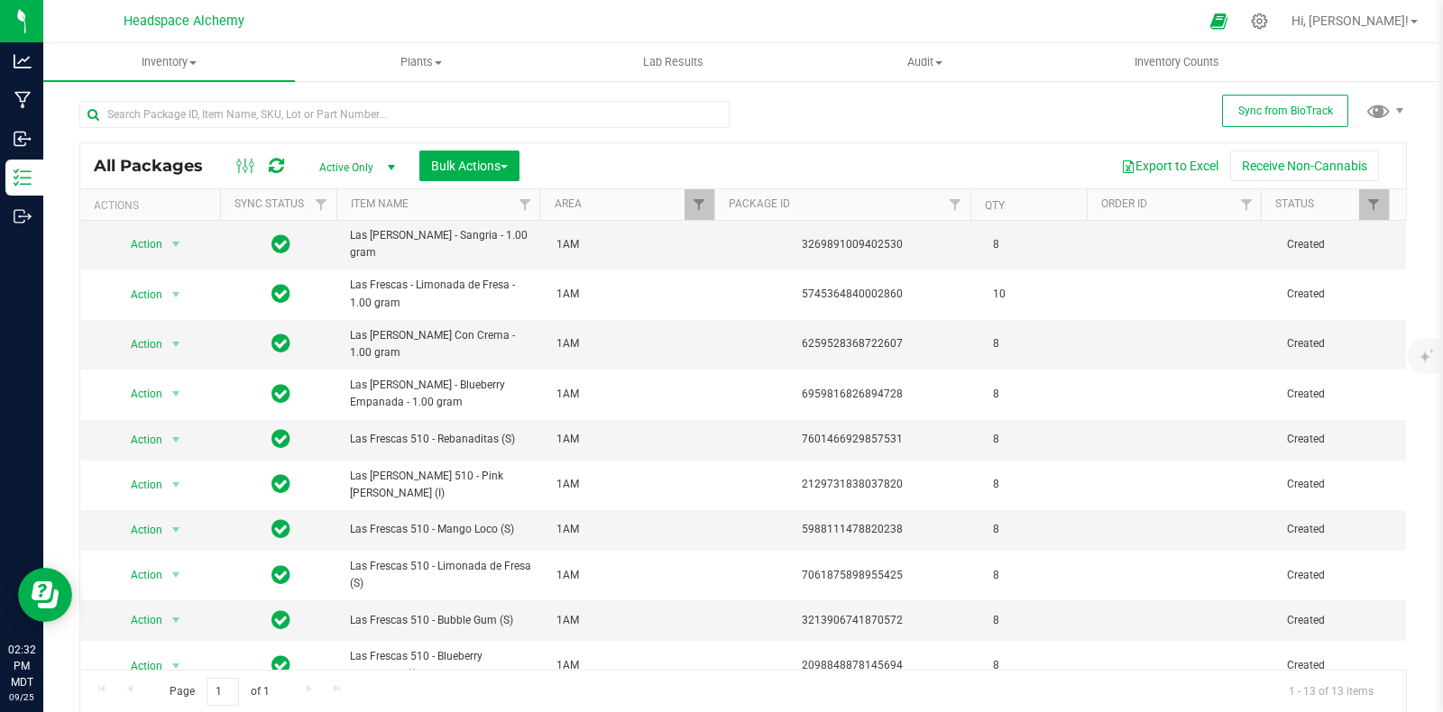
click at [261, 161] on div at bounding box center [260, 166] width 60 height 22
click at [275, 159] on icon at bounding box center [276, 166] width 15 height 18
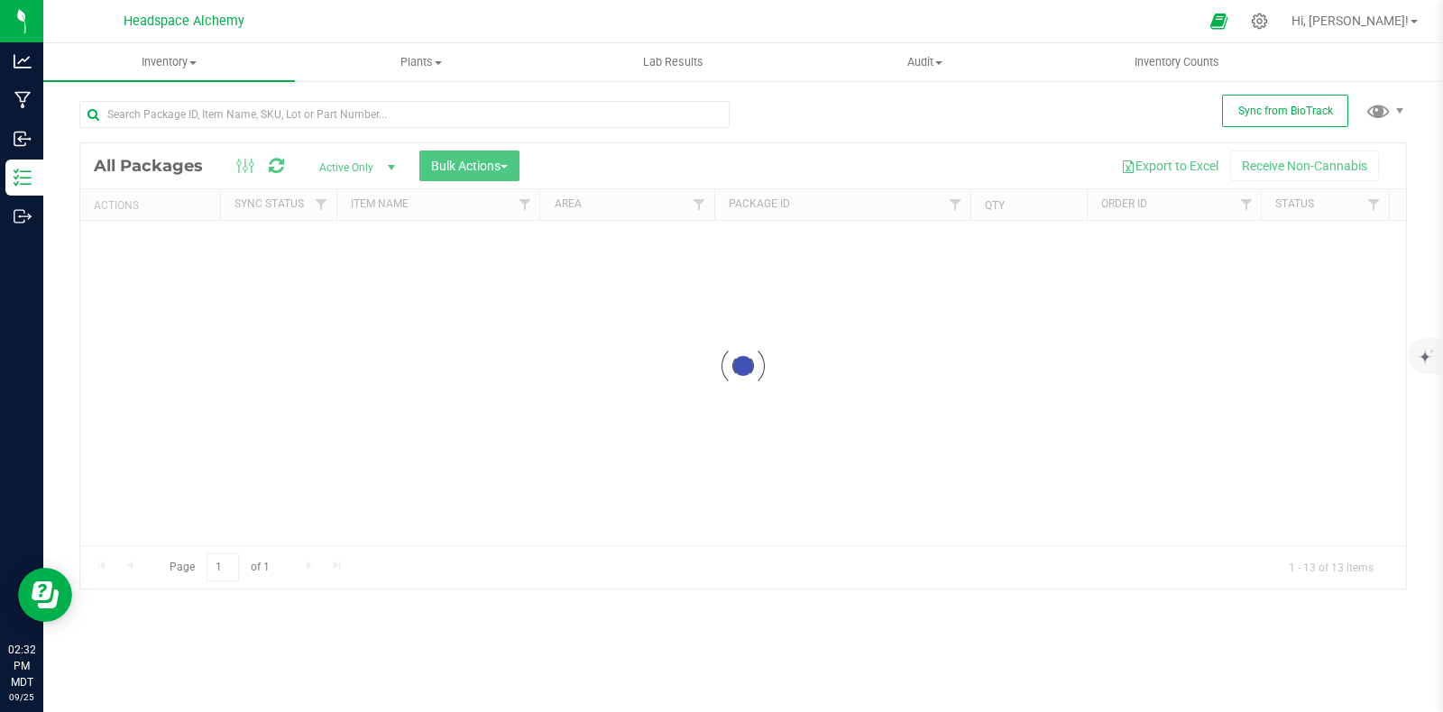
scroll to position [0, 0]
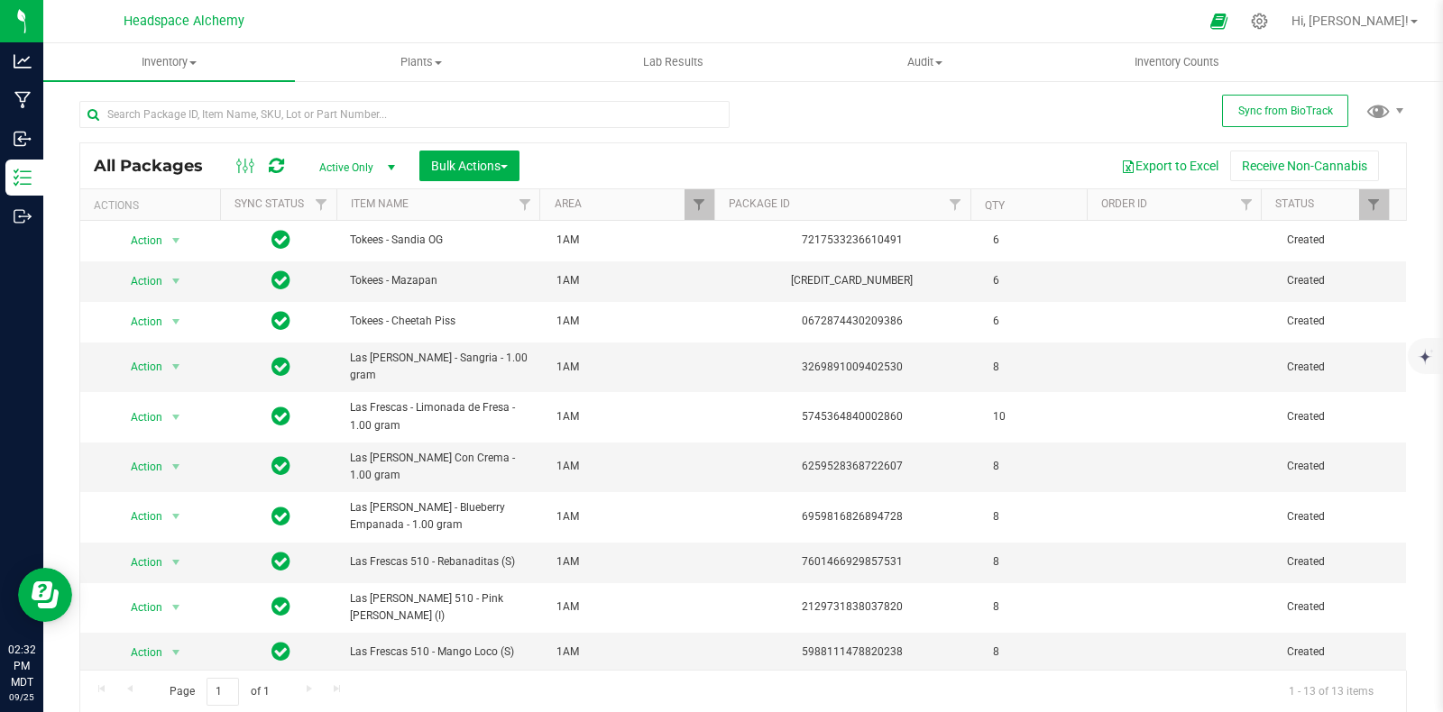
click at [280, 160] on icon at bounding box center [275, 165] width 23 height 23
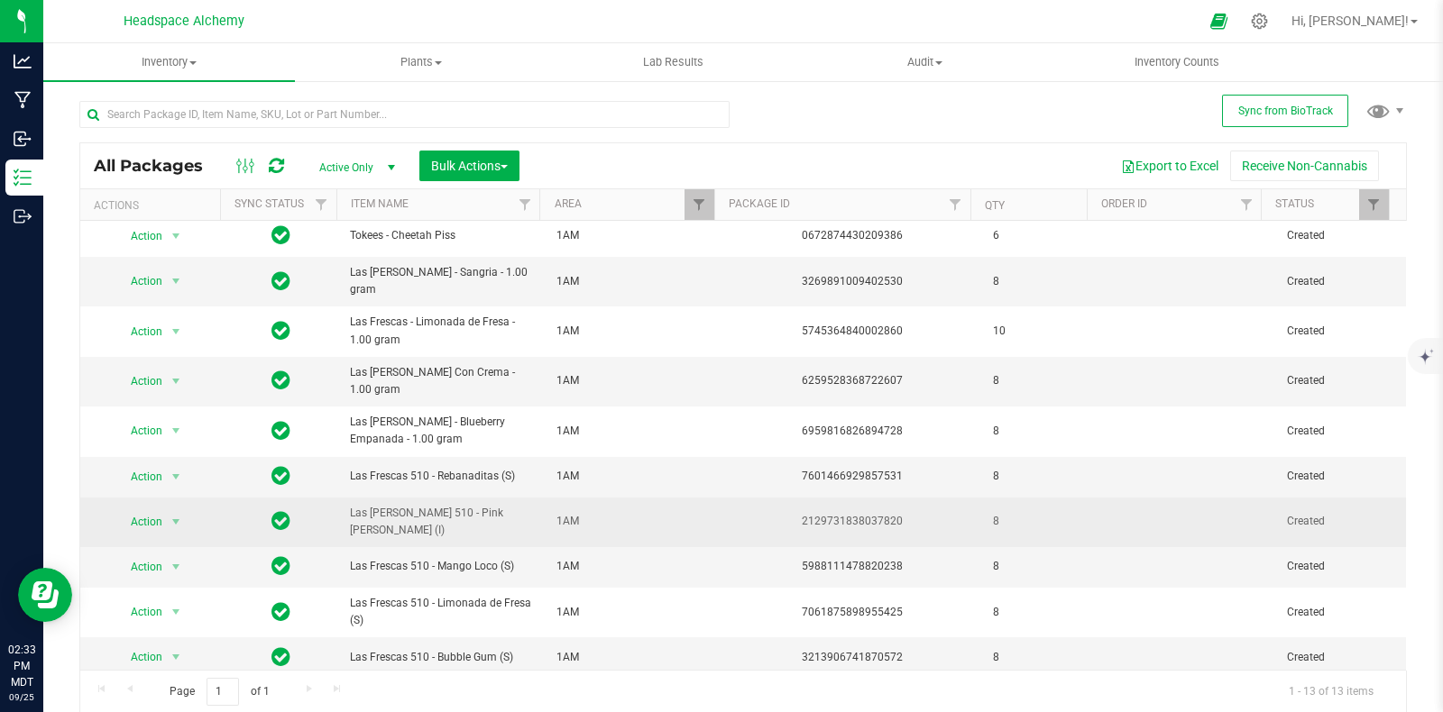
scroll to position [123, 0]
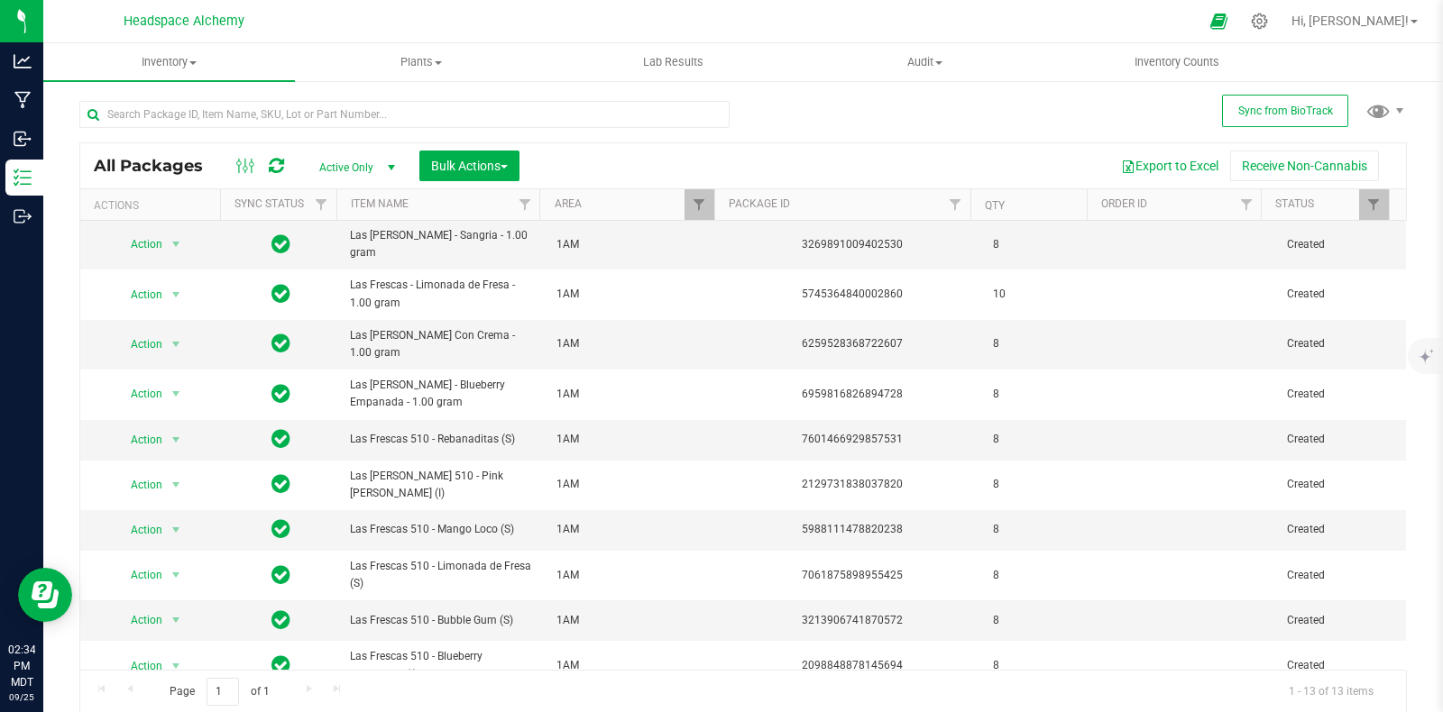
click at [269, 164] on icon at bounding box center [276, 166] width 15 height 18
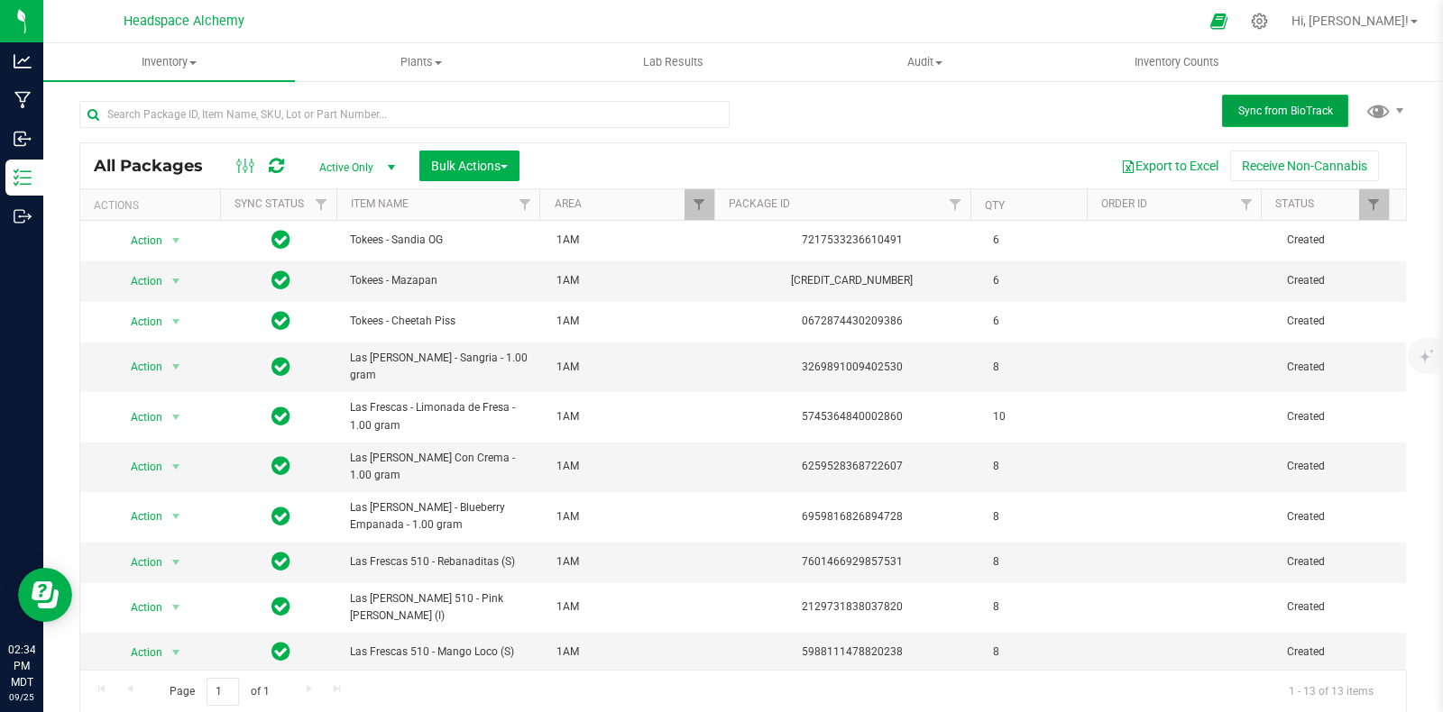
click at [1270, 98] on button "Sync from BioTrack" at bounding box center [1285, 111] width 126 height 32
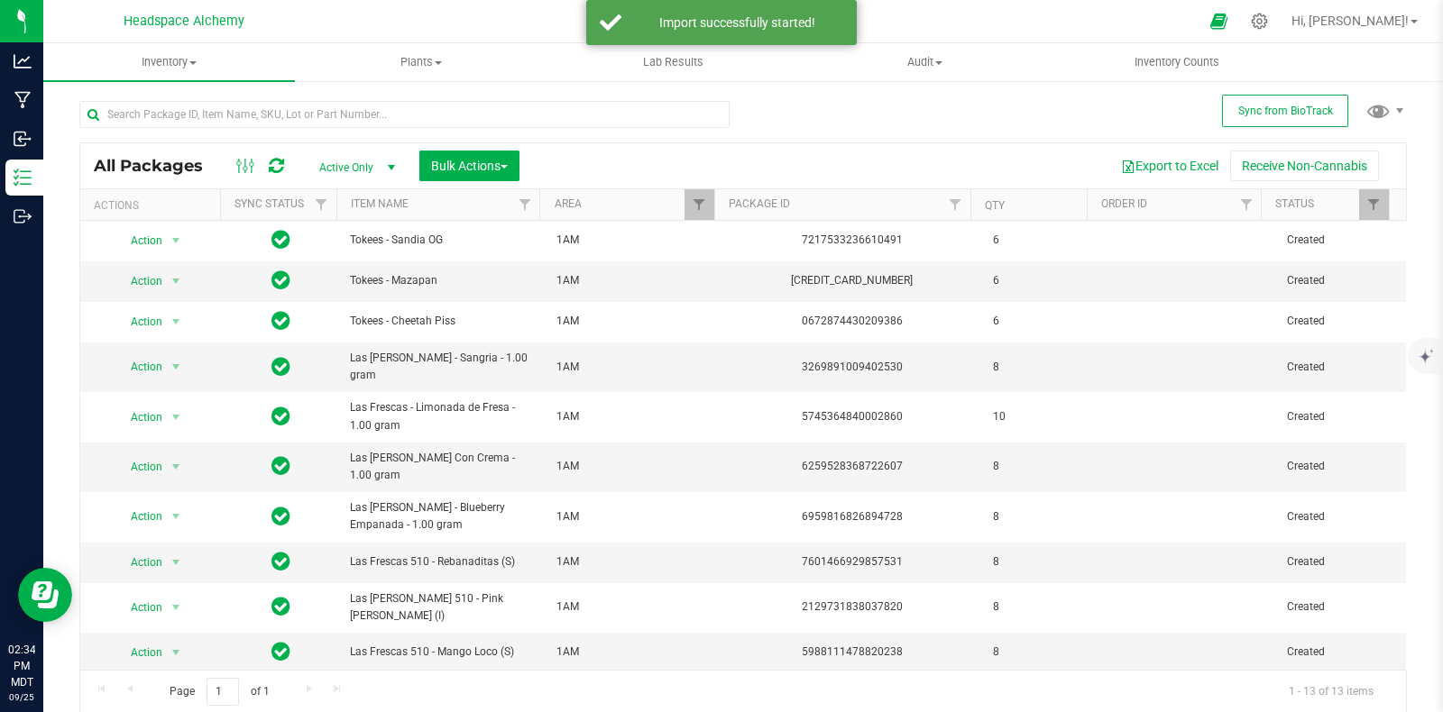
click at [284, 161] on div at bounding box center [260, 166] width 60 height 22
click at [280, 166] on icon at bounding box center [276, 166] width 15 height 18
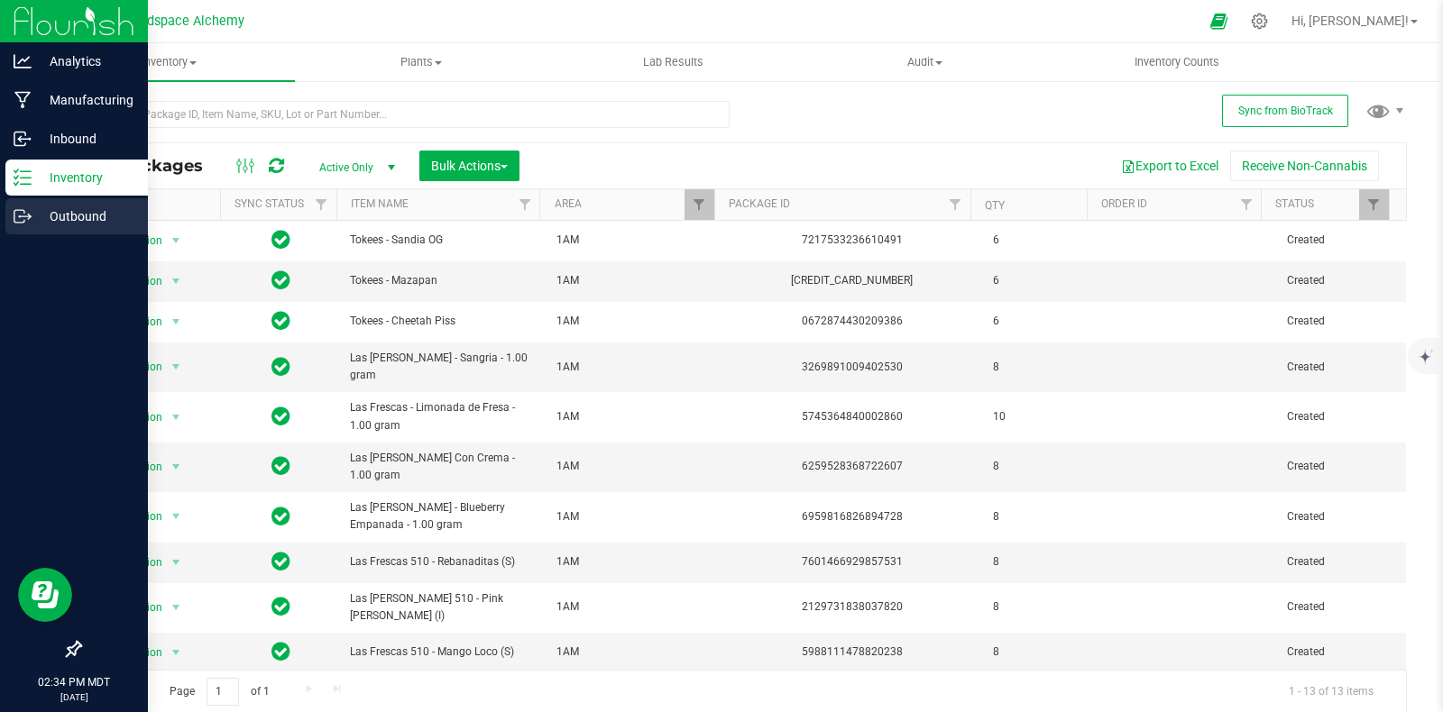
click at [25, 209] on icon at bounding box center [23, 216] width 18 height 18
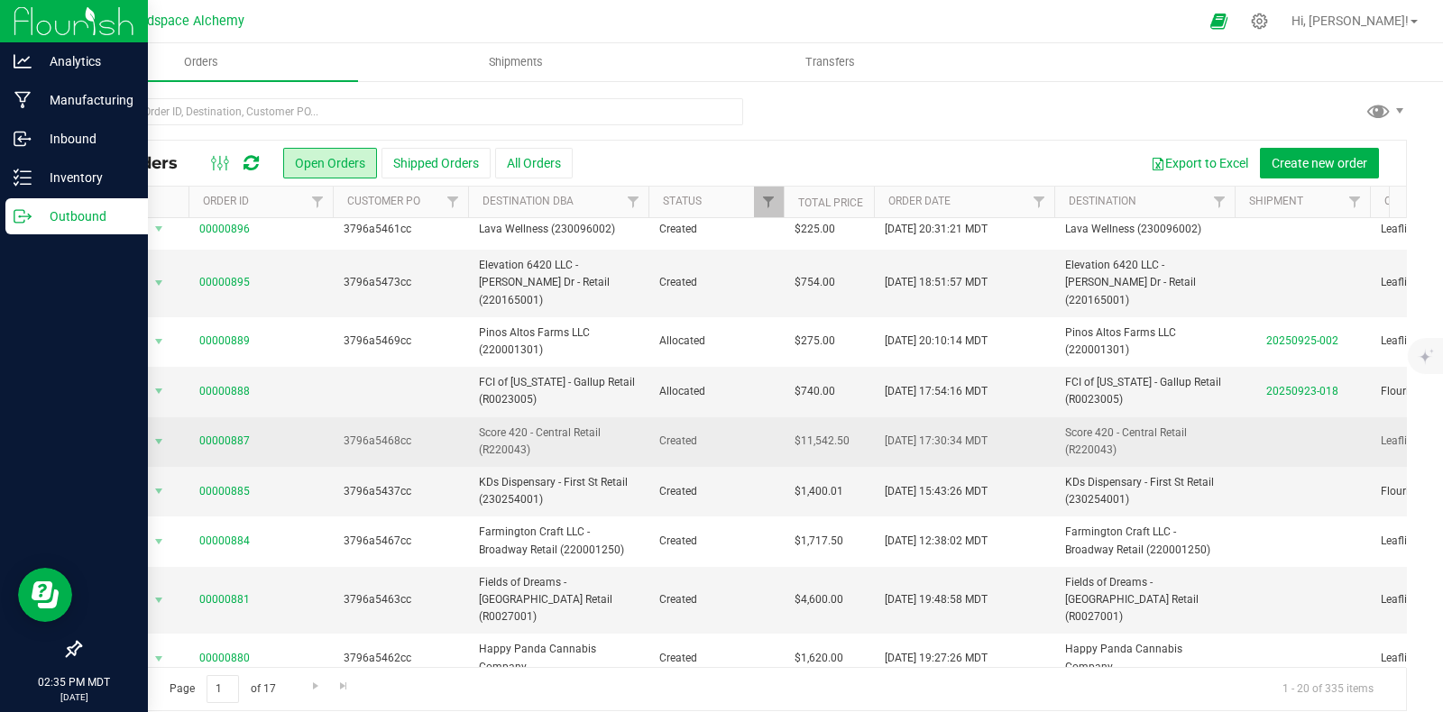
scroll to position [338, 0]
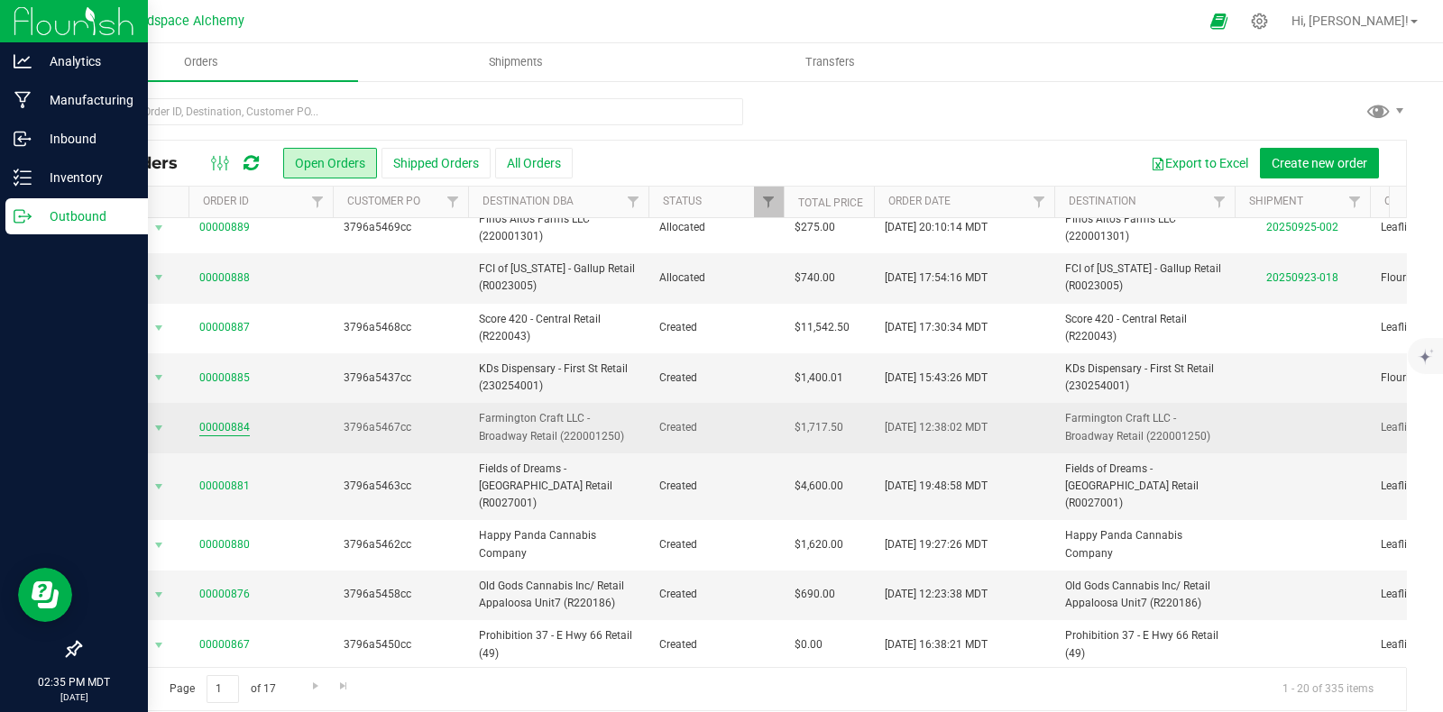
click at [217, 419] on link "00000884" at bounding box center [224, 427] width 50 height 17
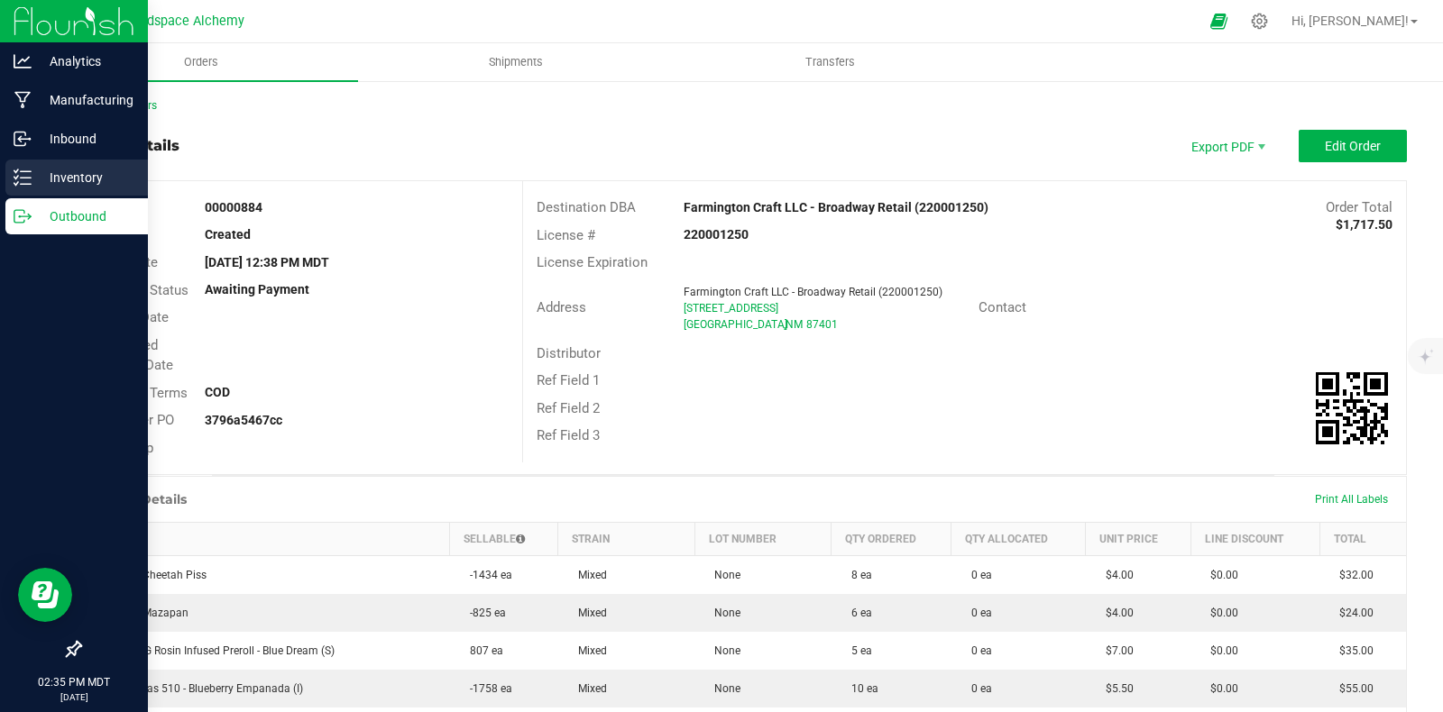
click at [36, 162] on div "Inventory" at bounding box center [76, 178] width 142 height 36
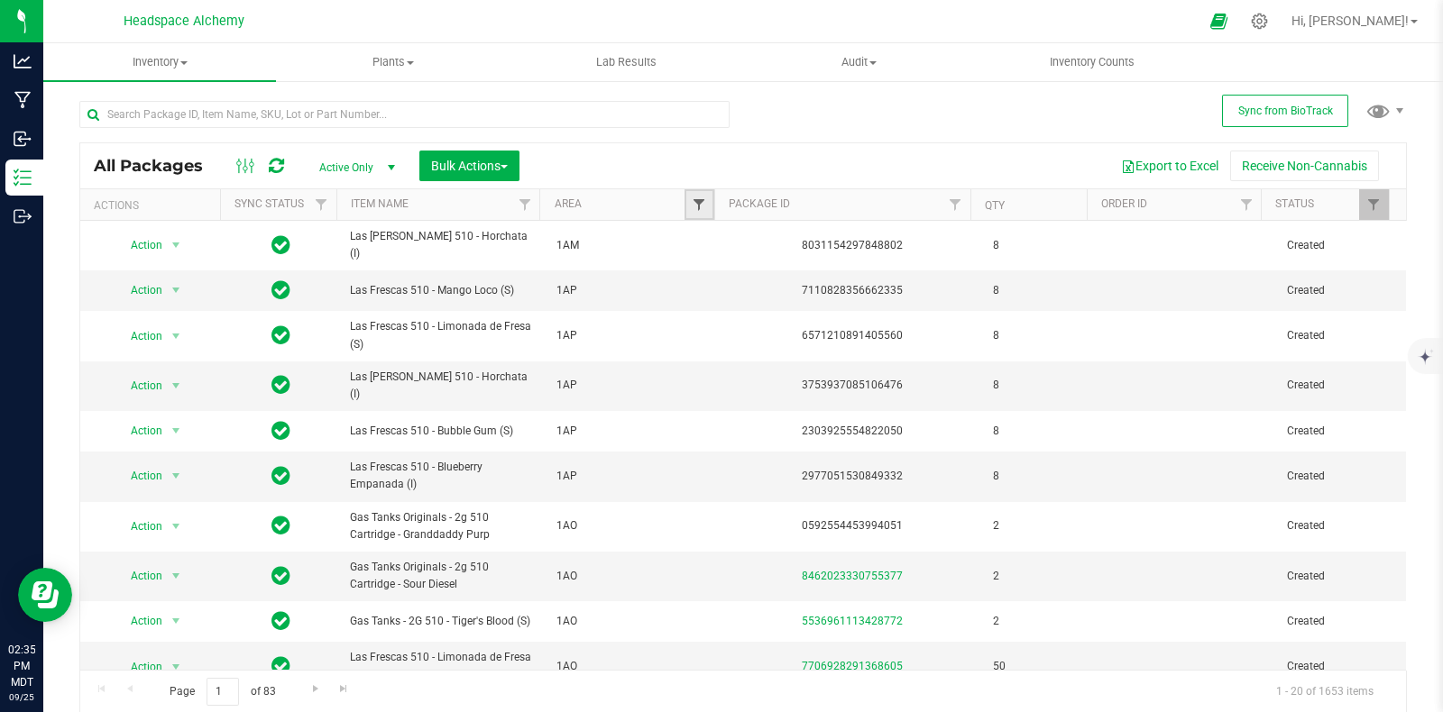
click at [692, 206] on span "Filter" at bounding box center [699, 204] width 14 height 14
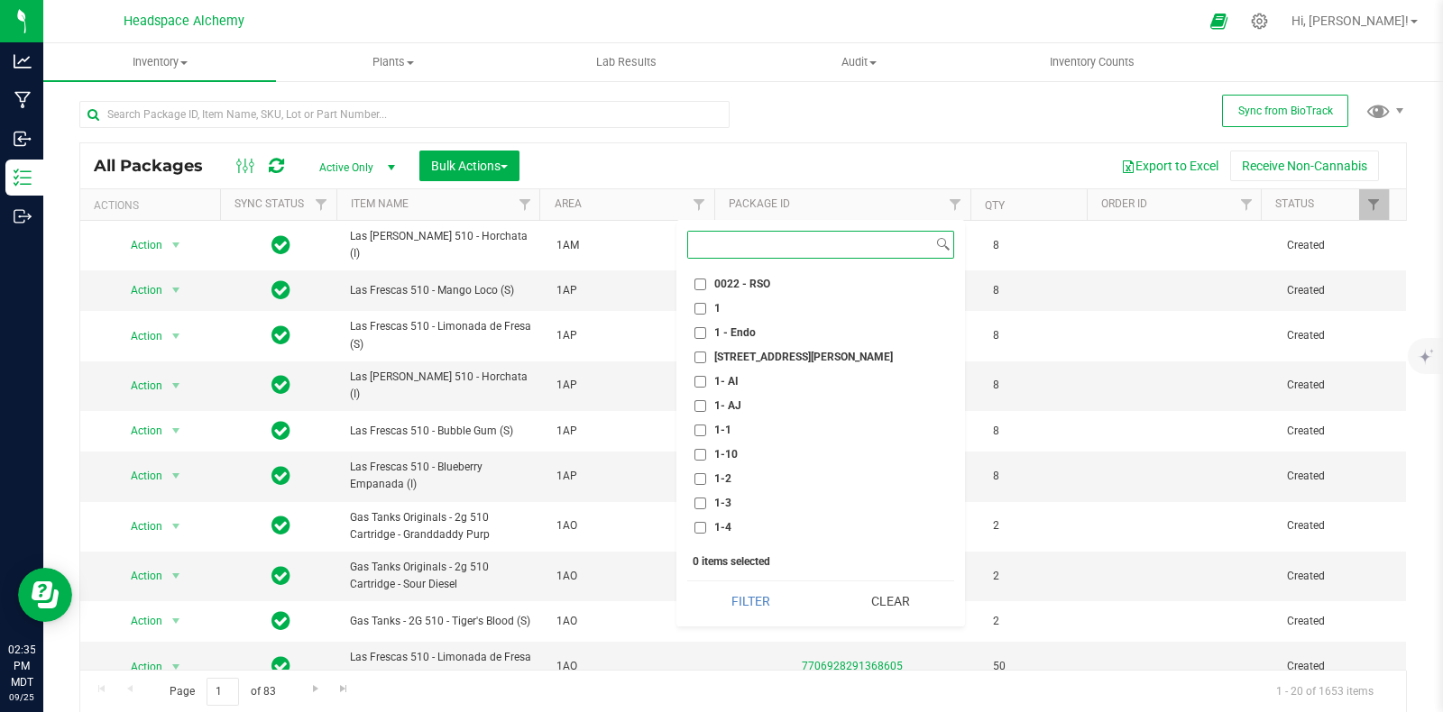
scroll to position [450, 0]
click at [707, 293] on label "1- AJ" at bounding box center [717, 295] width 47 height 12
click at [706, 293] on input "1- AJ" at bounding box center [700, 295] width 12 height 12
checkbox input "true"
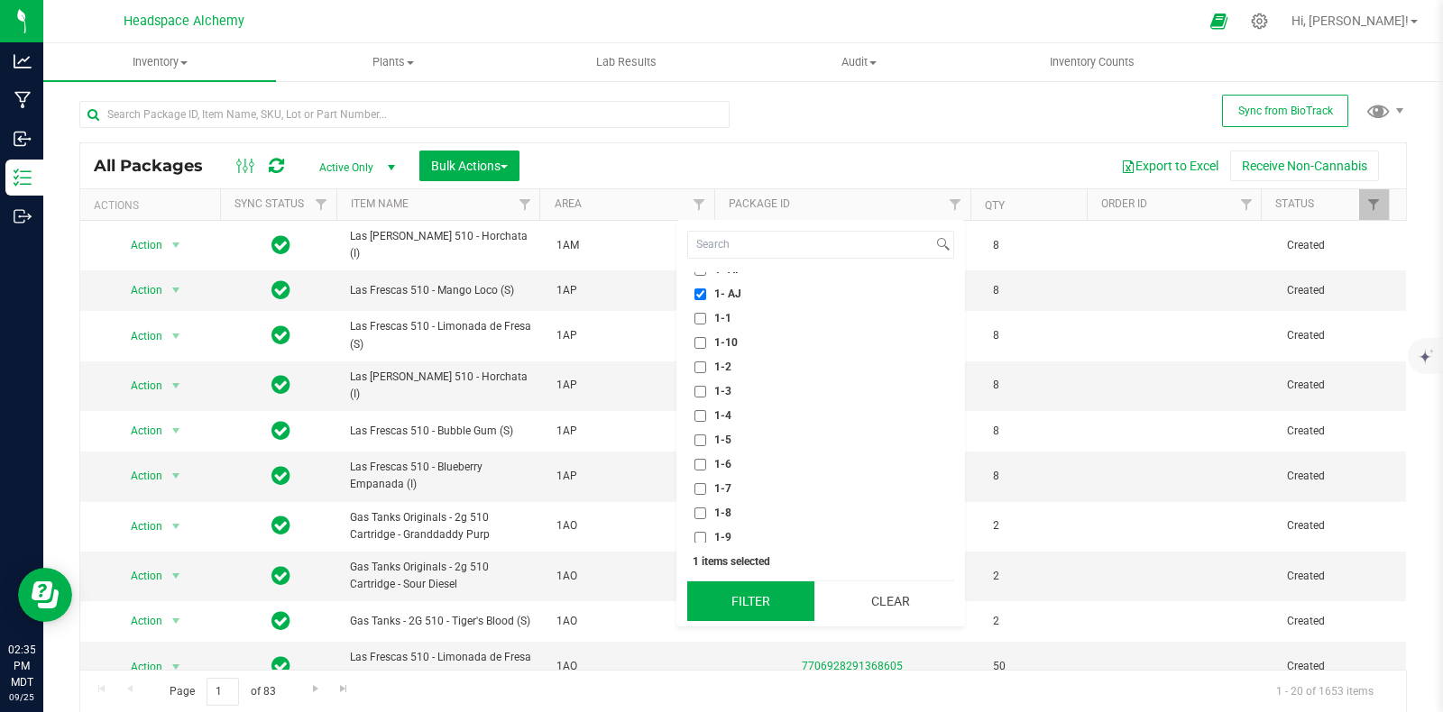
click at [759, 604] on button "Filter" at bounding box center [750, 602] width 127 height 40
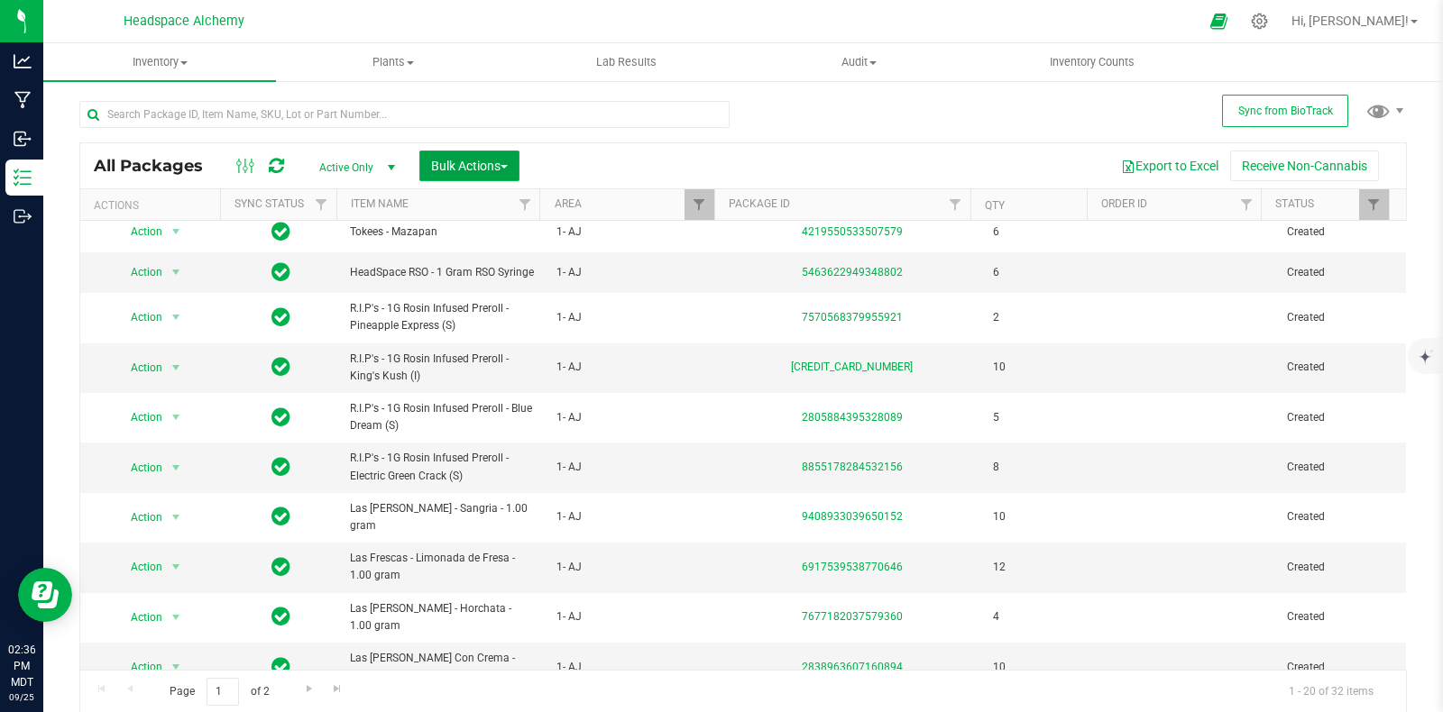
click at [482, 160] on span "Bulk Actions" at bounding box center [469, 166] width 77 height 14
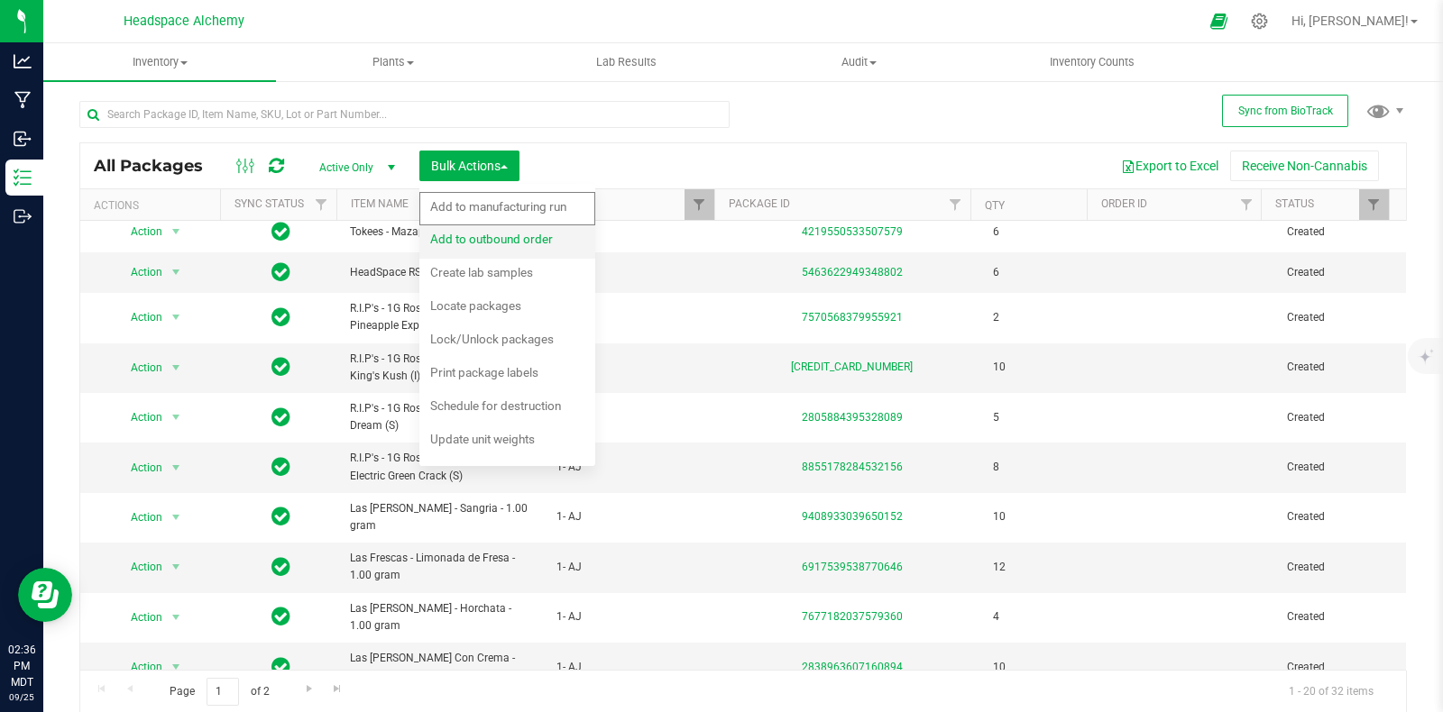
click at [503, 250] on div "Add to outbound order" at bounding box center [503, 241] width 147 height 29
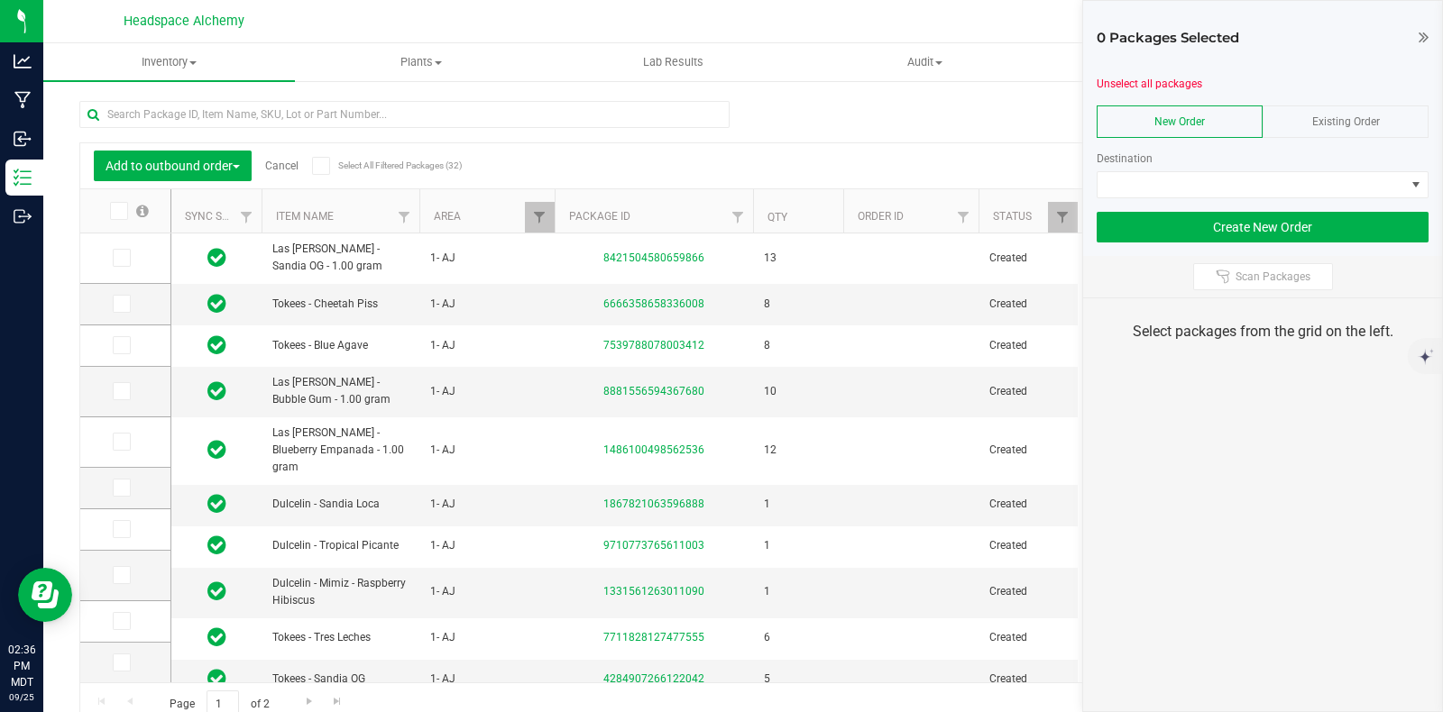
click at [1358, 120] on span "Existing Order" at bounding box center [1346, 121] width 68 height 13
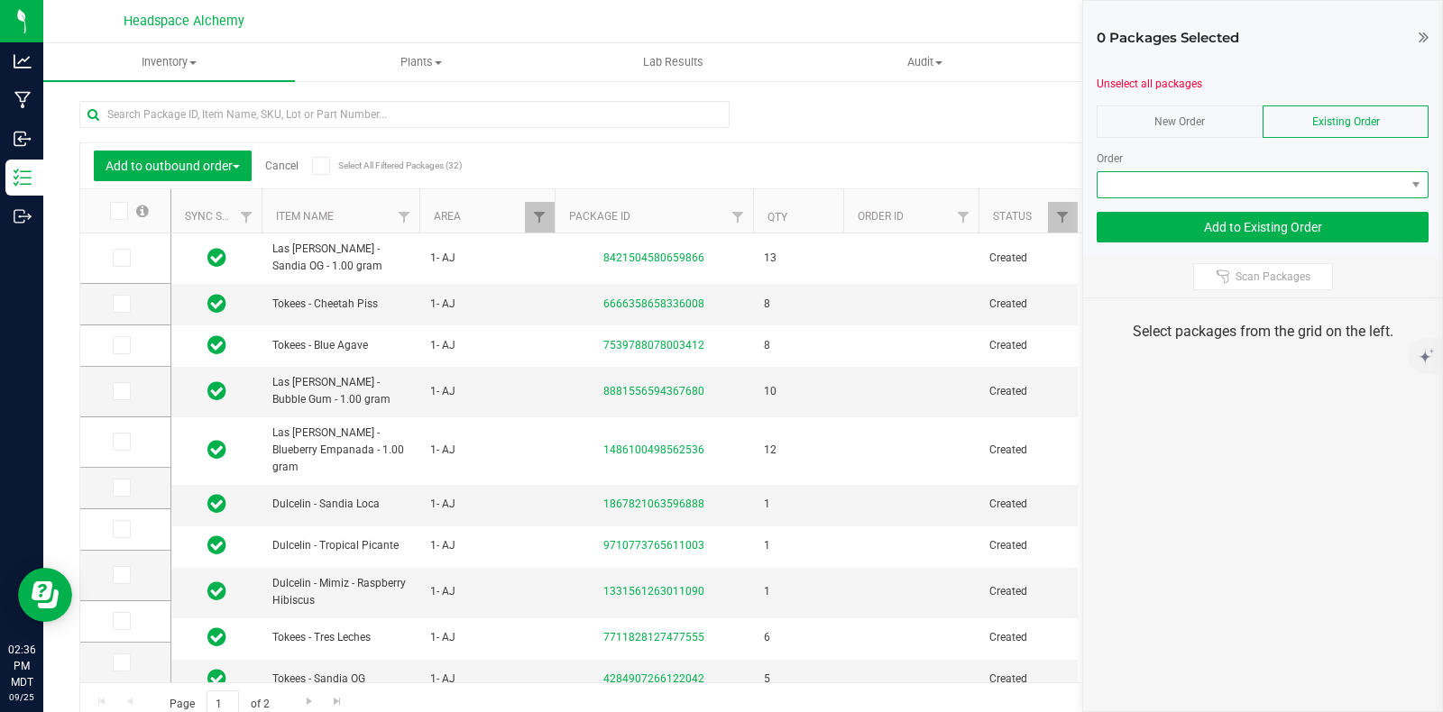
click at [1380, 190] on span at bounding box center [1250, 184] width 307 height 25
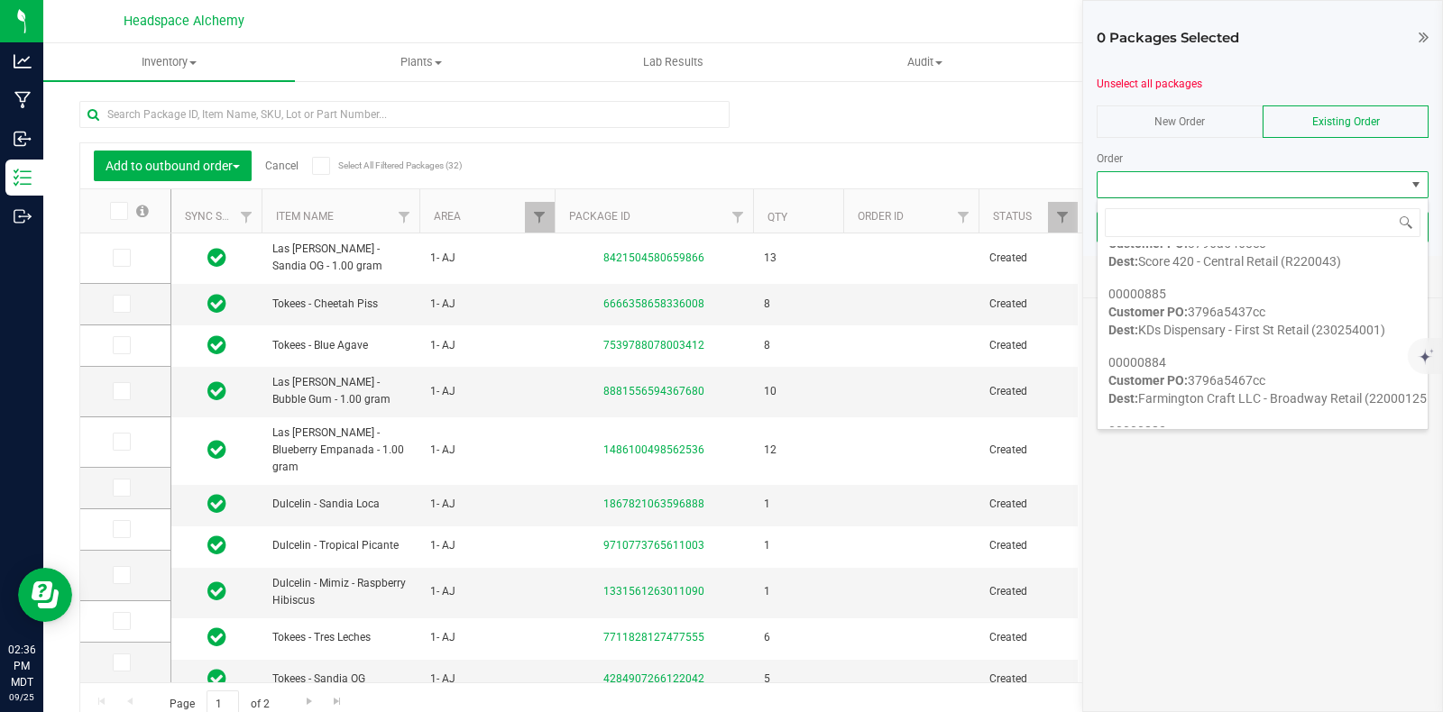
scroll to position [564, 0]
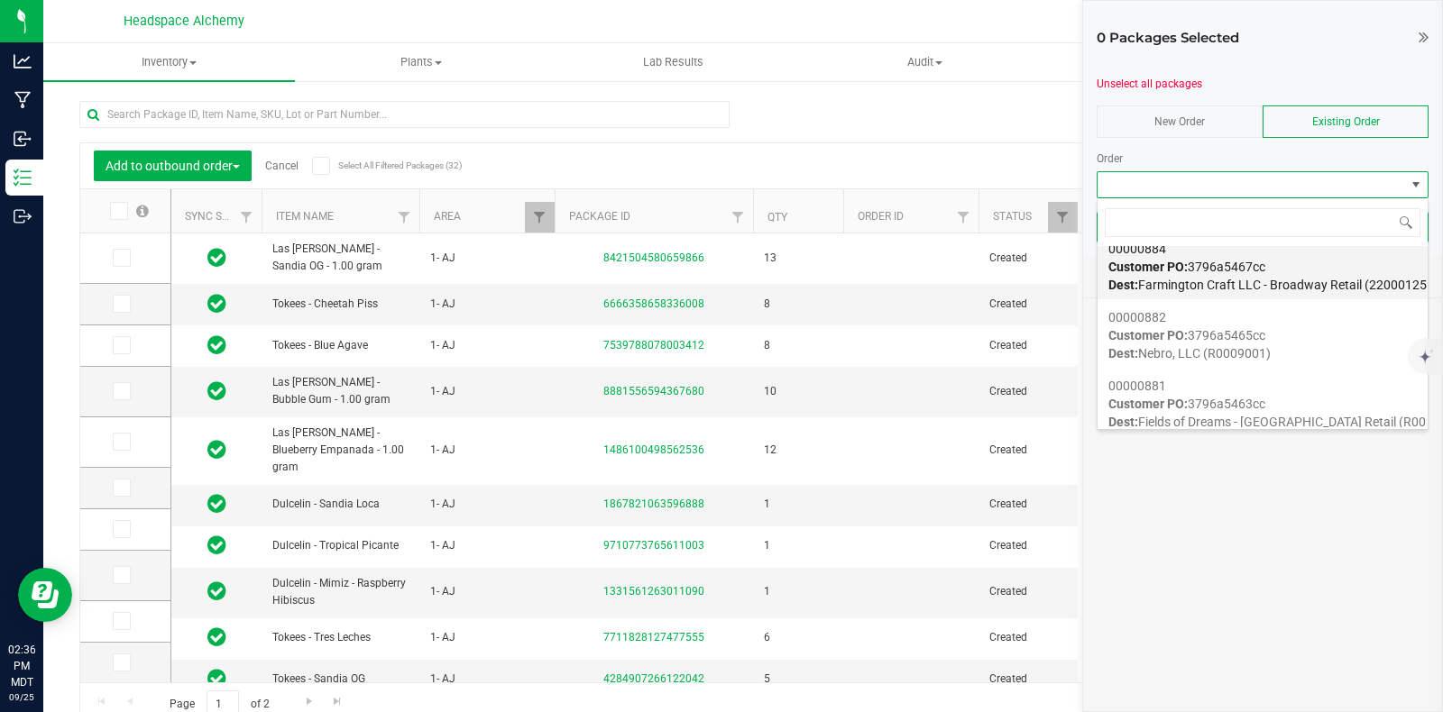
click at [1272, 269] on div "00000884 Customer PO: 3796a5467cc Dest: Farmington Craft LLC - Broadway Retail …" at bounding box center [1262, 267] width 308 height 69
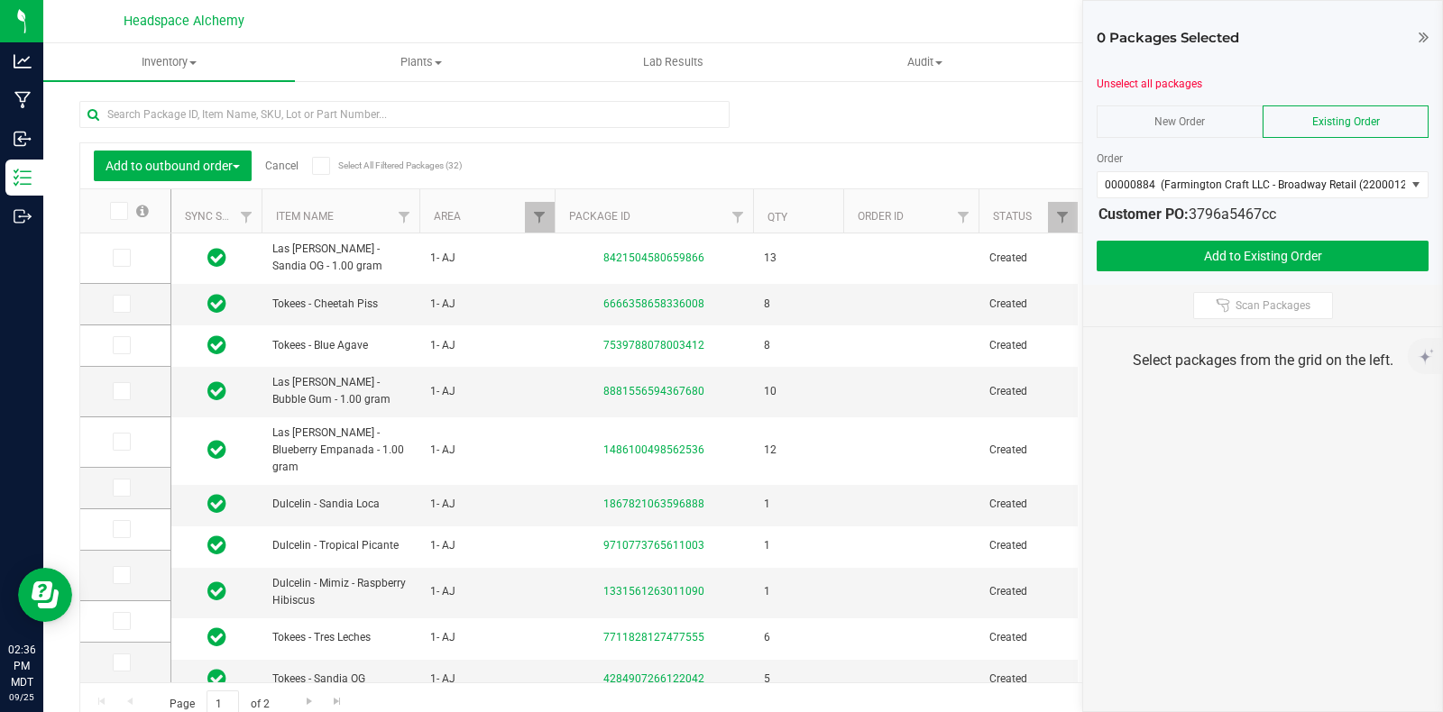
click at [307, 161] on div "Add to outbound order Cancel Select All Filtered Packages (32)" at bounding box center [261, 166] width 335 height 31
click at [315, 166] on icon at bounding box center [321, 166] width 12 height 0
click at [0, 0] on input "Select All Filtered Packages (32)" at bounding box center [0, 0] width 0 height 0
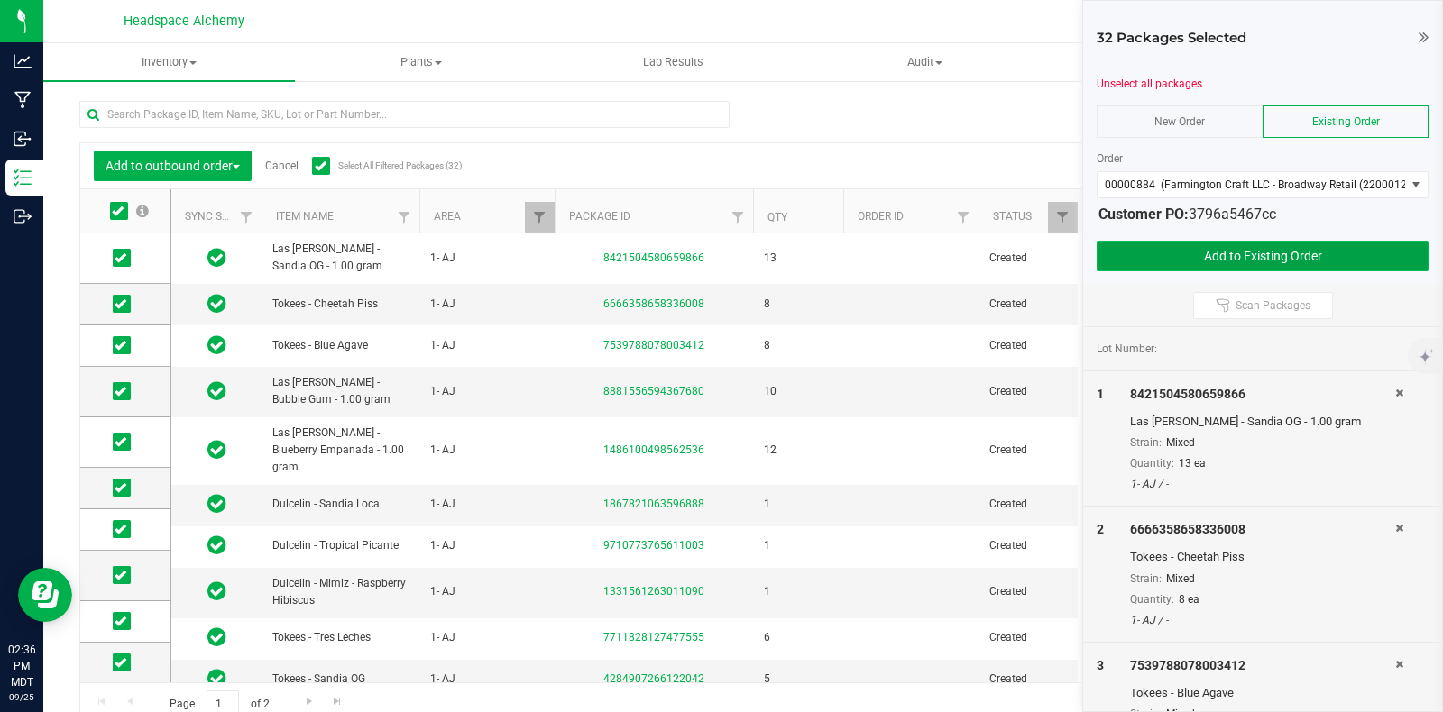
click at [1297, 255] on button "Add to Existing Order" at bounding box center [1262, 256] width 332 height 31
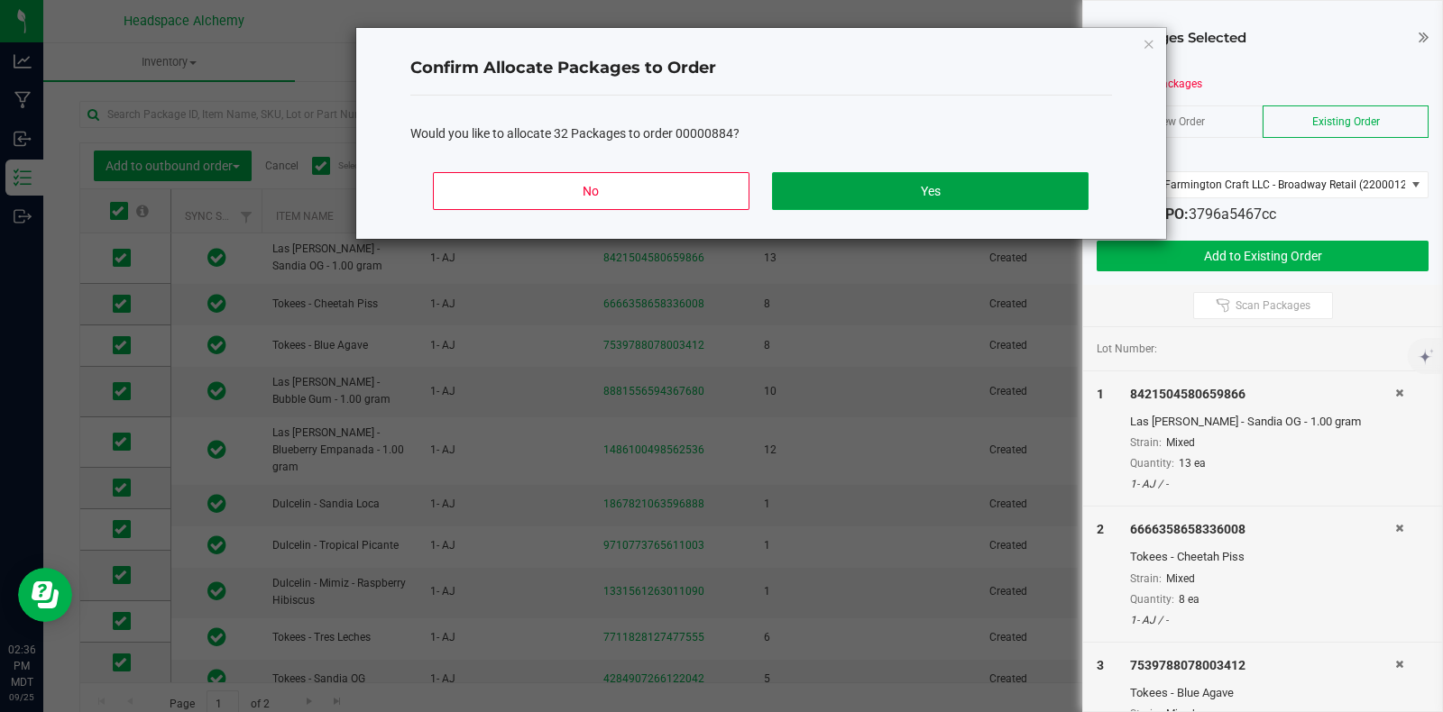
click at [940, 200] on button "Yes" at bounding box center [930, 191] width 316 height 38
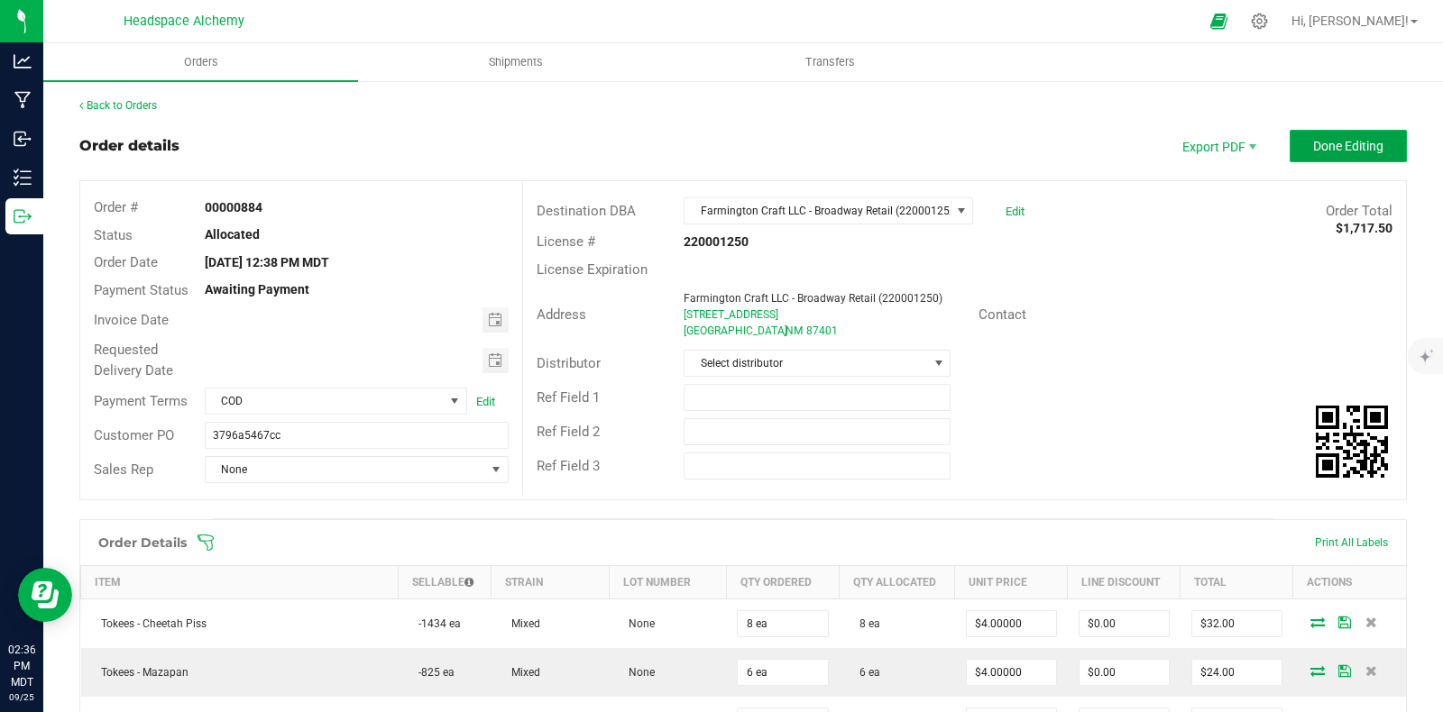
click at [1330, 139] on span "Done Editing" at bounding box center [1348, 146] width 70 height 14
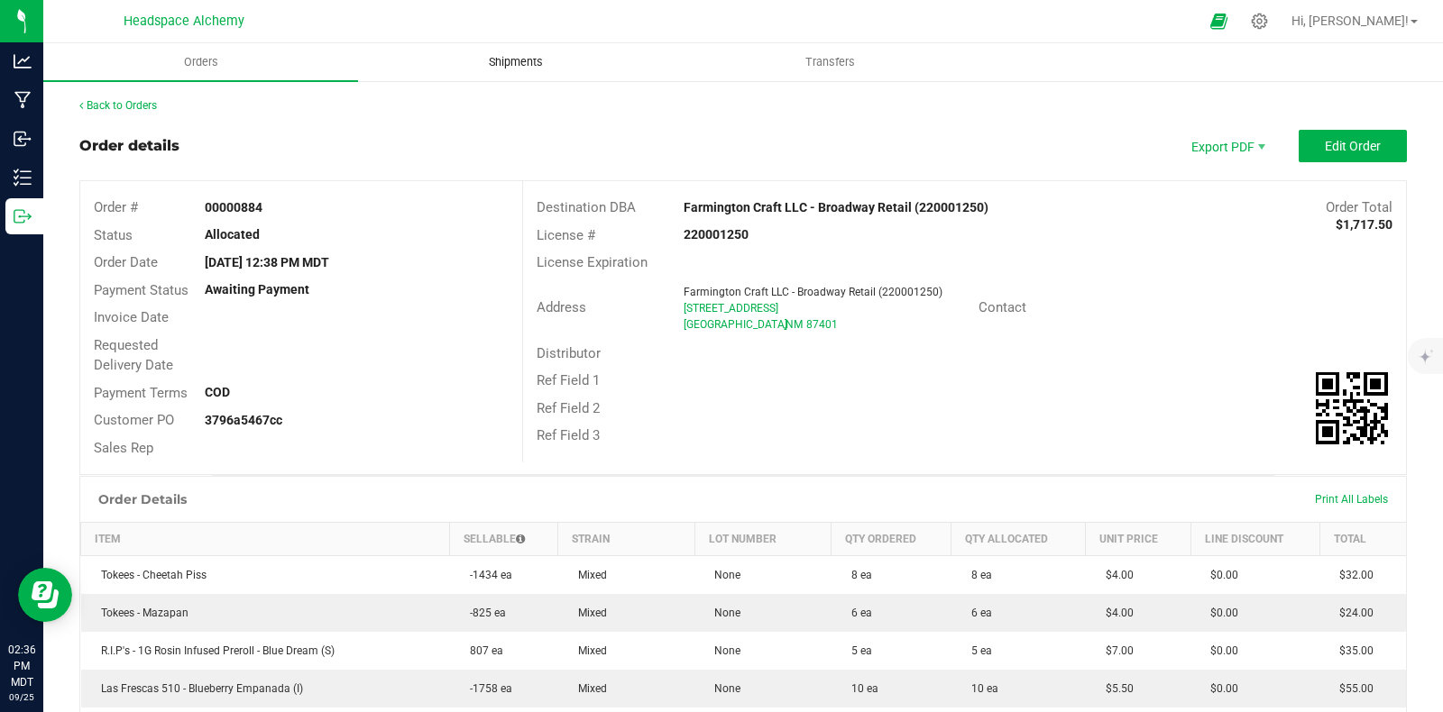
click at [534, 60] on span "Shipments" at bounding box center [515, 62] width 103 height 16
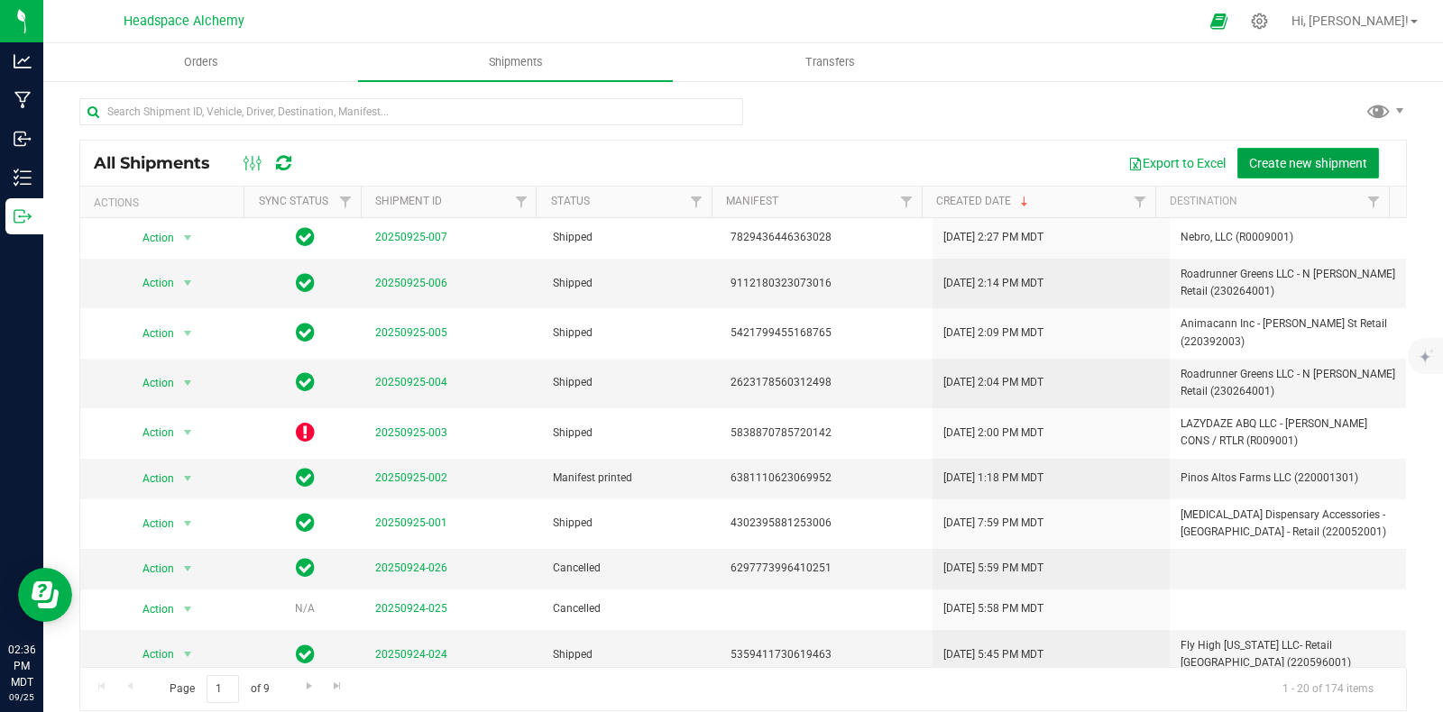
click at [1268, 163] on span "Create new shipment" at bounding box center [1308, 163] width 118 height 14
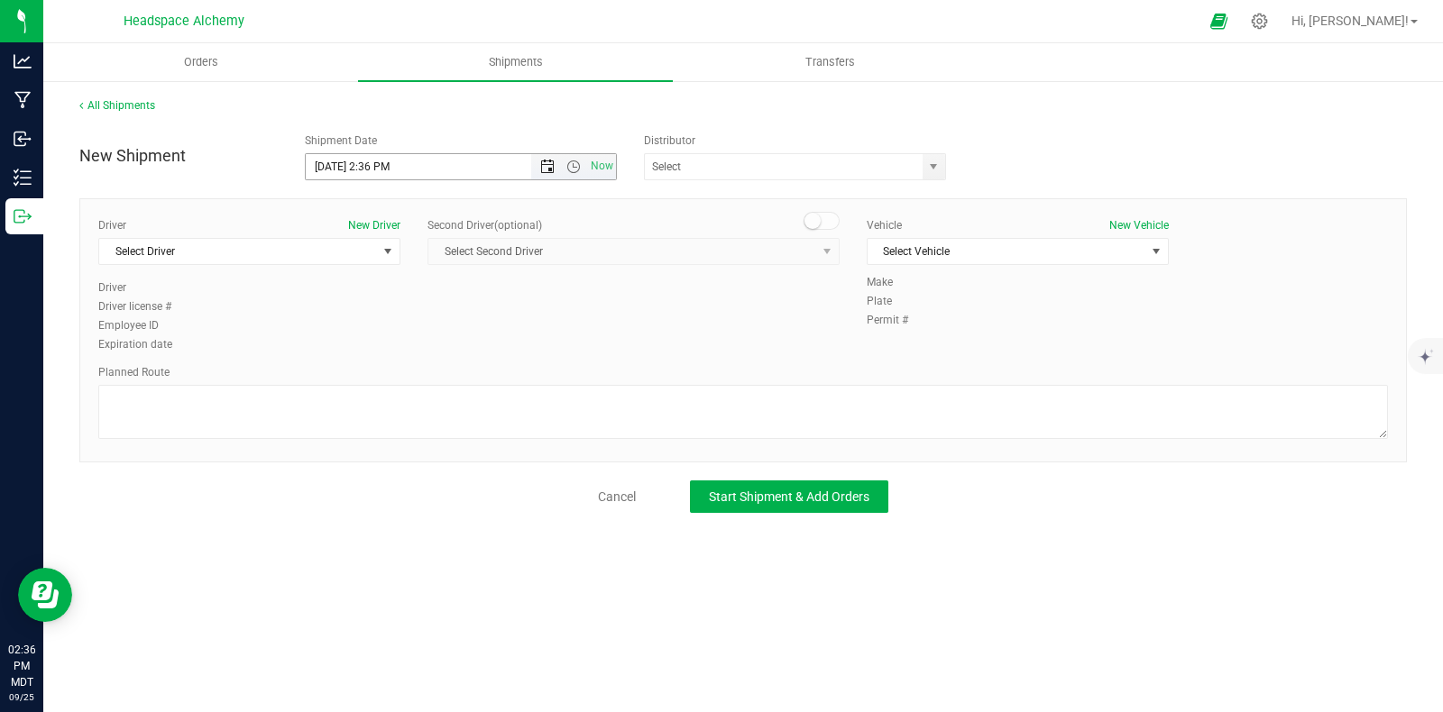
click at [537, 171] on span "Open the date view" at bounding box center [547, 167] width 31 height 14
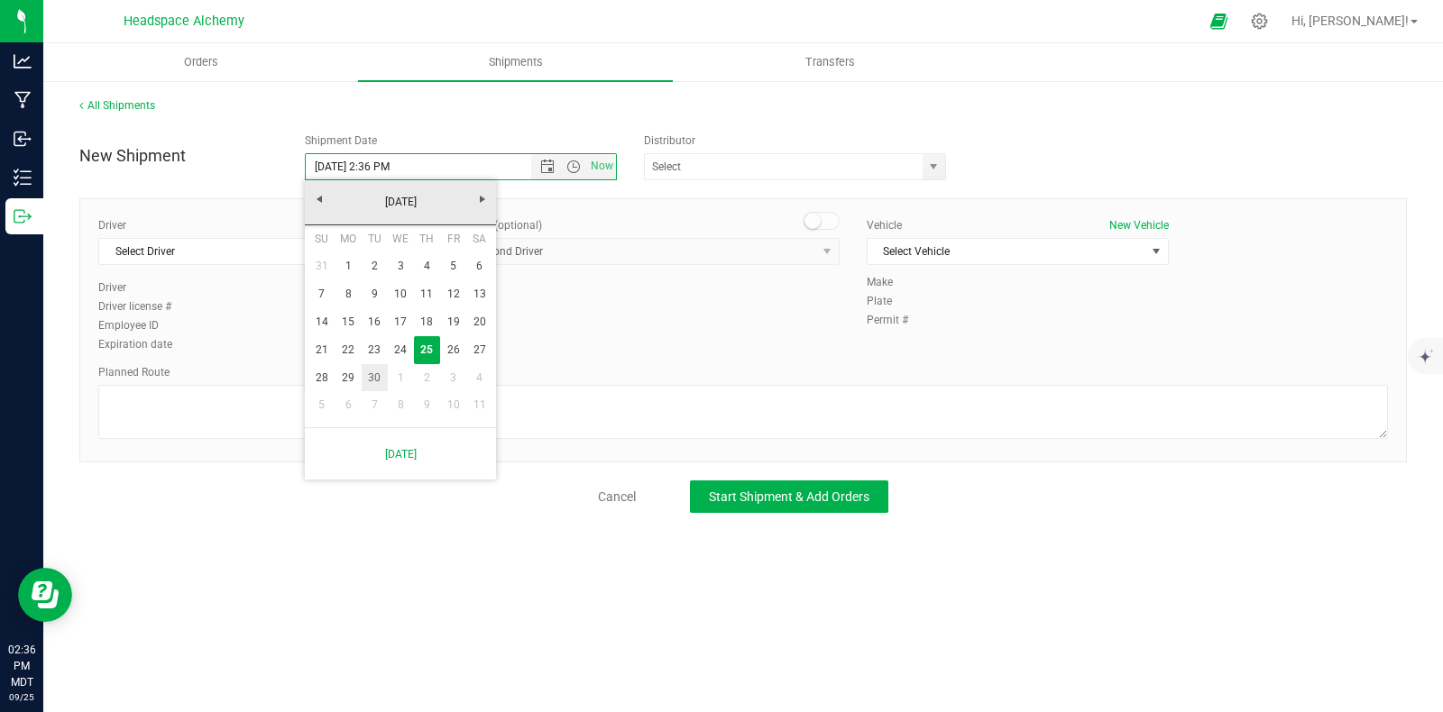
click at [378, 374] on link "30" at bounding box center [375, 378] width 26 height 28
type input "[DATE] 2:36 PM"
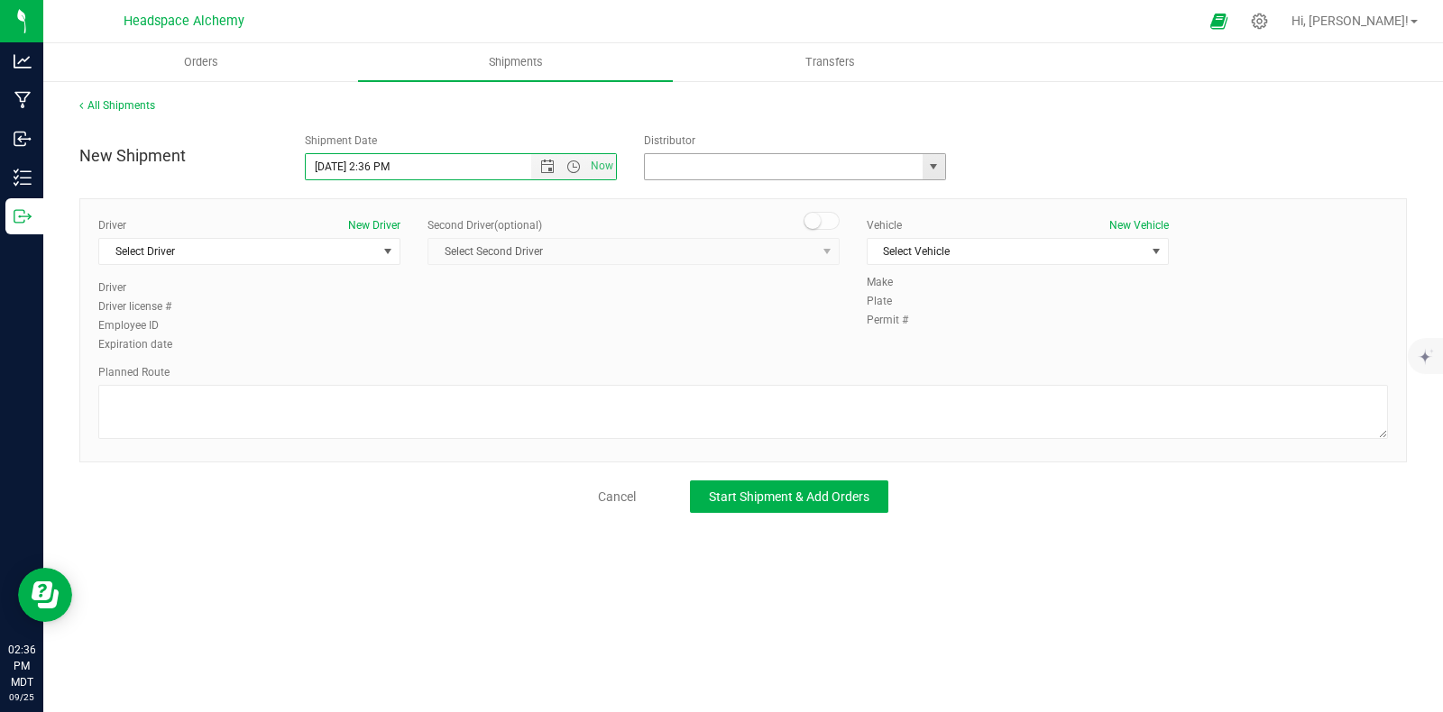
click at [746, 163] on input "text" at bounding box center [780, 166] width 270 height 25
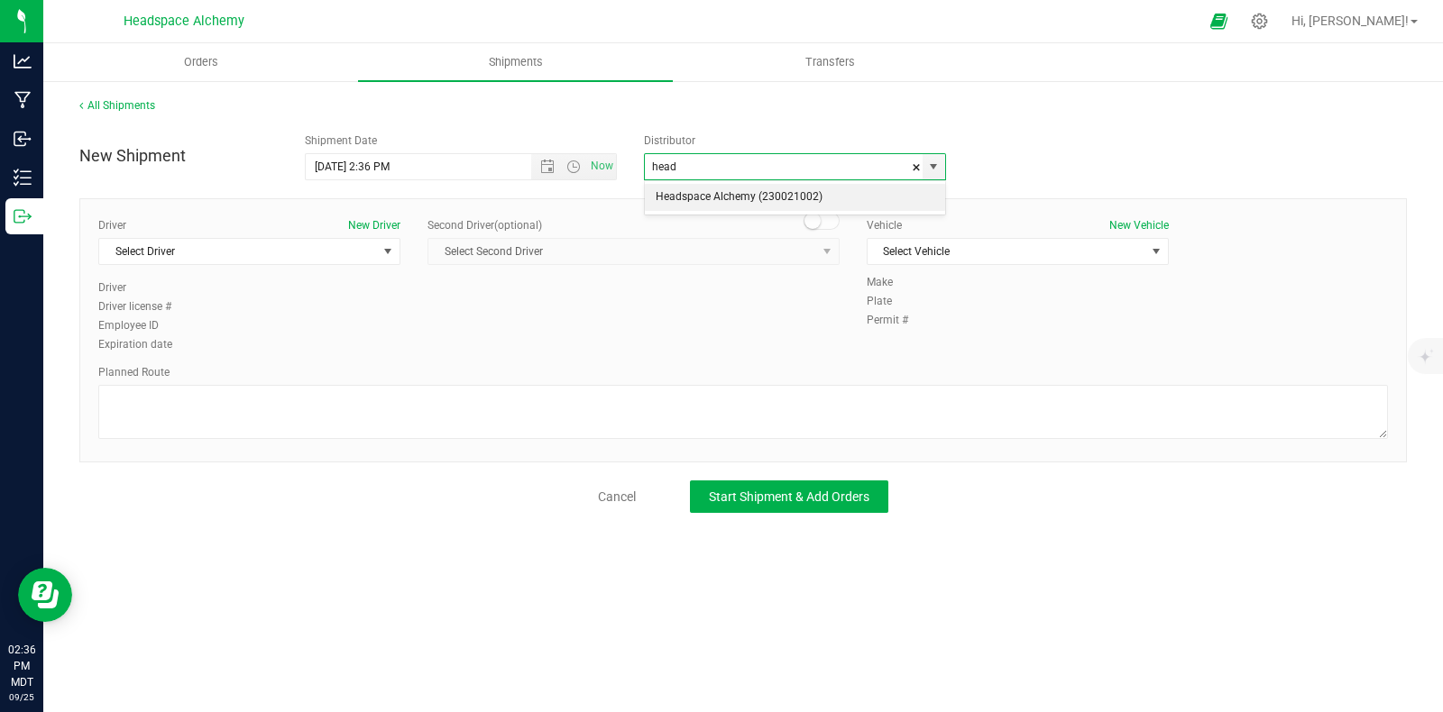
click at [757, 184] on li "Headspace Alchemy (230021002)" at bounding box center [795, 197] width 300 height 27
type input "Headspace Alchemy (230021002)"
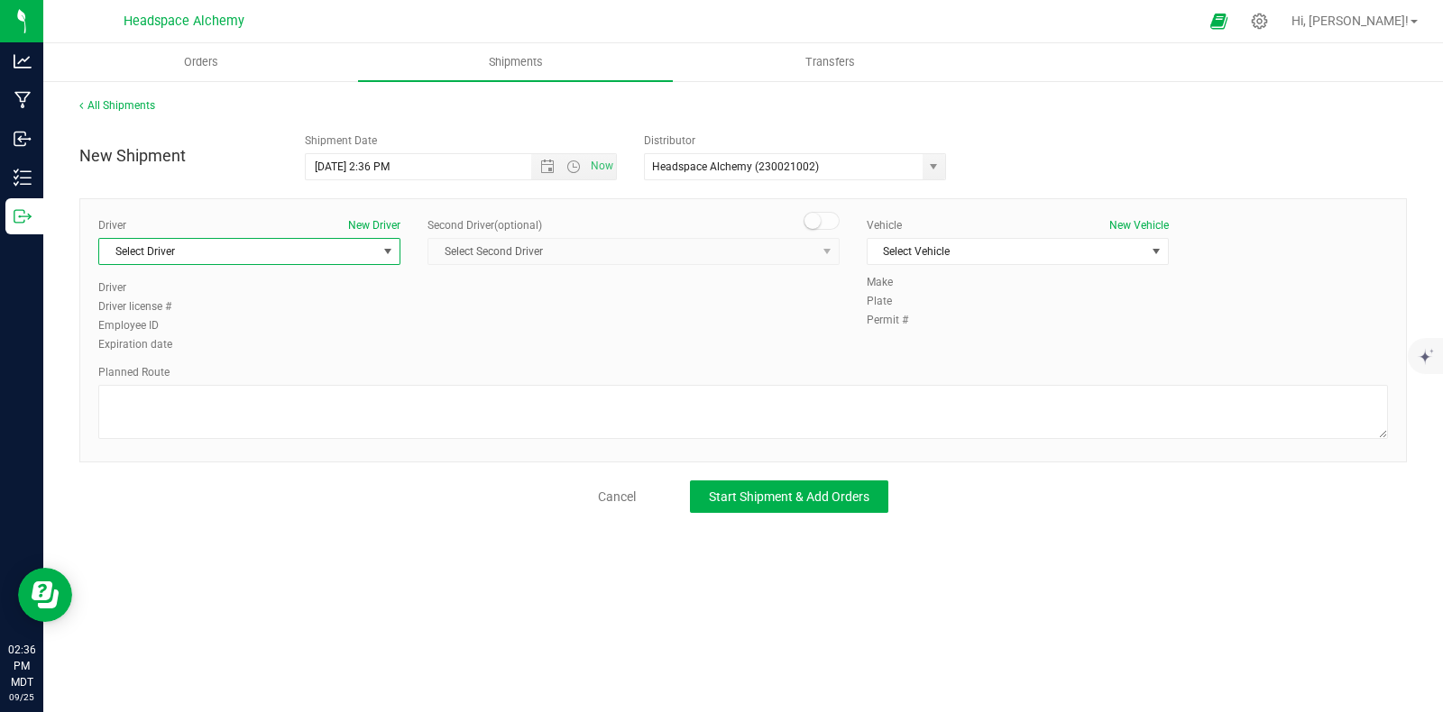
click at [281, 261] on span "Select Driver" at bounding box center [238, 251] width 278 height 25
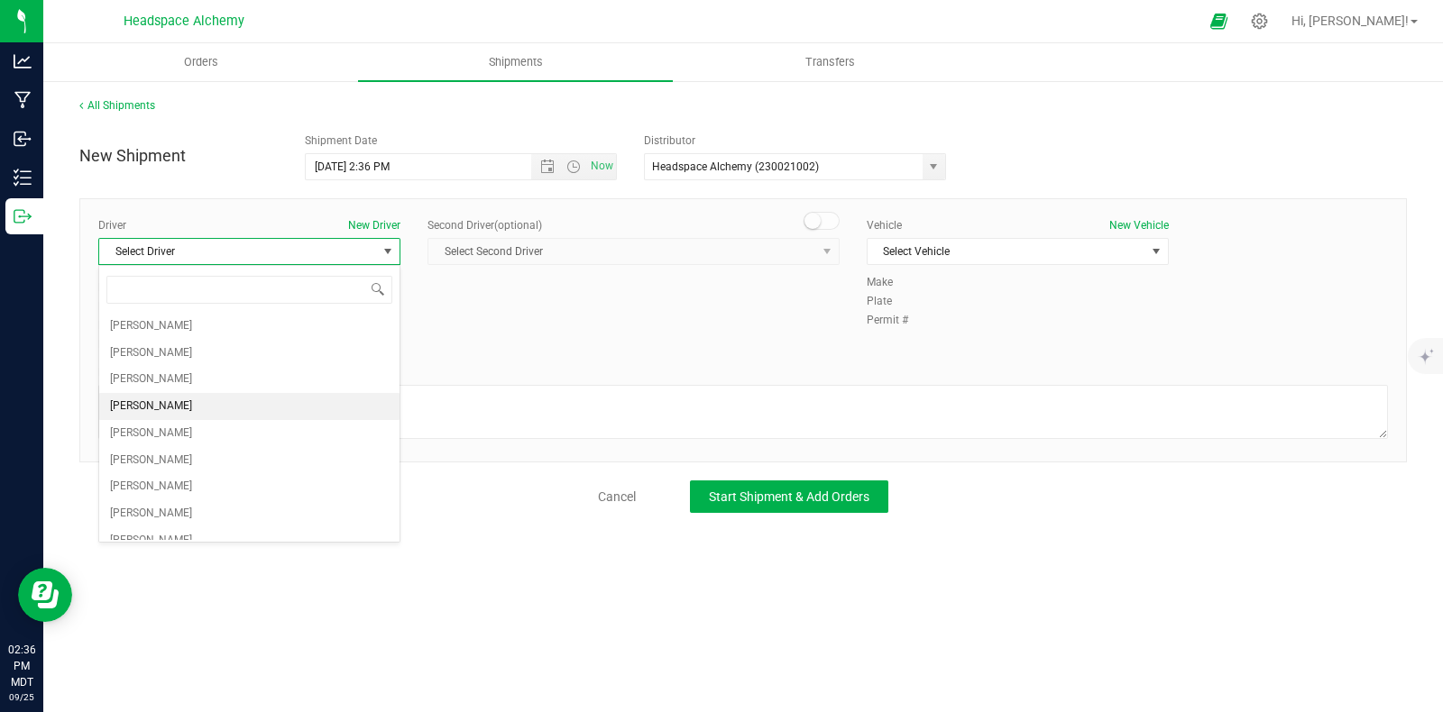
click at [136, 403] on span "[PERSON_NAME]" at bounding box center [151, 406] width 82 height 23
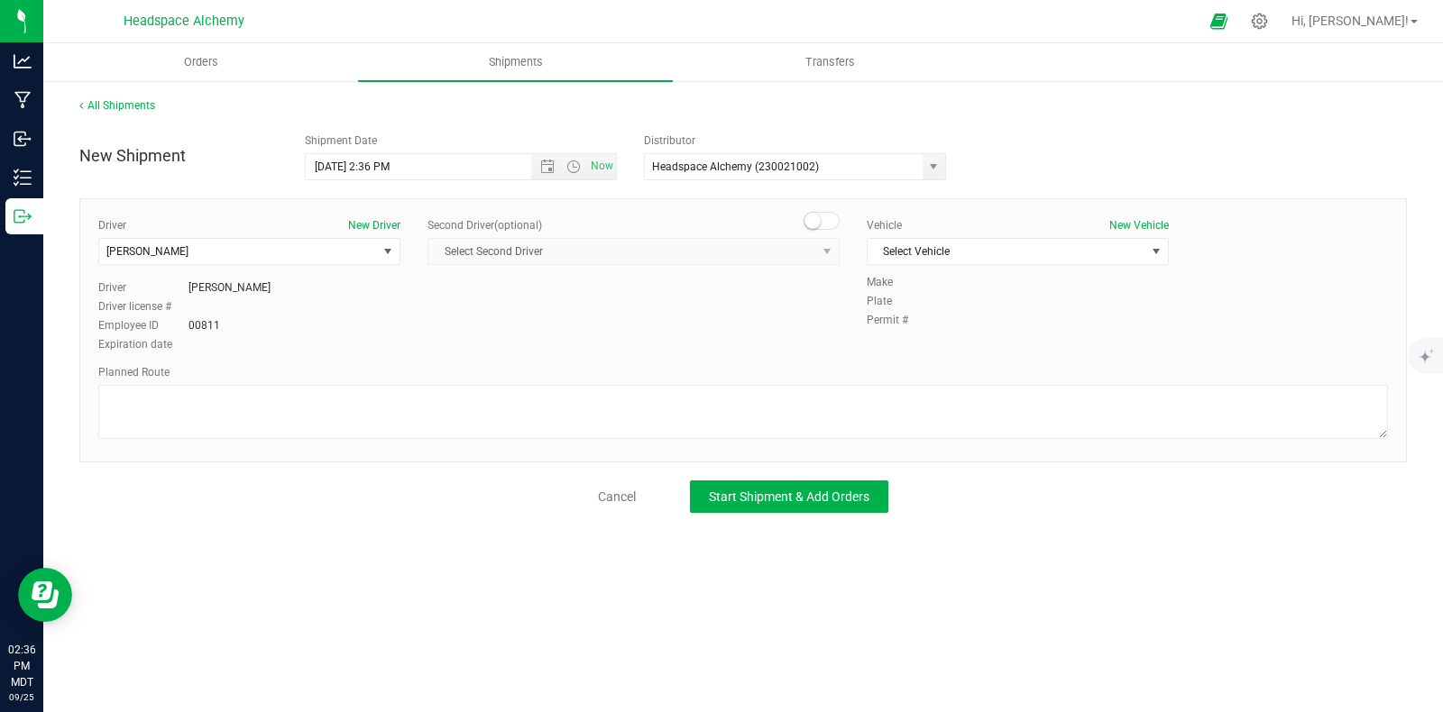
click at [821, 220] on span at bounding box center [821, 221] width 36 height 18
click at [816, 248] on span "select" at bounding box center [827, 251] width 23 height 25
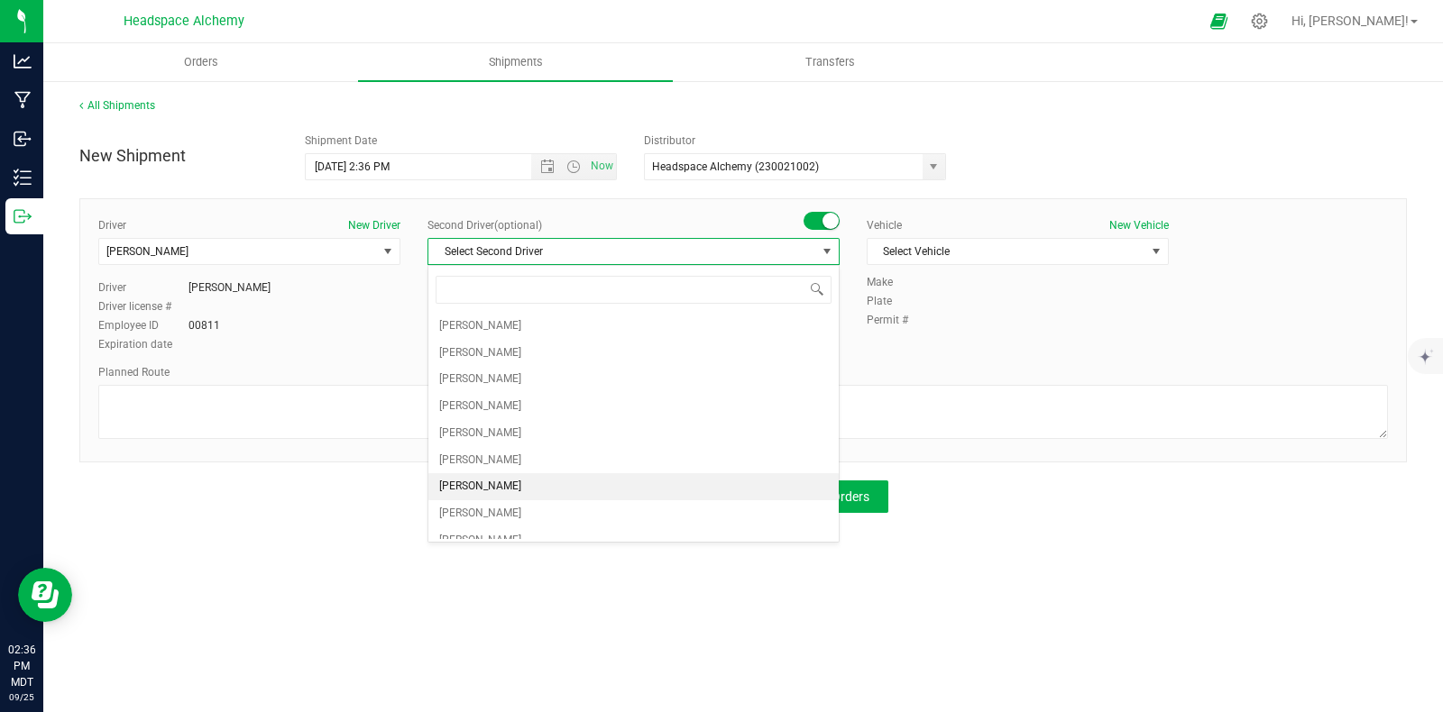
click at [480, 488] on span "[PERSON_NAME]" at bounding box center [480, 486] width 82 height 23
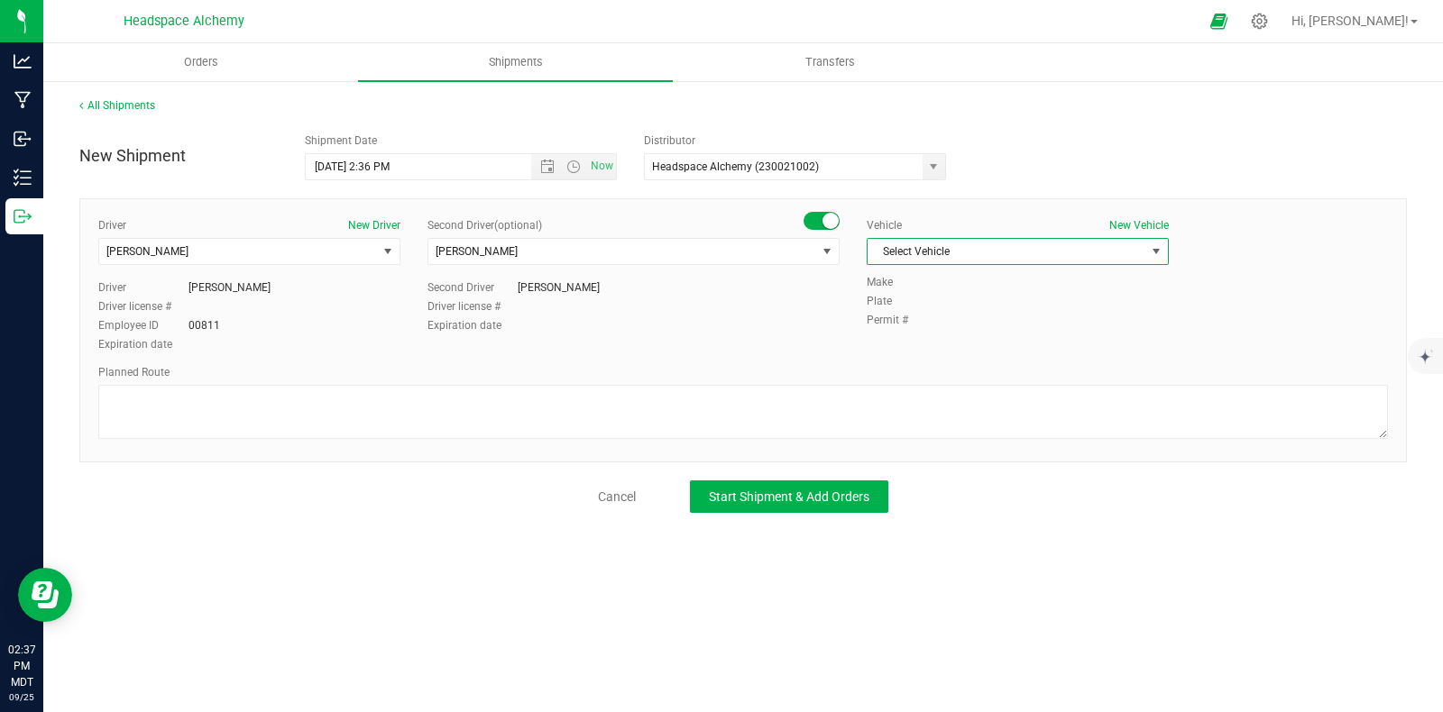
click at [978, 245] on span "Select Vehicle" at bounding box center [1006, 251] width 278 height 25
click at [891, 461] on li "Transit" at bounding box center [1017, 469] width 300 height 27
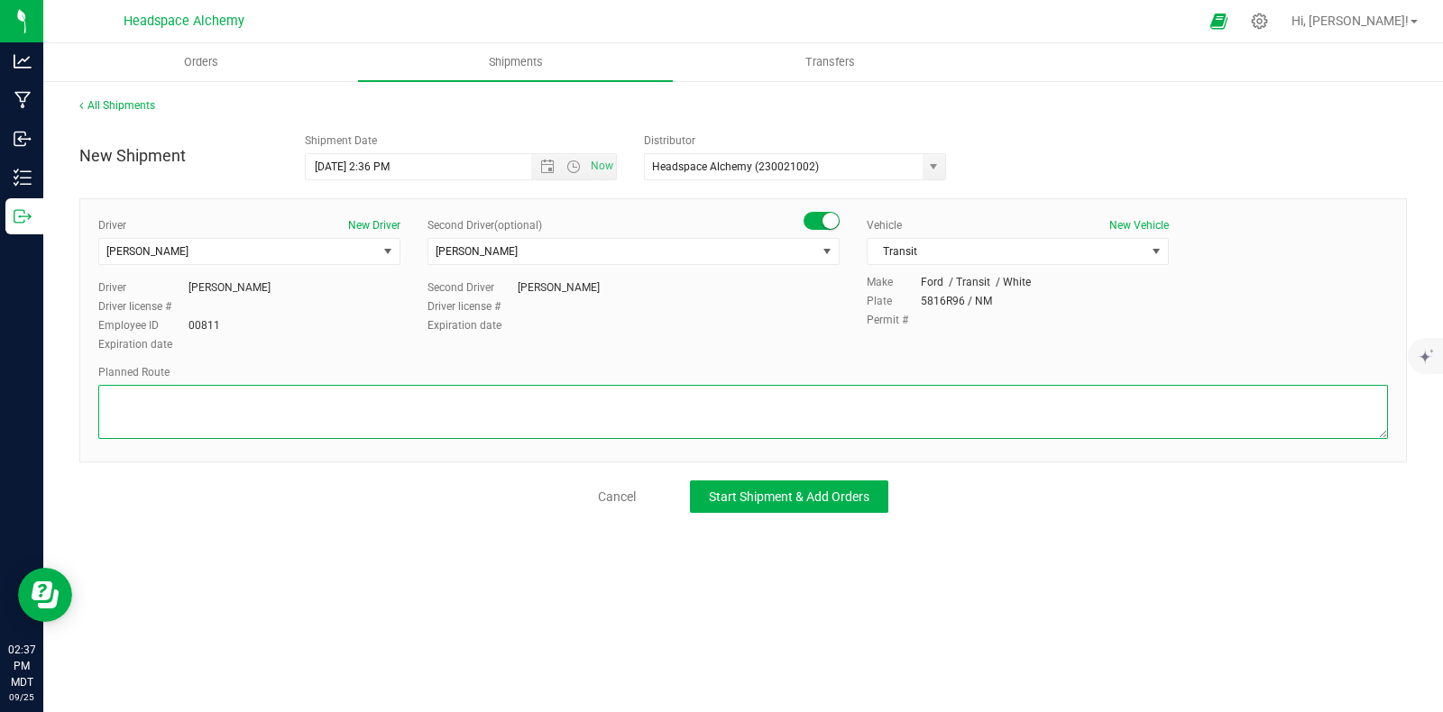
click at [816, 406] on textarea at bounding box center [742, 412] width 1289 height 54
drag, startPoint x: 237, startPoint y: 383, endPoint x: 199, endPoint y: 407, distance: 44.5
paste textarea "[STREET_ADDRESS]  Get on I-10 W in [GEOGRAPHIC_DATA] from S [GEOGRAPHIC_DATA],…"
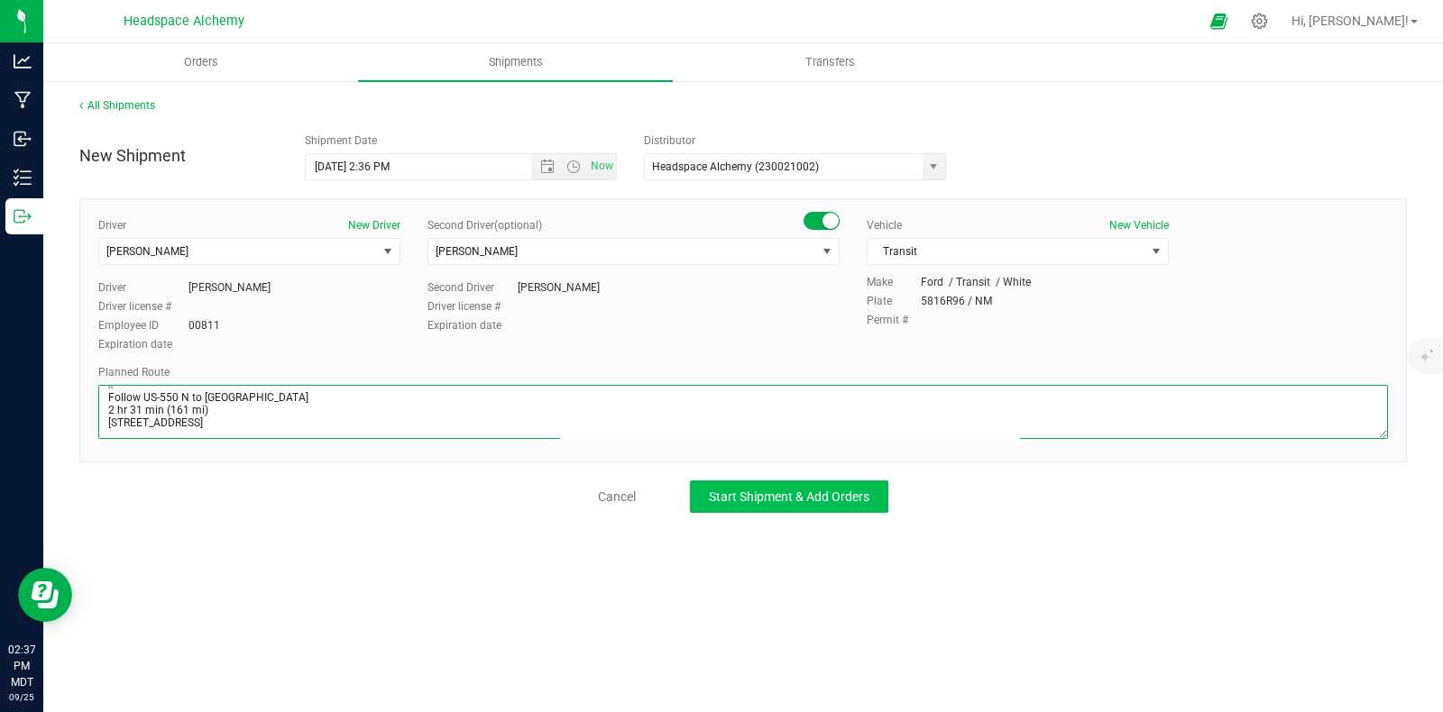
type textarea "[STREET_ADDRESS]  Get on I-10 W in [GEOGRAPHIC_DATA] from S [GEOGRAPHIC_DATA],…"
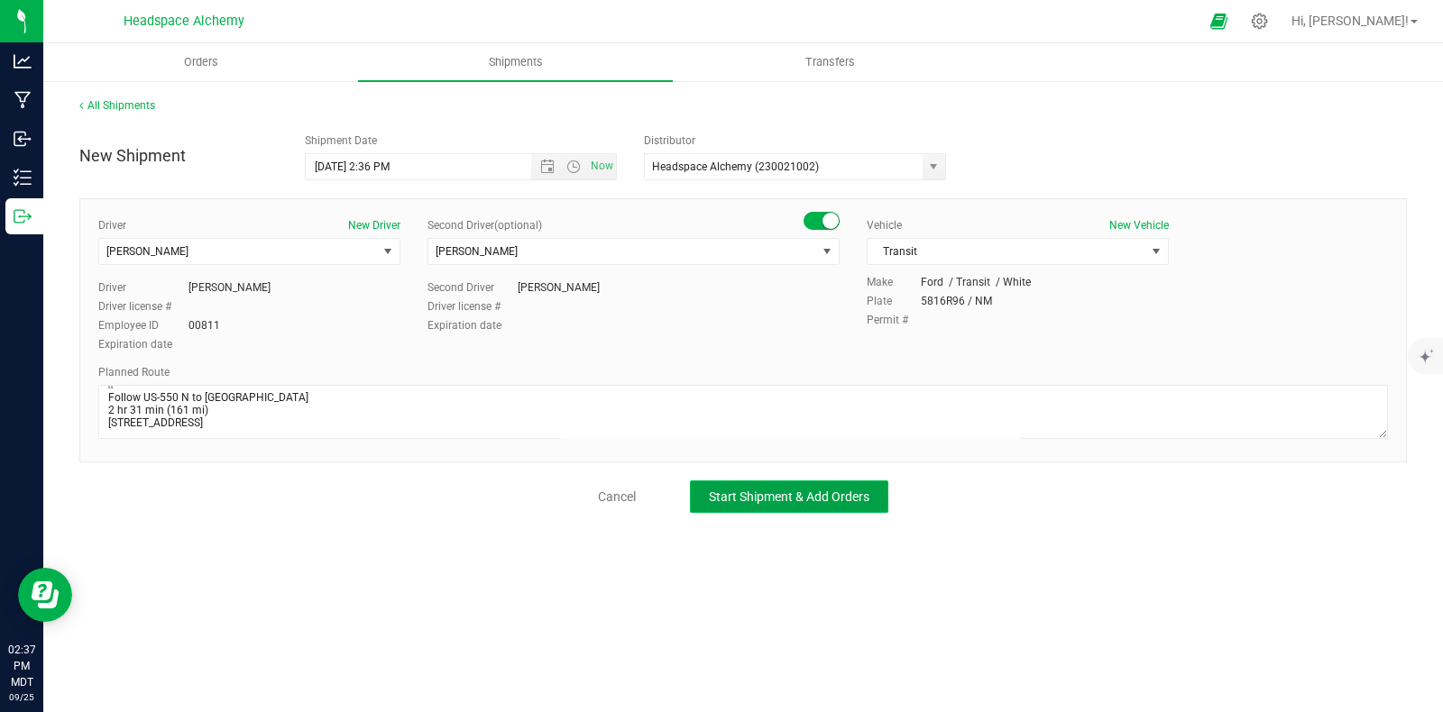
click at [757, 494] on span "Start Shipment & Add Orders" at bounding box center [789, 497] width 161 height 14
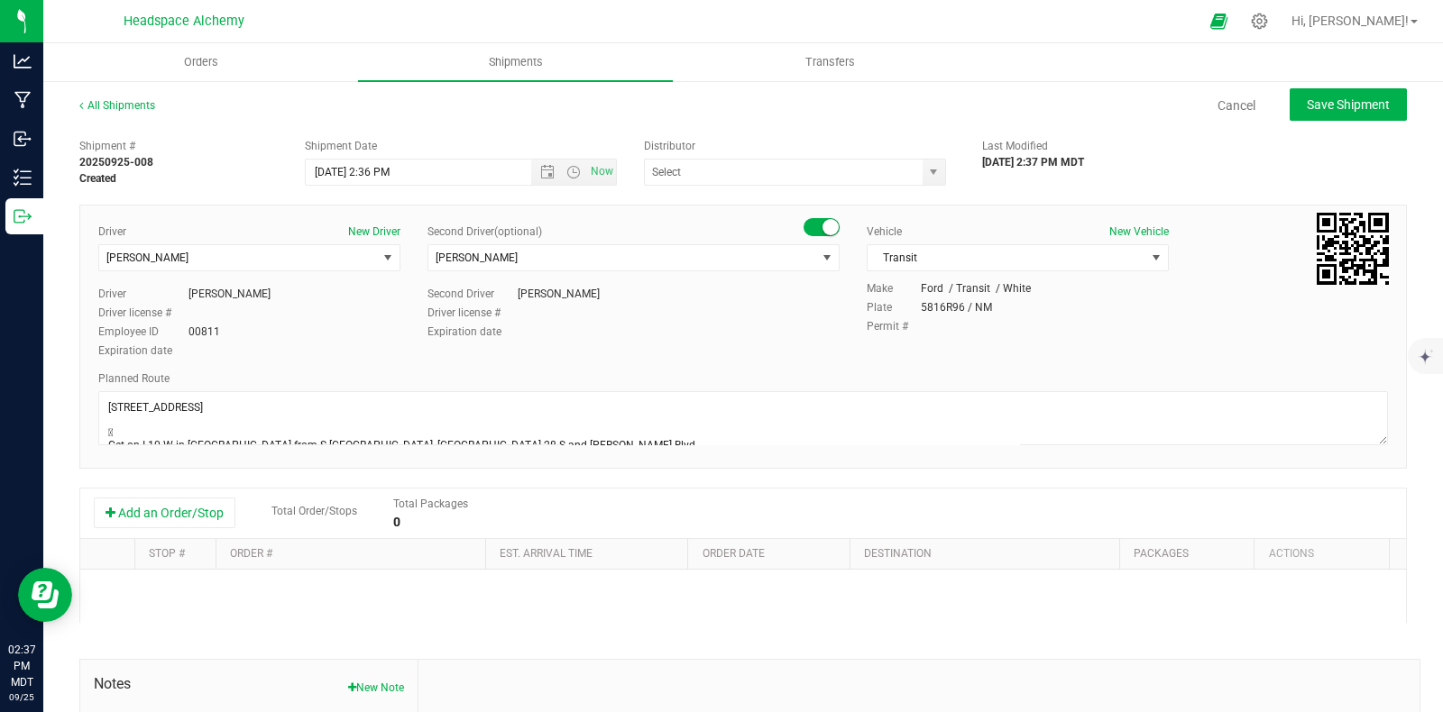
type input "Headspace Alchemy (230021002)"
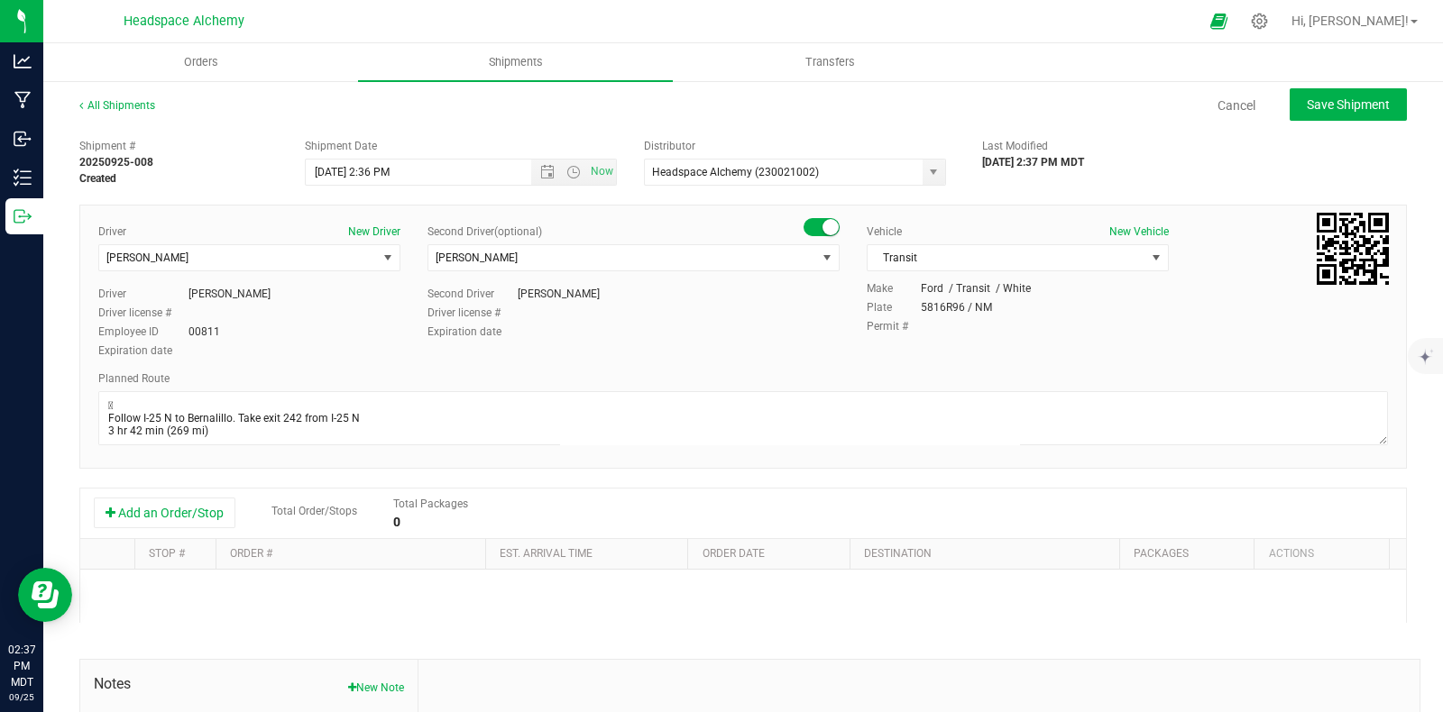
scroll to position [181, 0]
click at [197, 507] on button "Add an Order/Stop" at bounding box center [165, 513] width 142 height 31
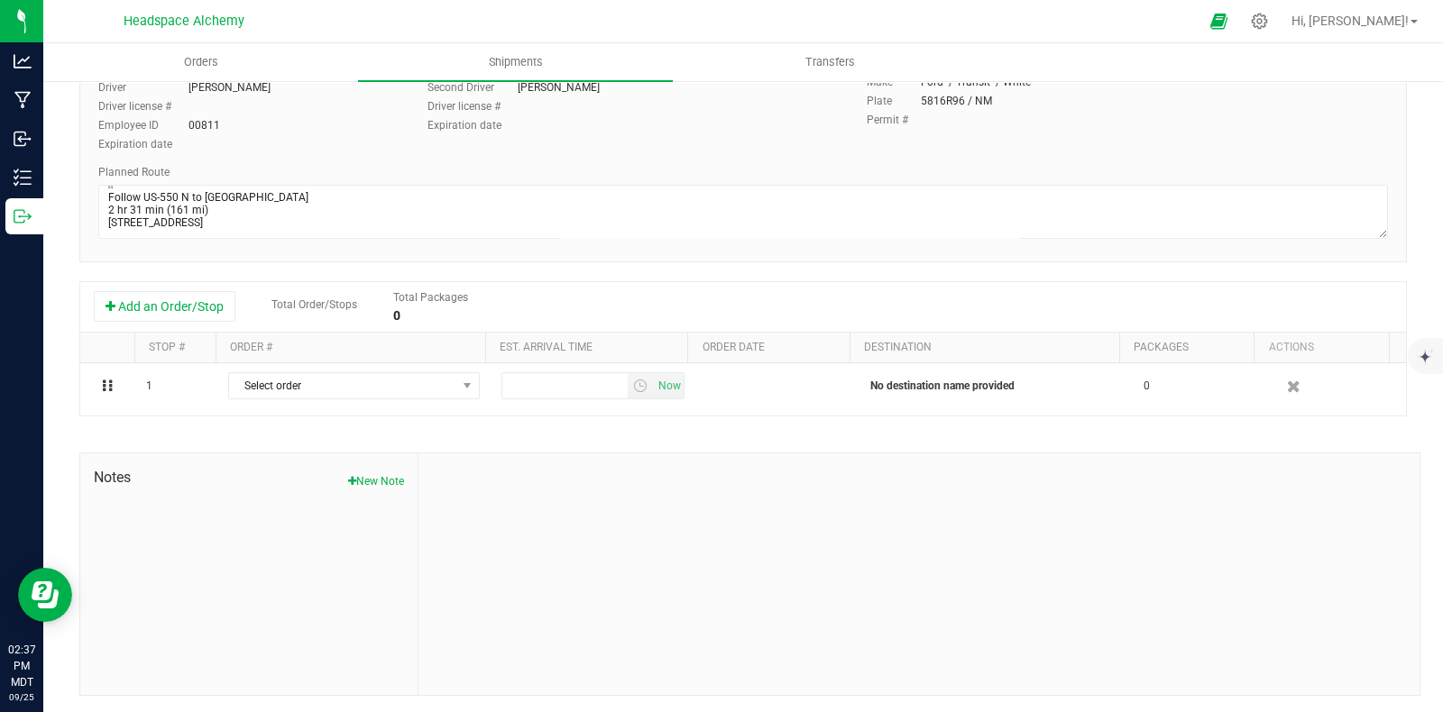
scroll to position [209, 0]
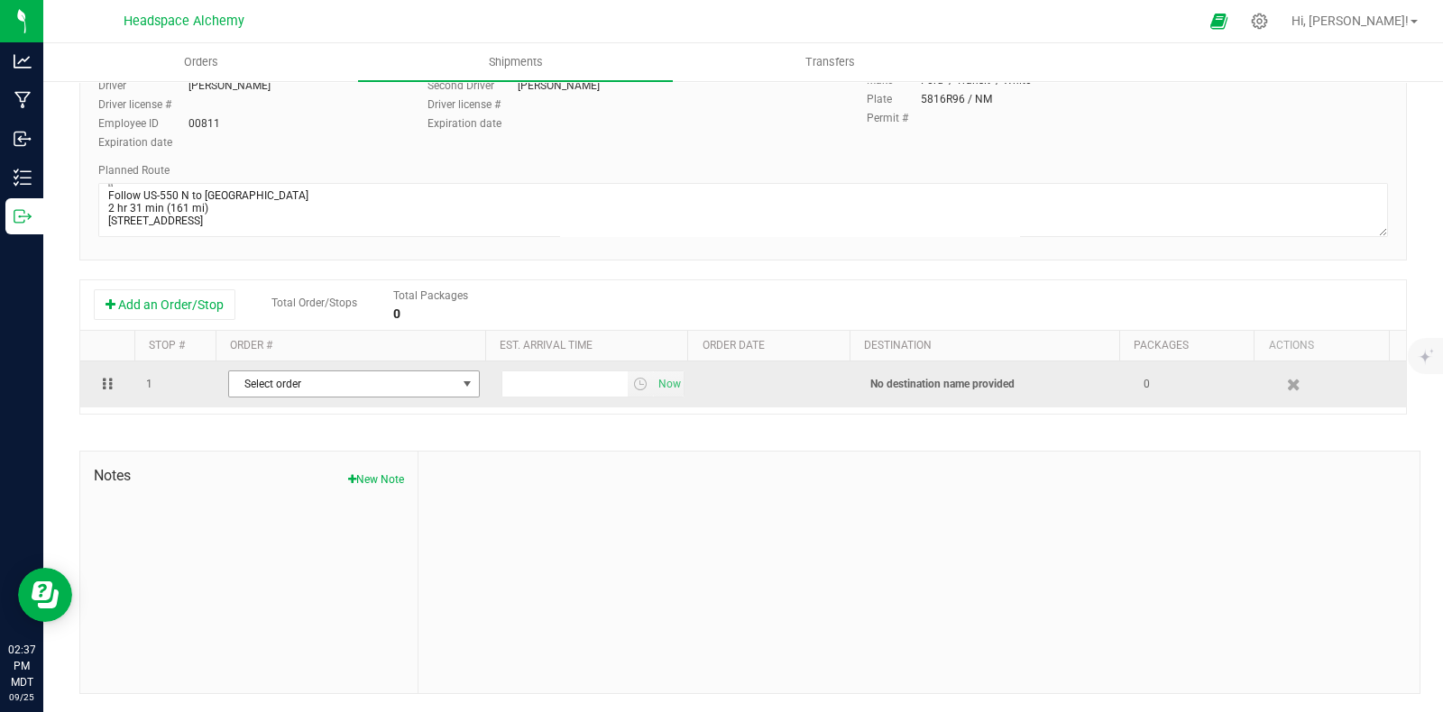
click at [431, 388] on span "Select order" at bounding box center [342, 383] width 227 height 25
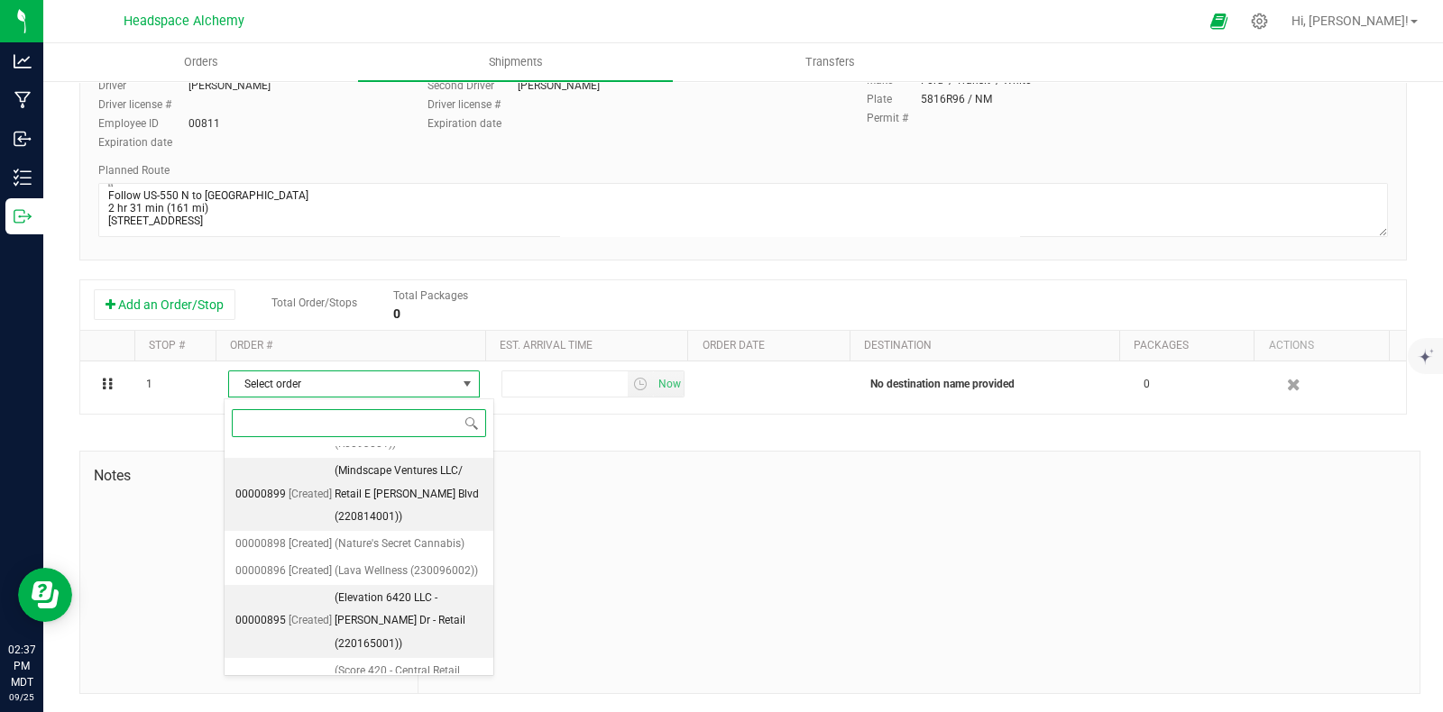
scroll to position [360, 0]
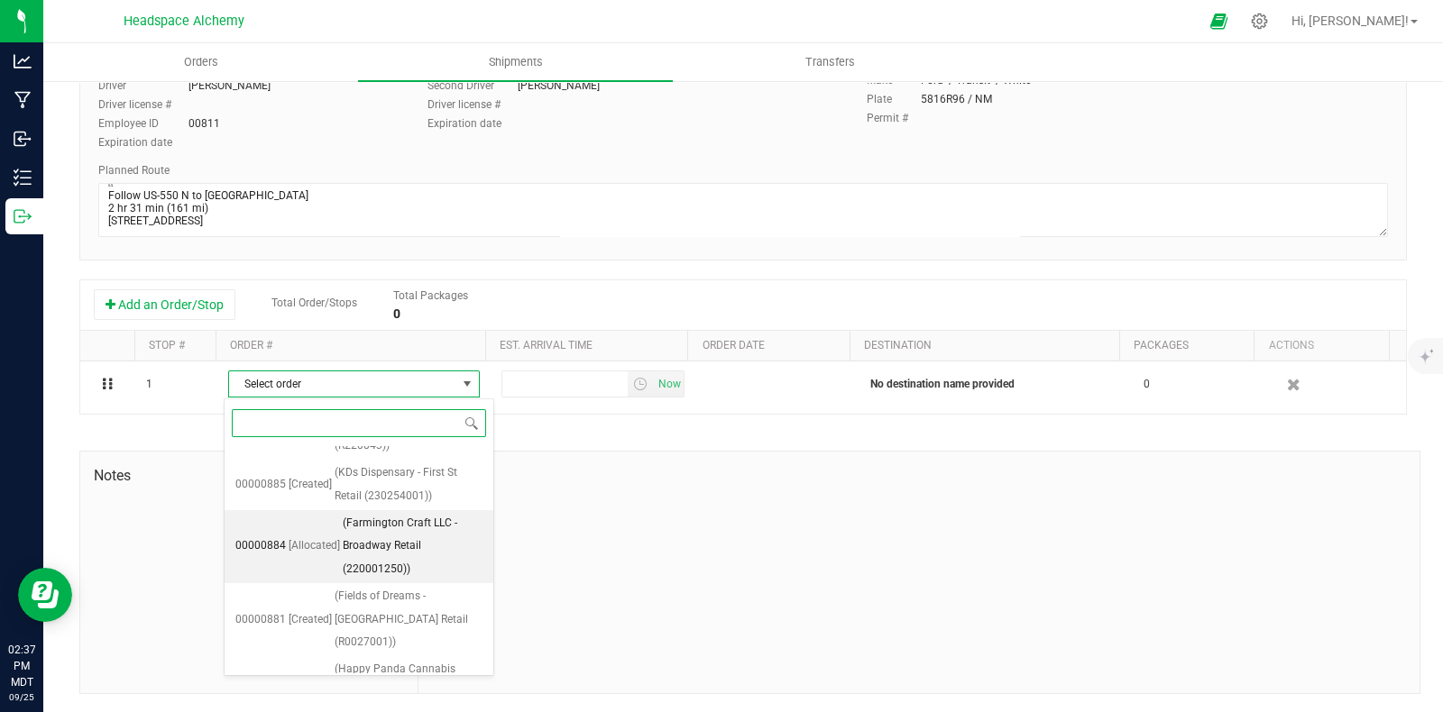
click at [383, 542] on span "(Farmington Craft LLC - Broadway Retail (220001250))" at bounding box center [413, 546] width 140 height 69
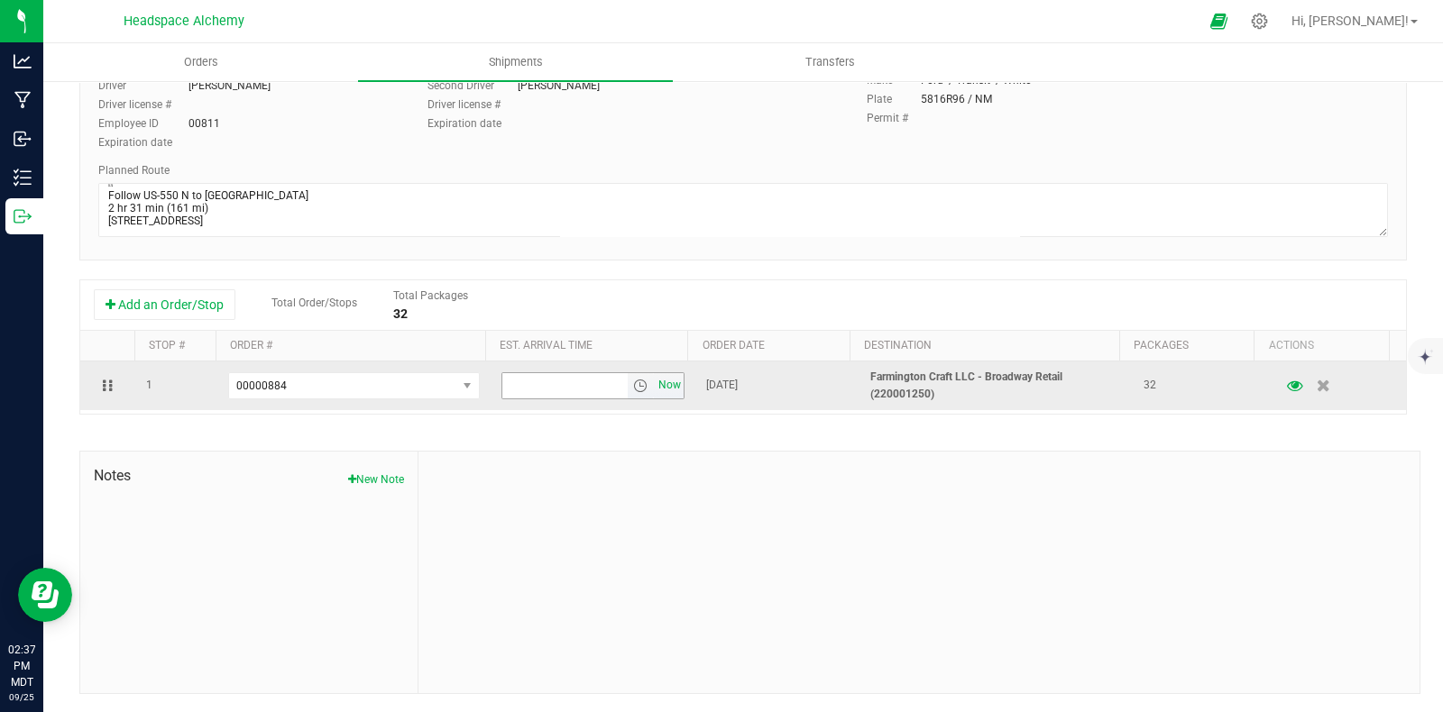
click at [656, 385] on span "Now" at bounding box center [670, 385] width 31 height 26
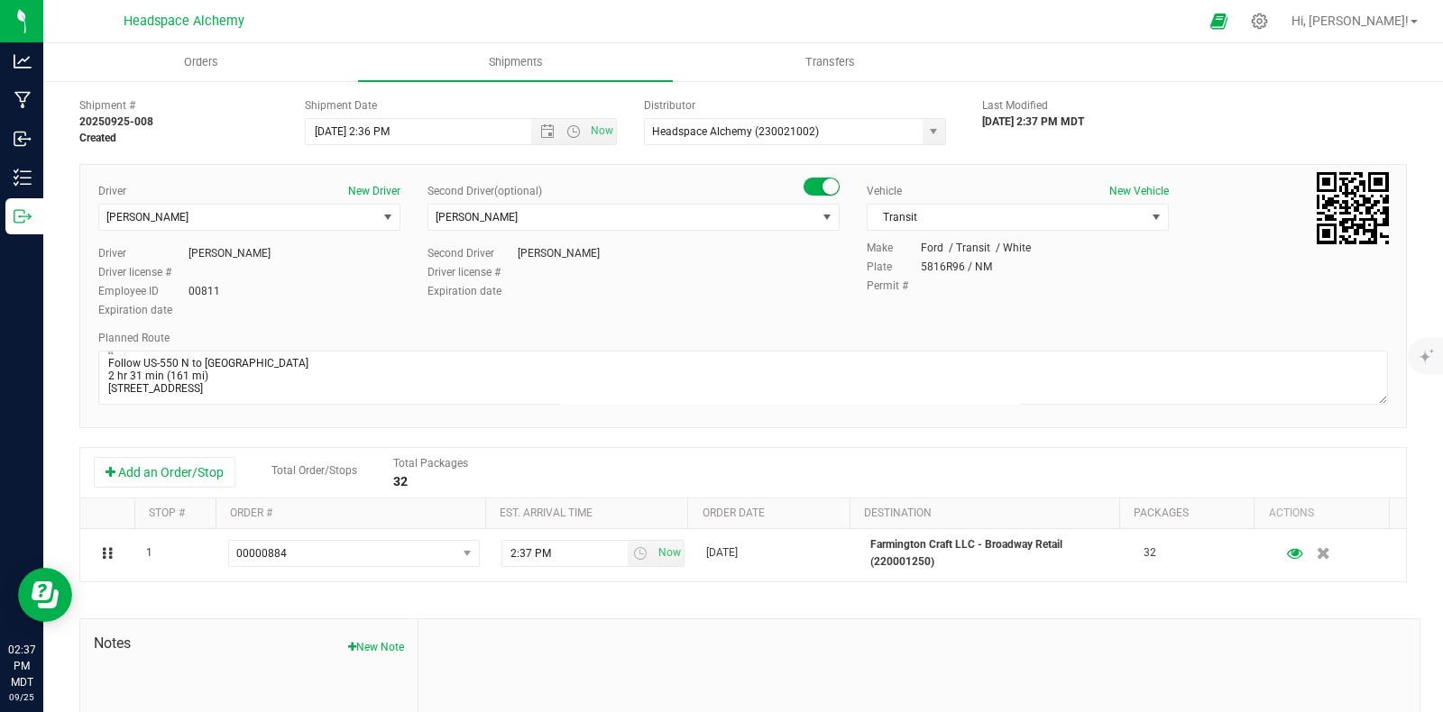
scroll to position [0, 0]
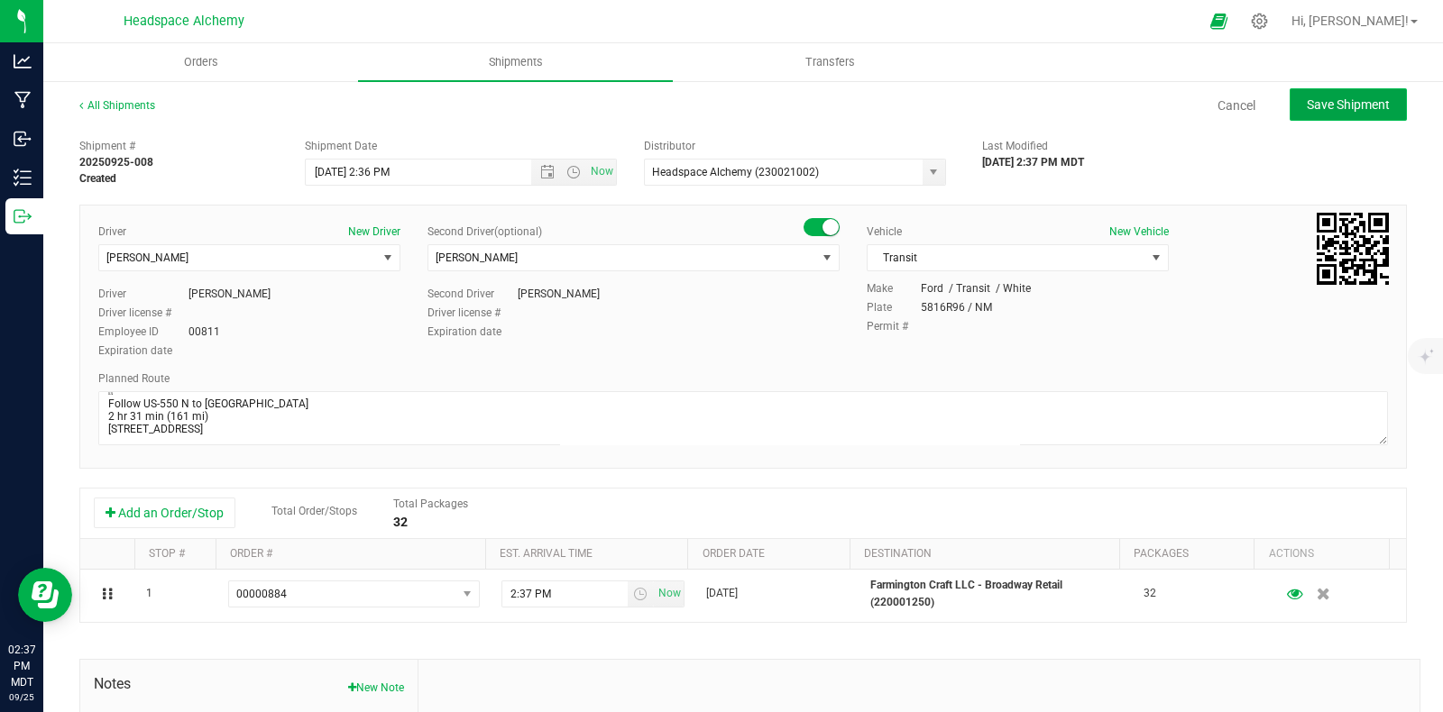
click at [1307, 101] on span "Save Shipment" at bounding box center [1348, 104] width 83 height 14
type input "[DATE] 8:36 PM"
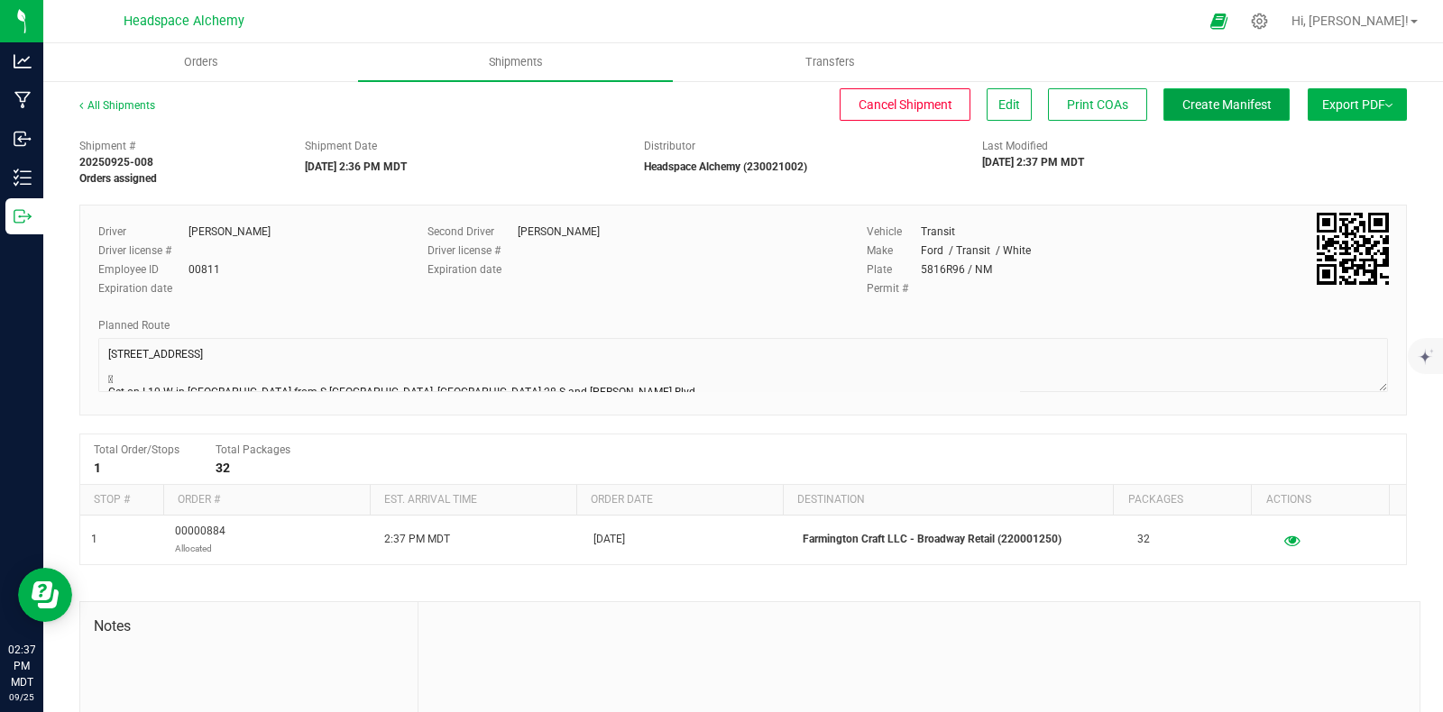
click at [1231, 88] on button "Create Manifest" at bounding box center [1226, 104] width 126 height 32
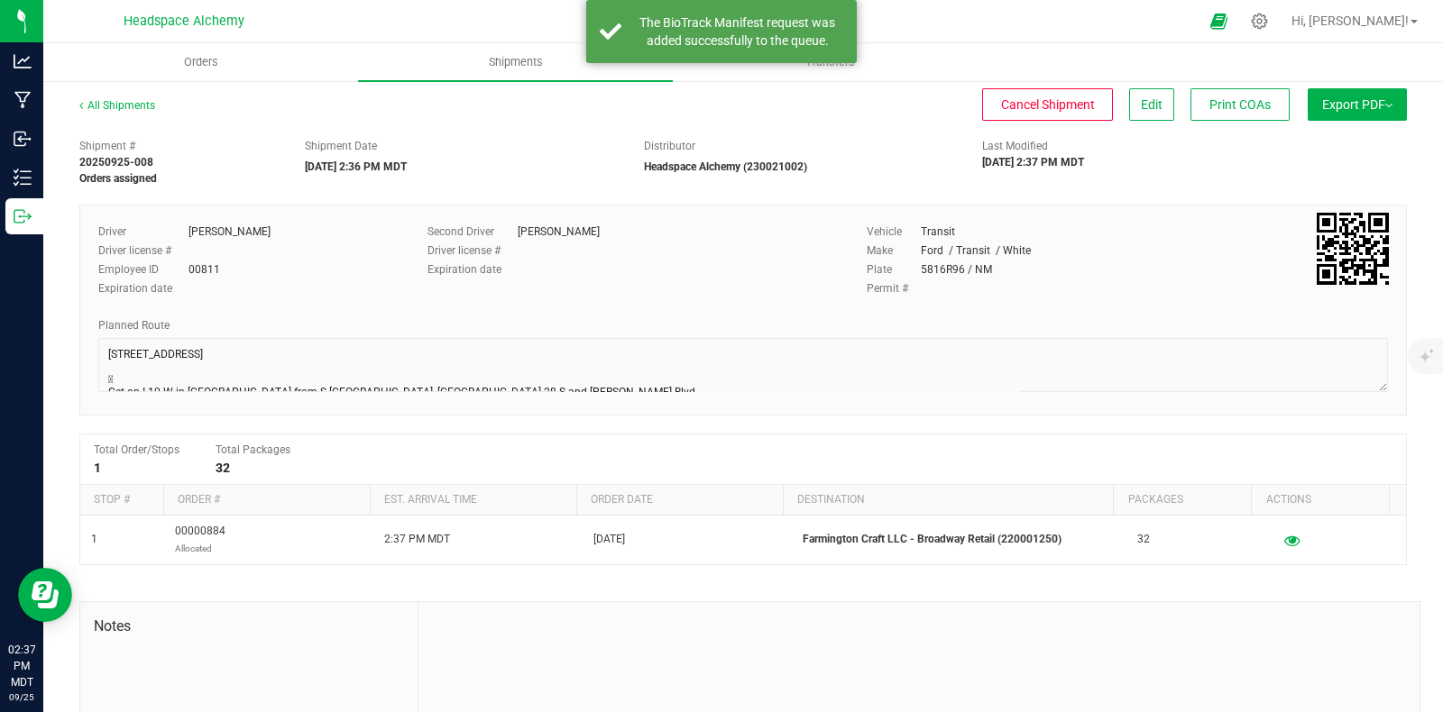
click at [1363, 100] on span "Export PDF" at bounding box center [1357, 104] width 70 height 14
click at [1342, 142] on span "Manifest by Package ID" at bounding box center [1330, 144] width 115 height 13
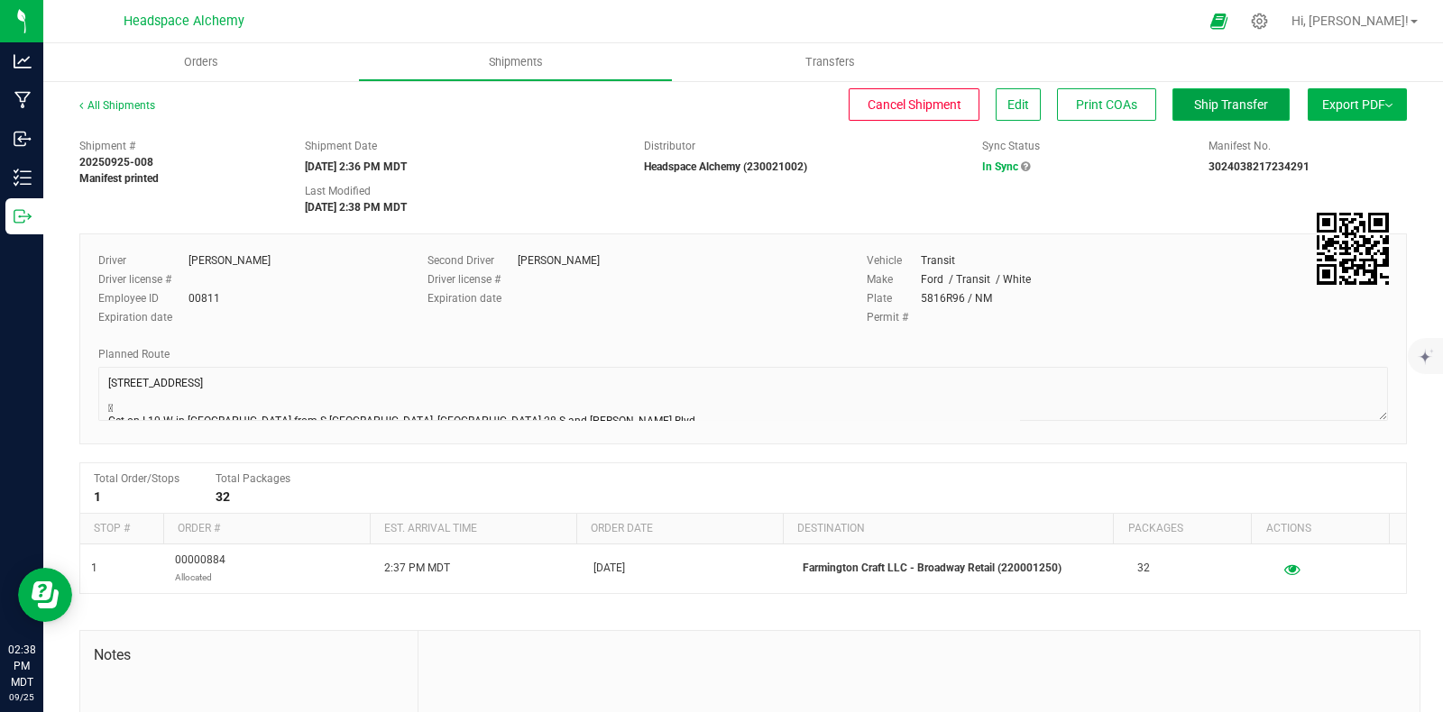
click at [1226, 105] on span "Ship Transfer" at bounding box center [1231, 104] width 74 height 14
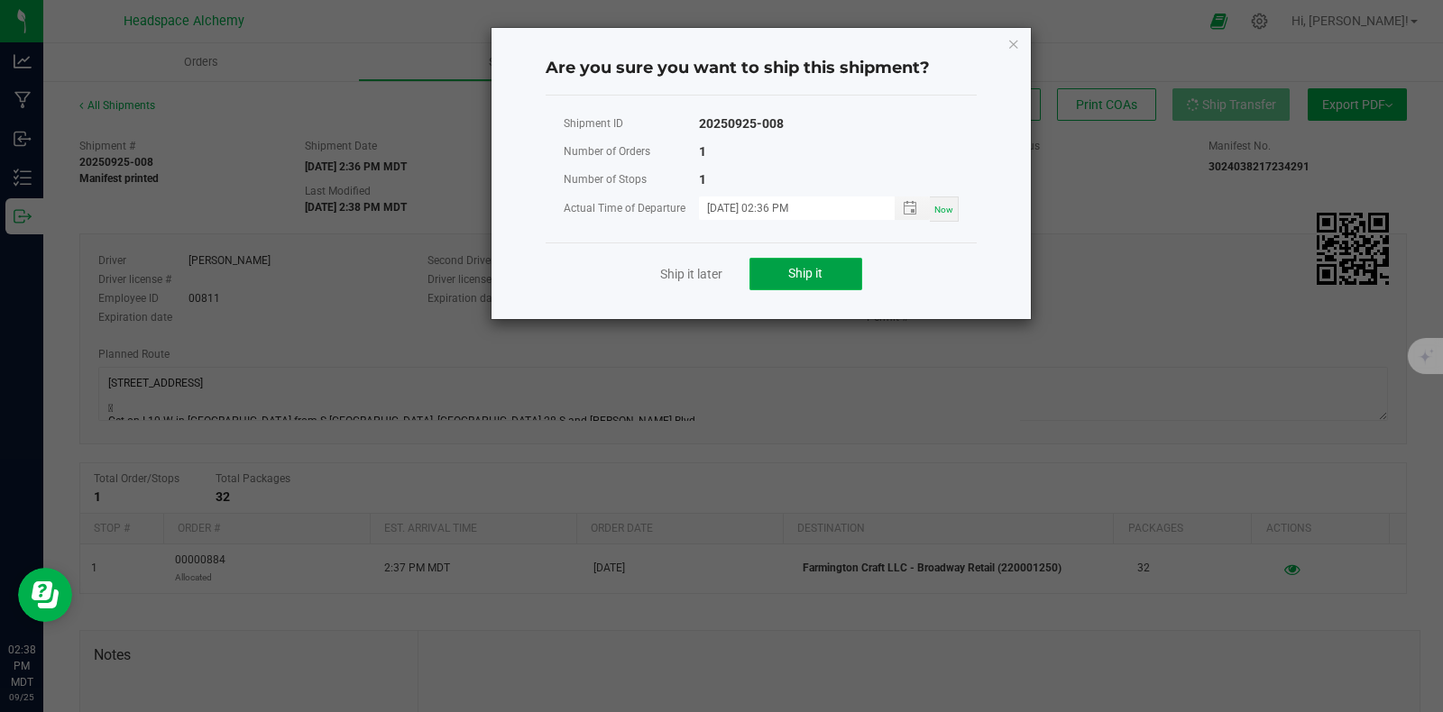
click at [817, 278] on span "Ship it" at bounding box center [805, 273] width 34 height 14
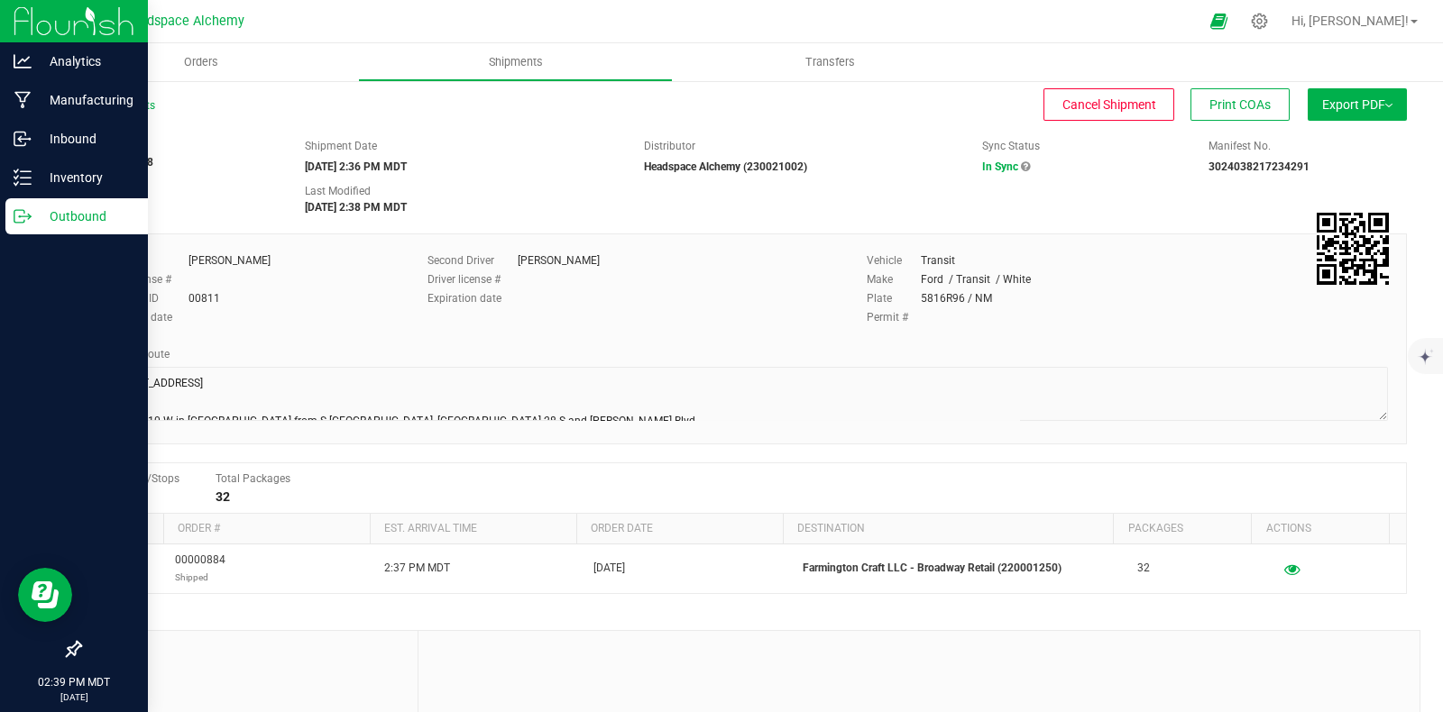
click at [50, 215] on p "Outbound" at bounding box center [86, 217] width 108 height 22
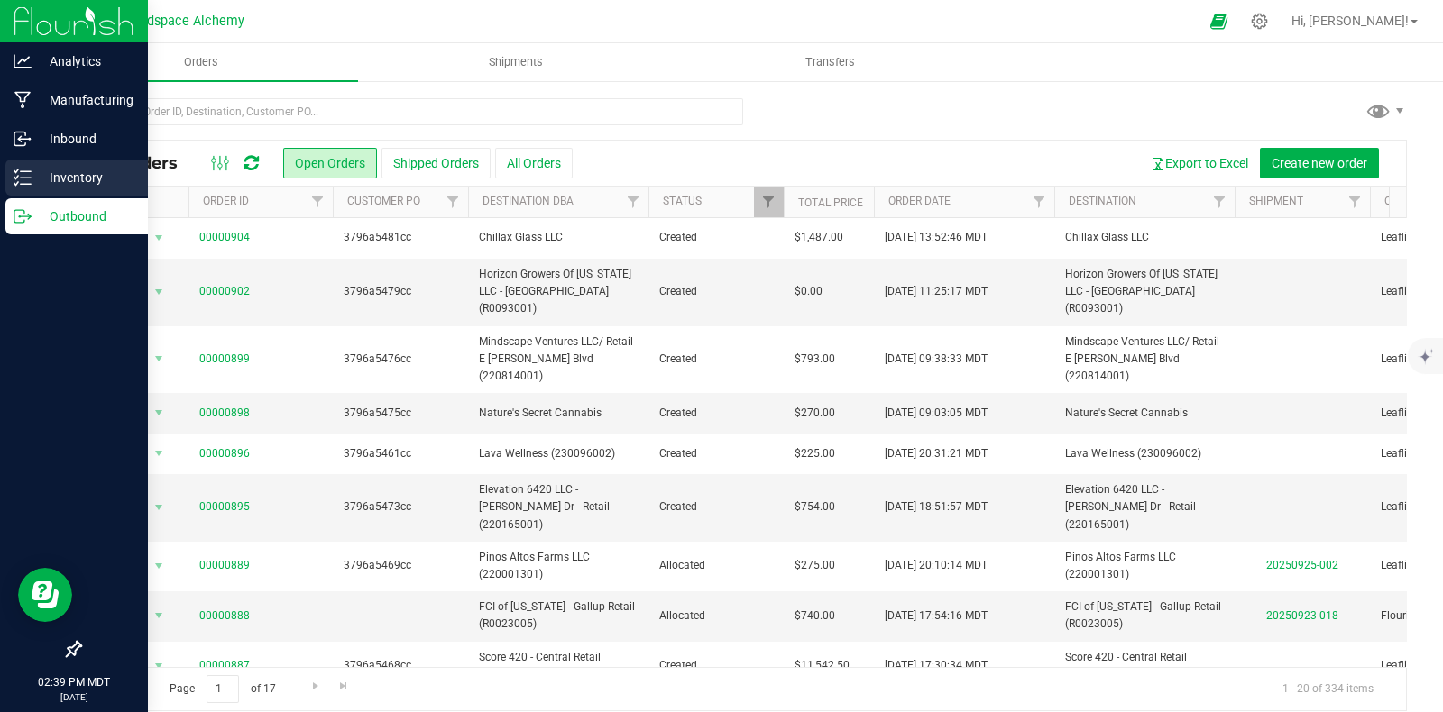
click at [16, 173] on icon at bounding box center [23, 178] width 18 height 18
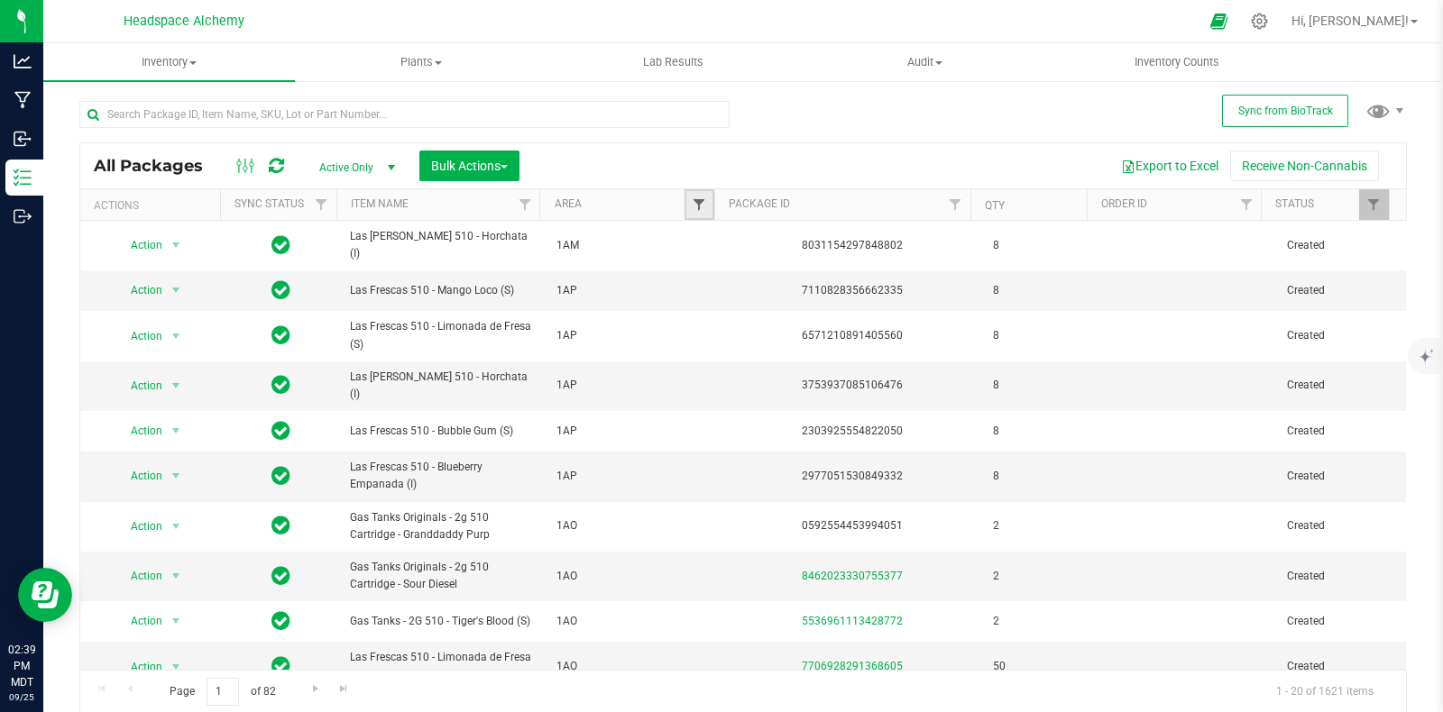
click at [692, 198] on span "Filter" at bounding box center [699, 204] width 14 height 14
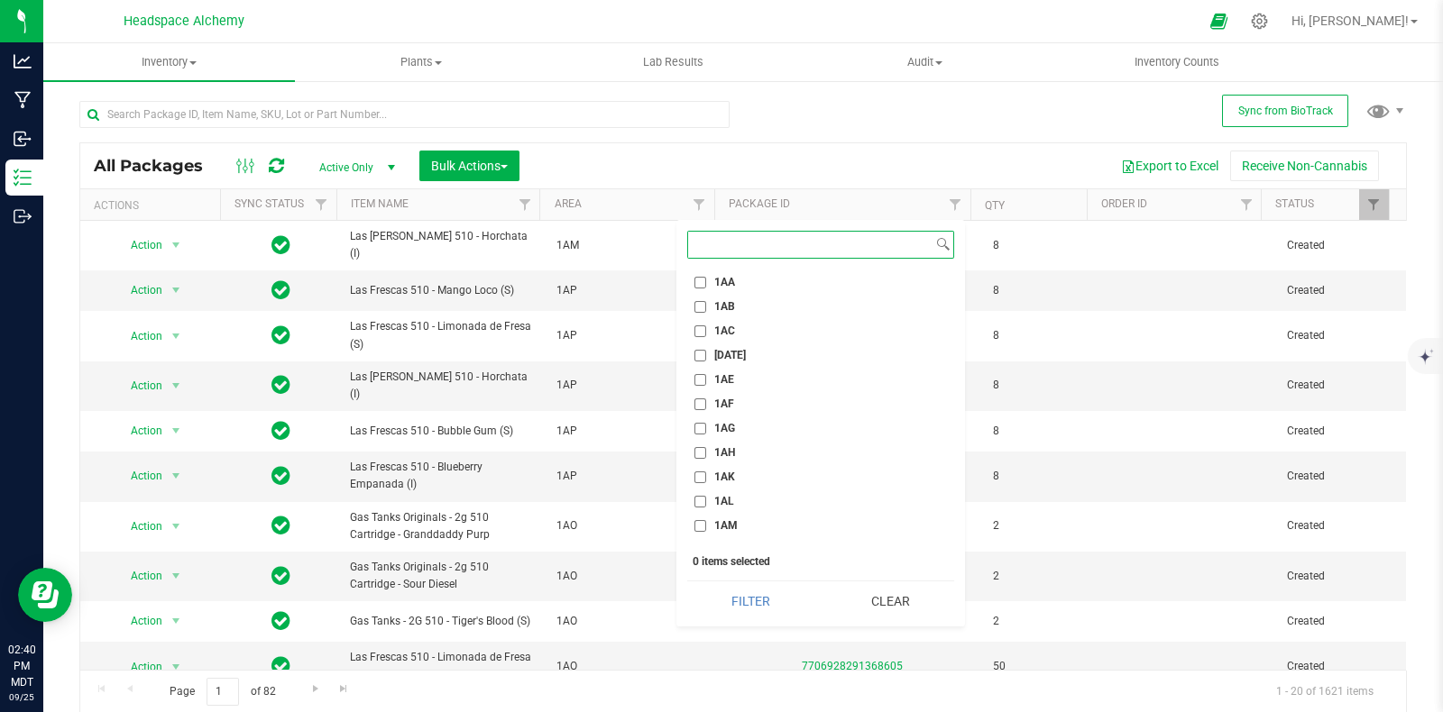
scroll to position [1014, 0]
click at [723, 381] on span "1AM" at bounding box center [725, 386] width 23 height 11
click at [706, 381] on input "1AM" at bounding box center [700, 387] width 12 height 12
checkbox input "true"
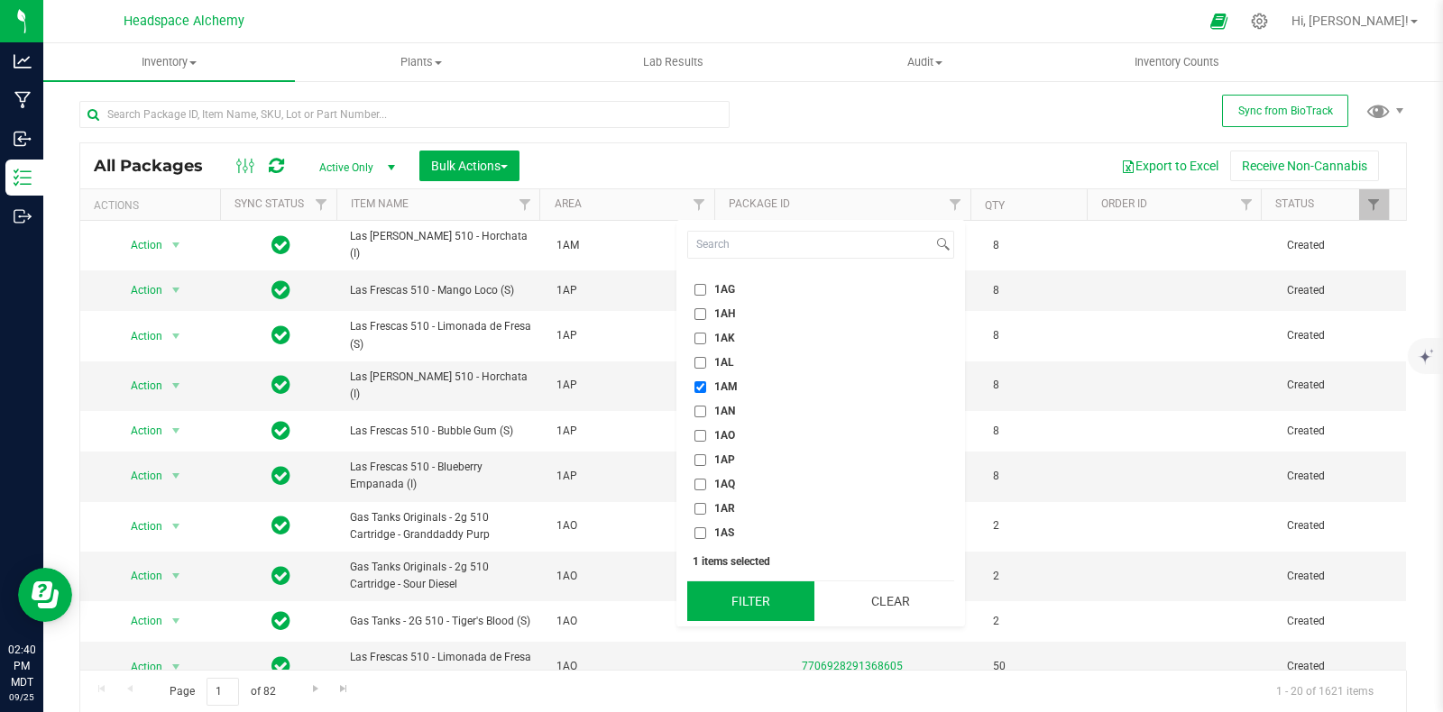
click at [757, 608] on button "Filter" at bounding box center [750, 602] width 127 height 40
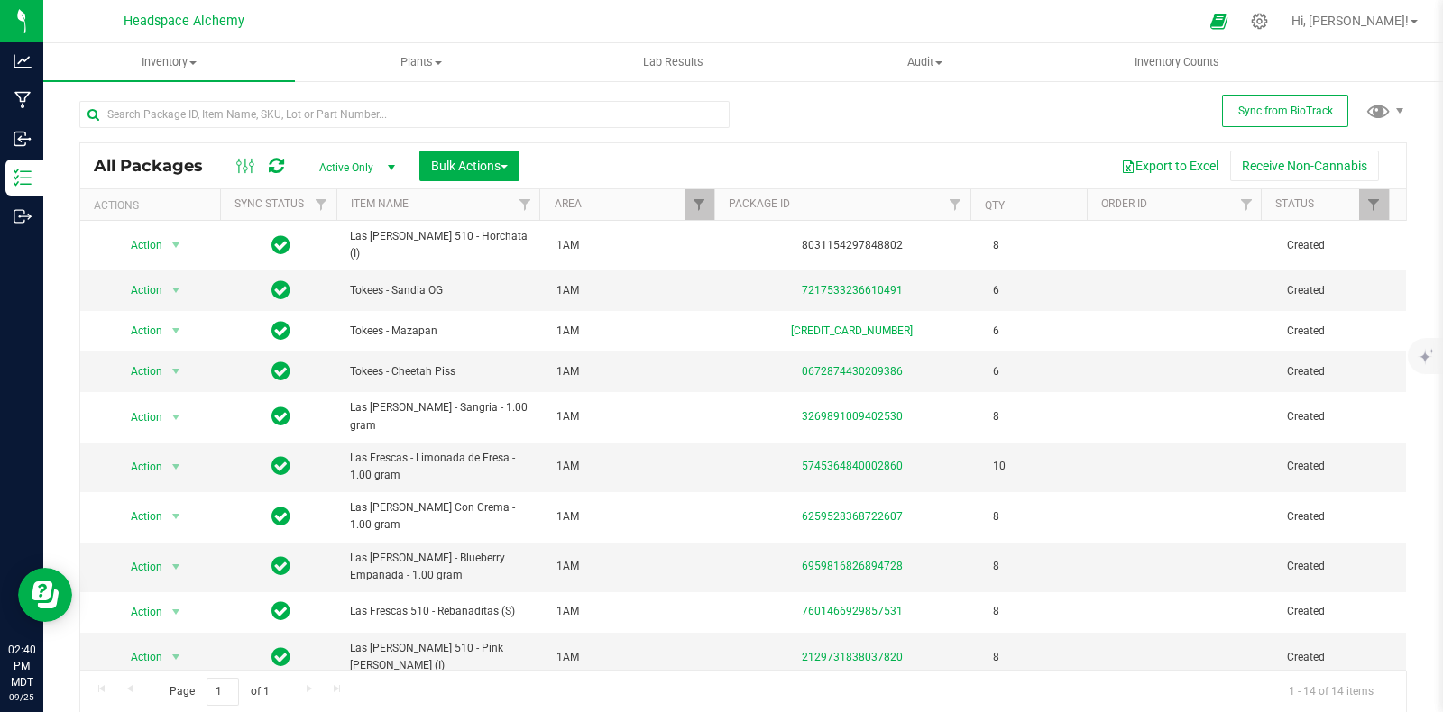
click at [286, 161] on div at bounding box center [260, 166] width 60 height 22
click at [493, 160] on span "Bulk Actions" at bounding box center [469, 166] width 77 height 14
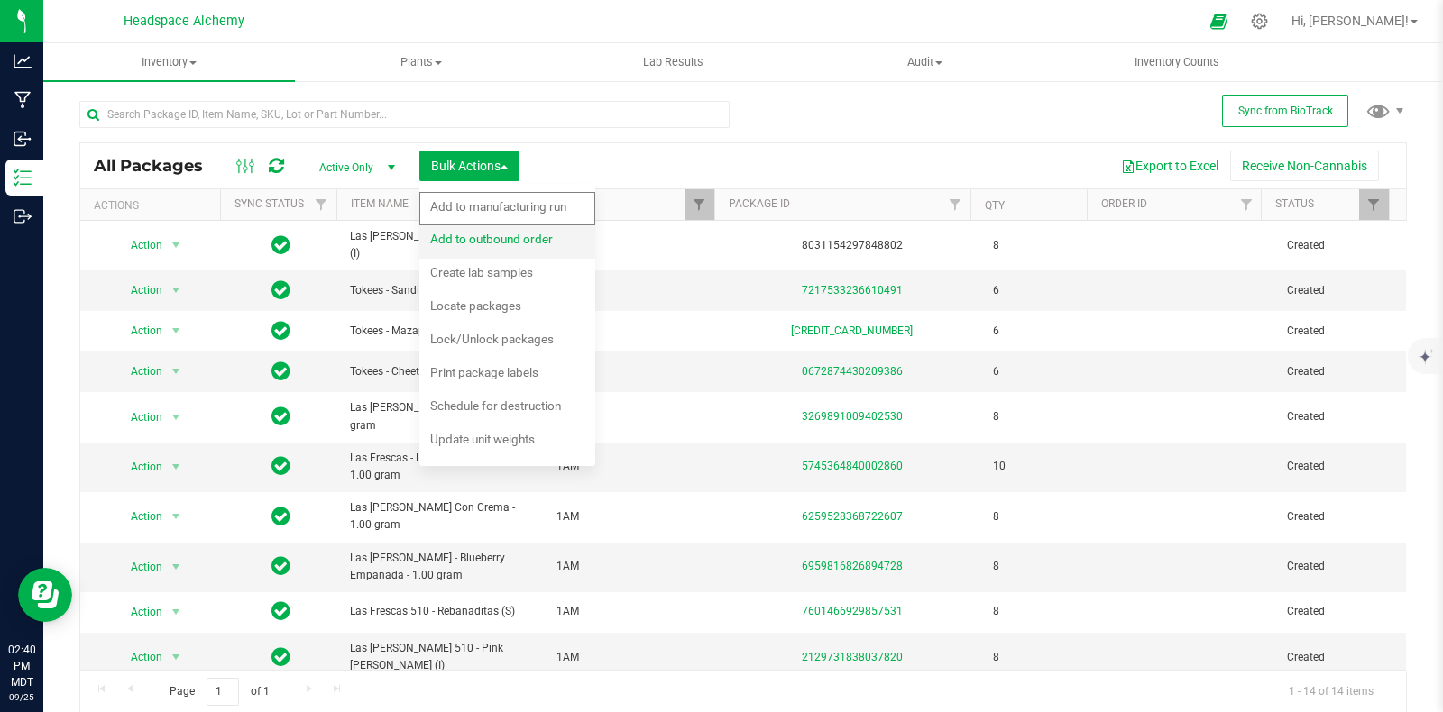
click at [514, 243] on span "Add to outbound order" at bounding box center [491, 239] width 123 height 14
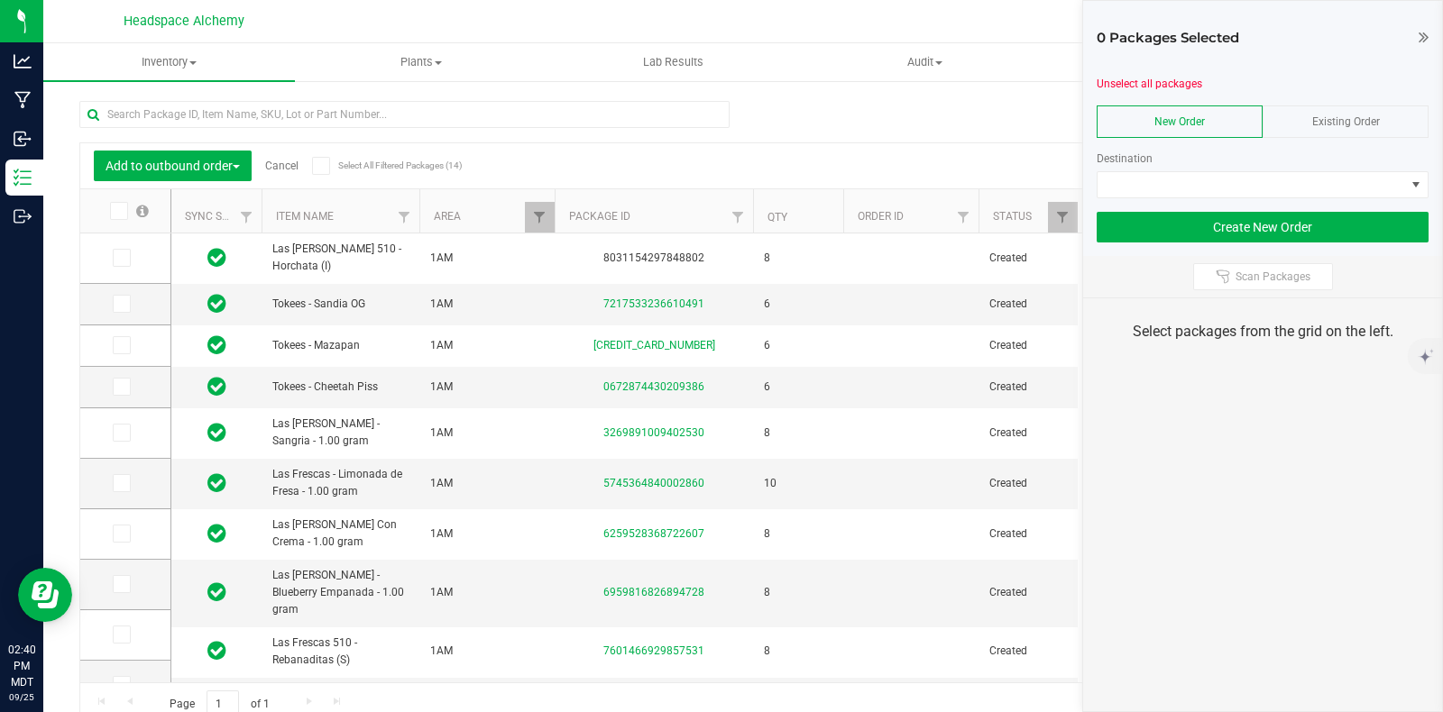
click at [1360, 110] on div "Existing Order" at bounding box center [1345, 121] width 166 height 32
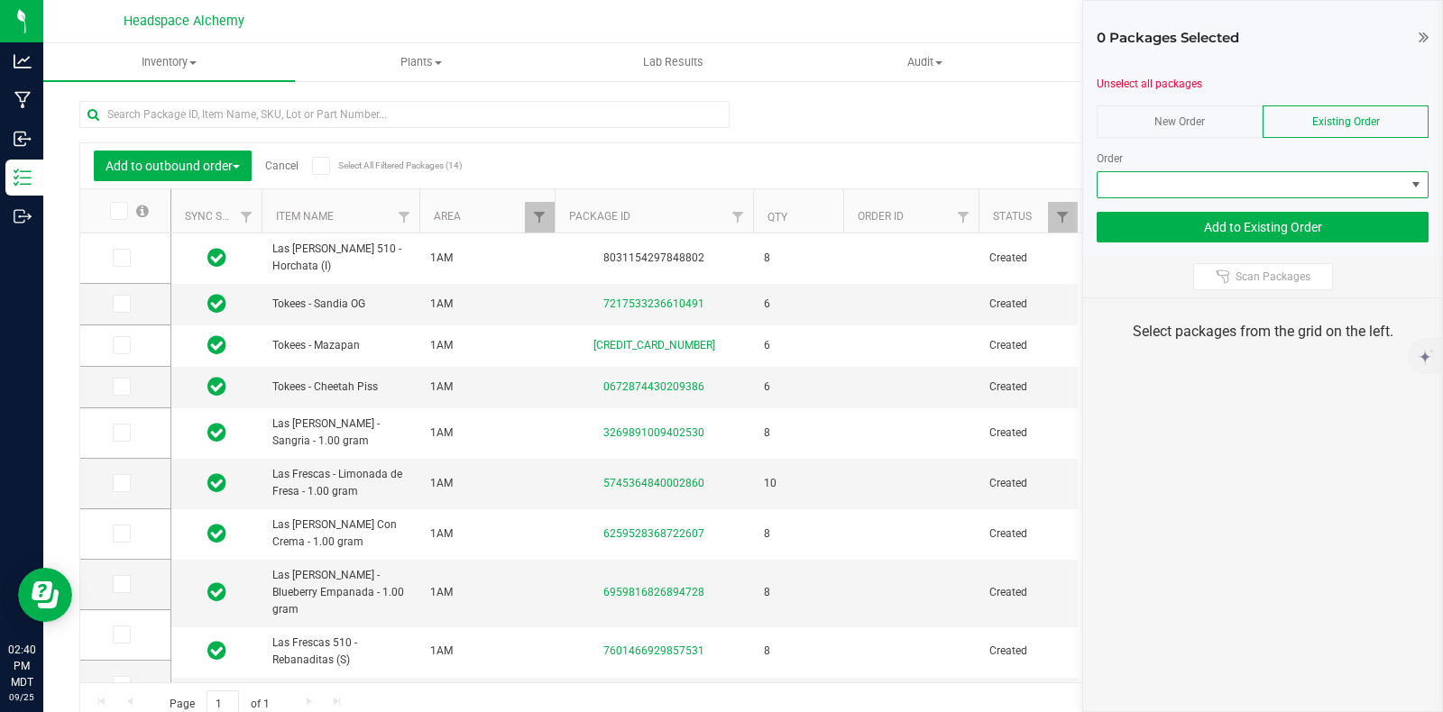
click at [1373, 179] on span at bounding box center [1250, 184] width 307 height 25
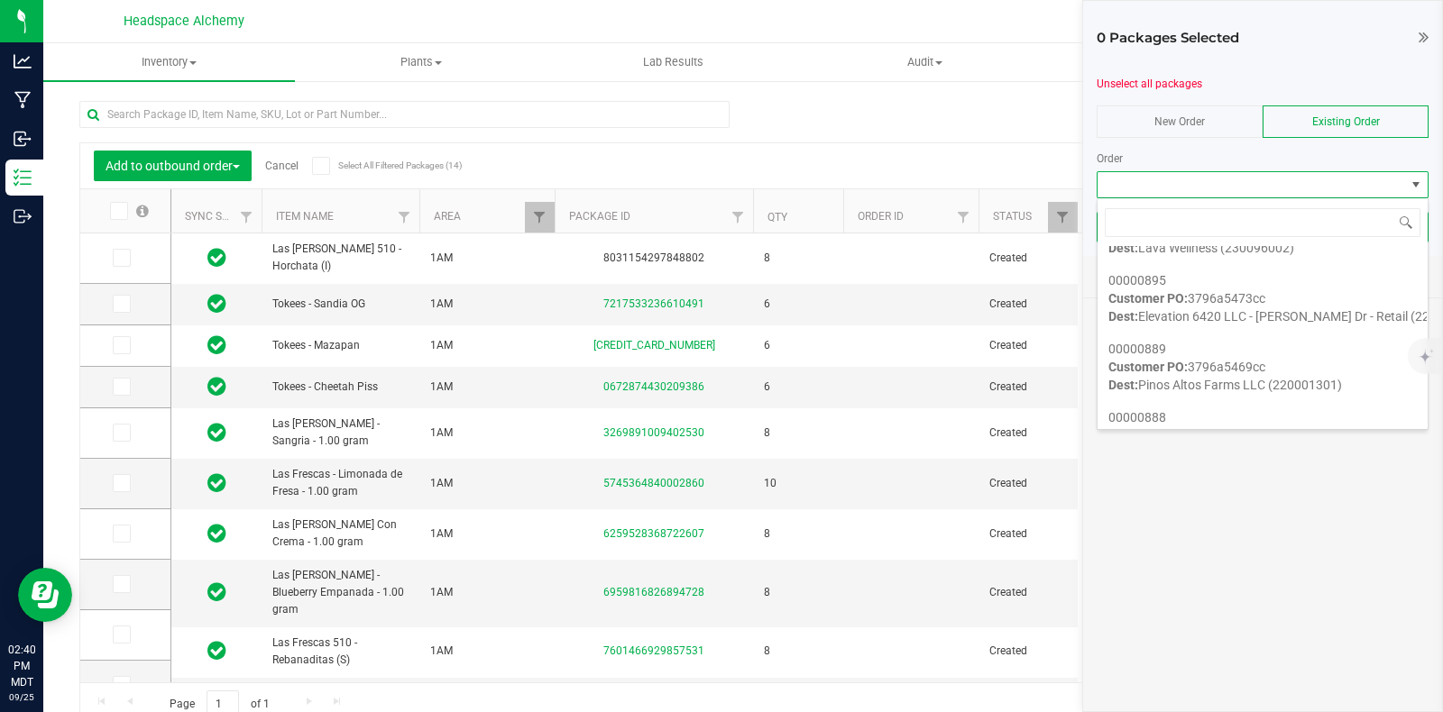
scroll to position [225, 0]
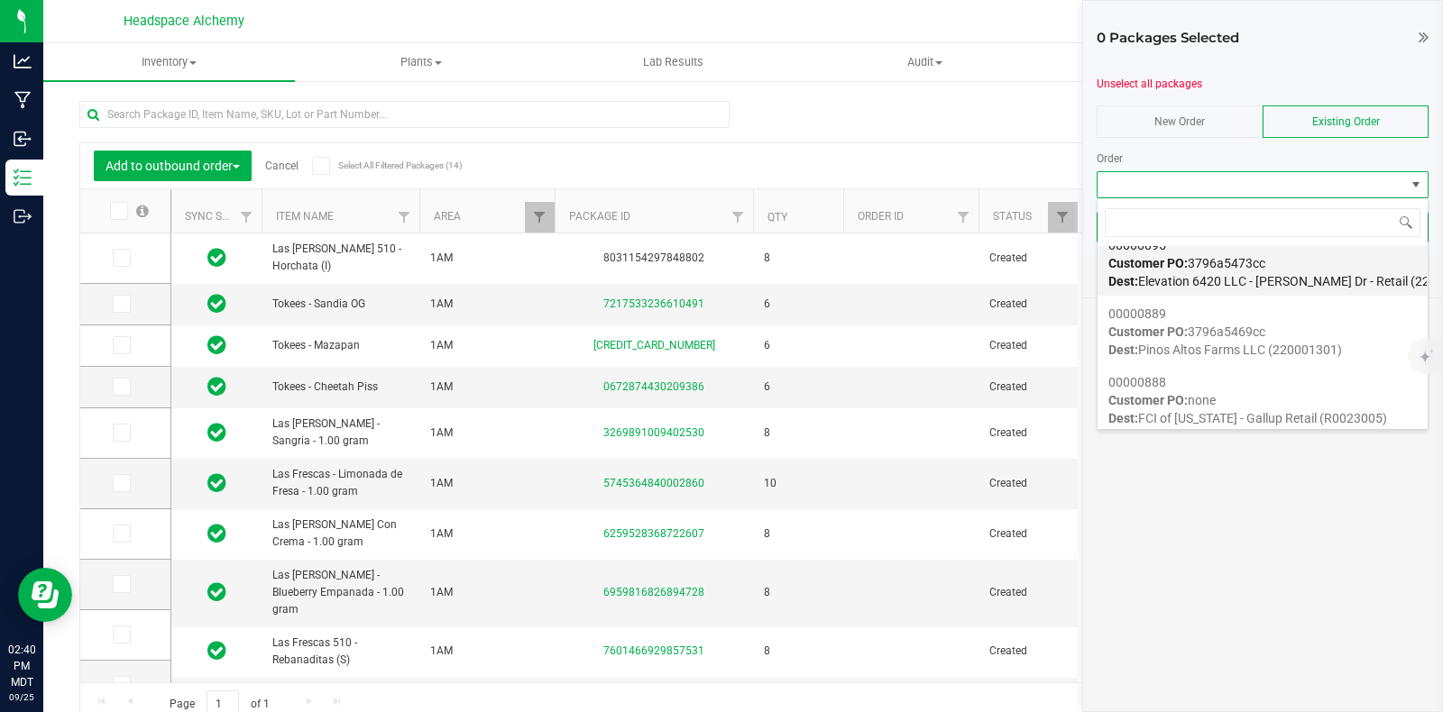
click at [1298, 266] on div "00000895 Customer PO: 3796a5473cc Dest: Elevation 6420 LLC - [PERSON_NAME] Dr -…" at bounding box center [1262, 263] width 308 height 69
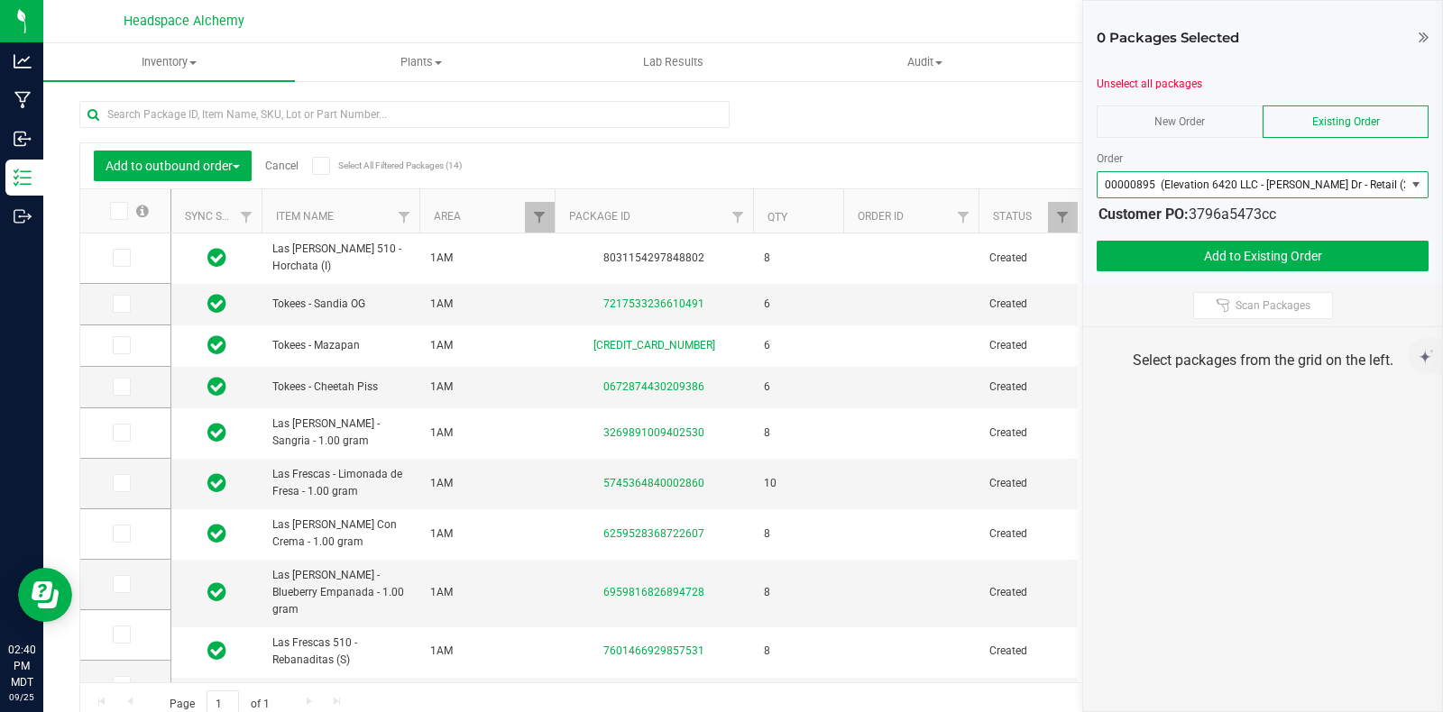
click at [320, 166] on icon at bounding box center [321, 166] width 12 height 0
click at [0, 0] on input "Select All Filtered Packages (14)" at bounding box center [0, 0] width 0 height 0
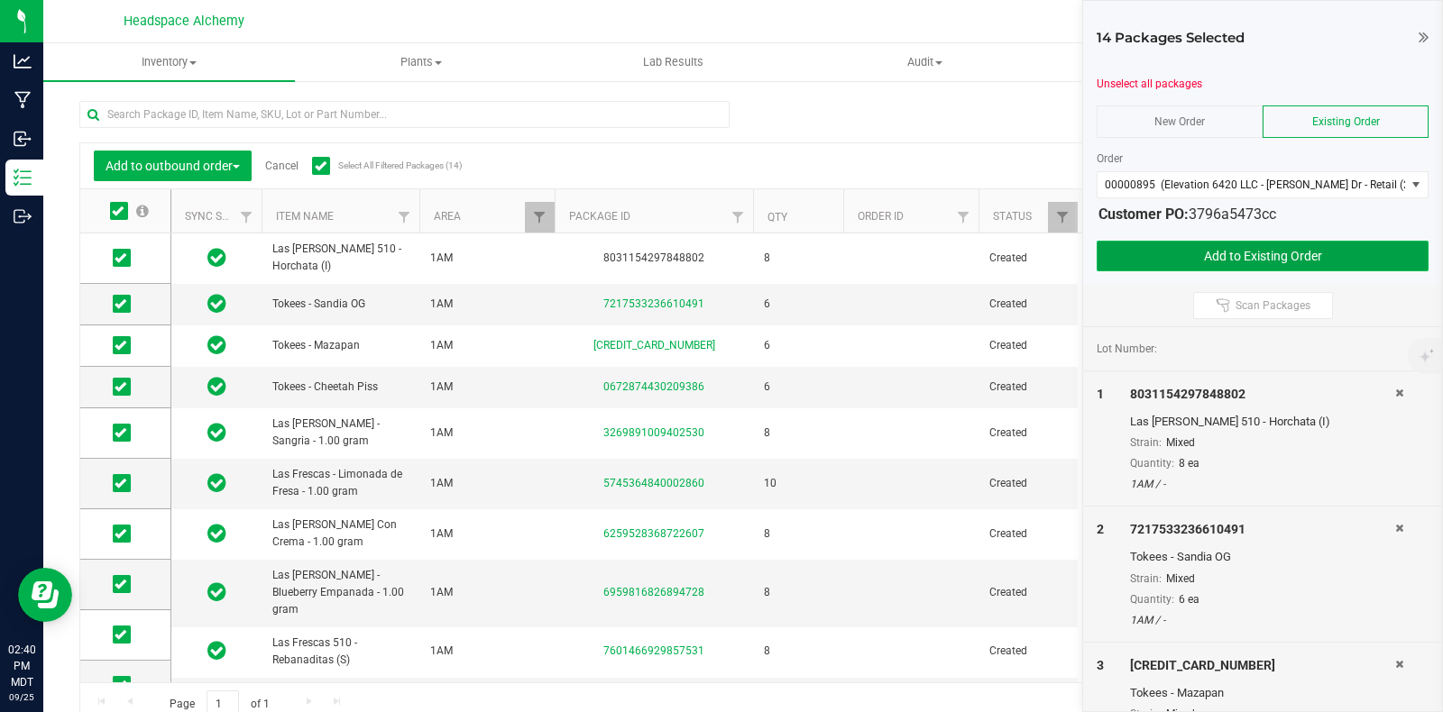
click at [1303, 249] on button "Add to Existing Order" at bounding box center [1262, 256] width 332 height 31
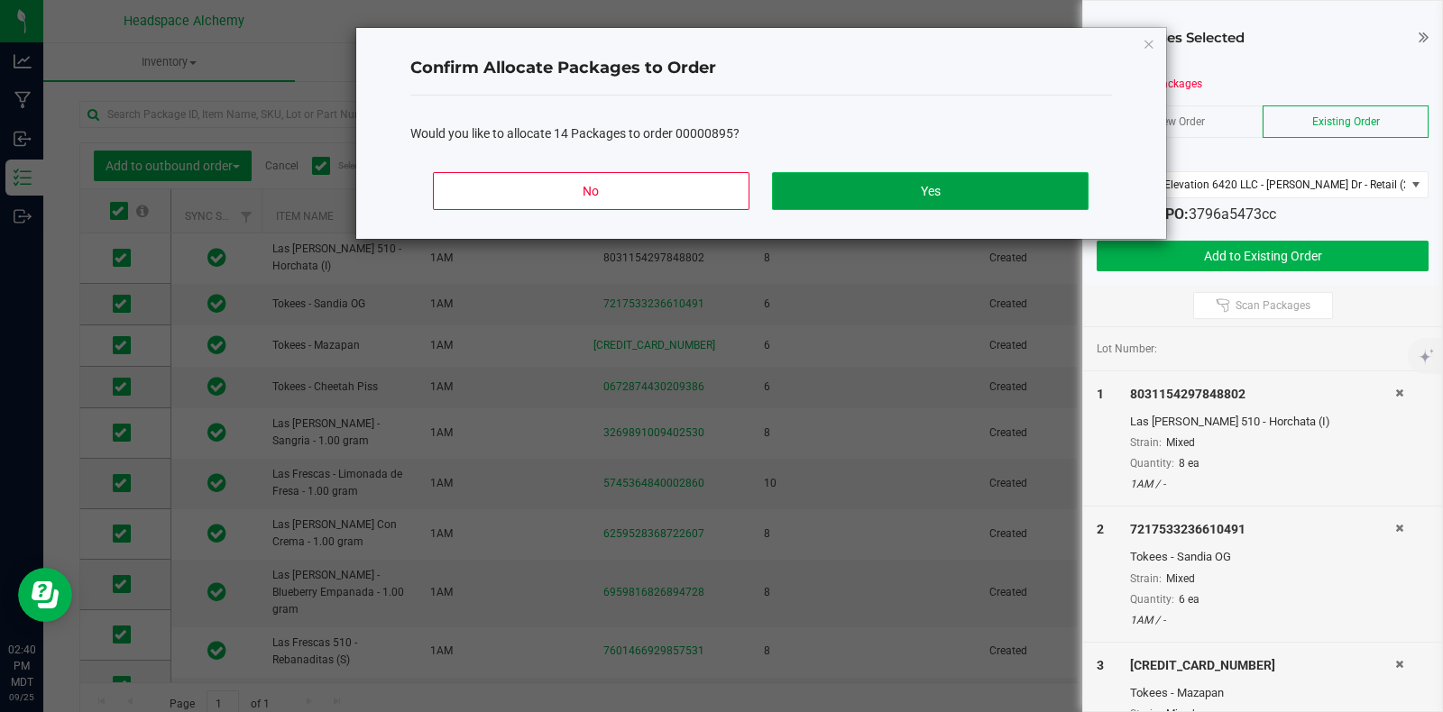
click at [959, 173] on button "Yes" at bounding box center [930, 191] width 316 height 38
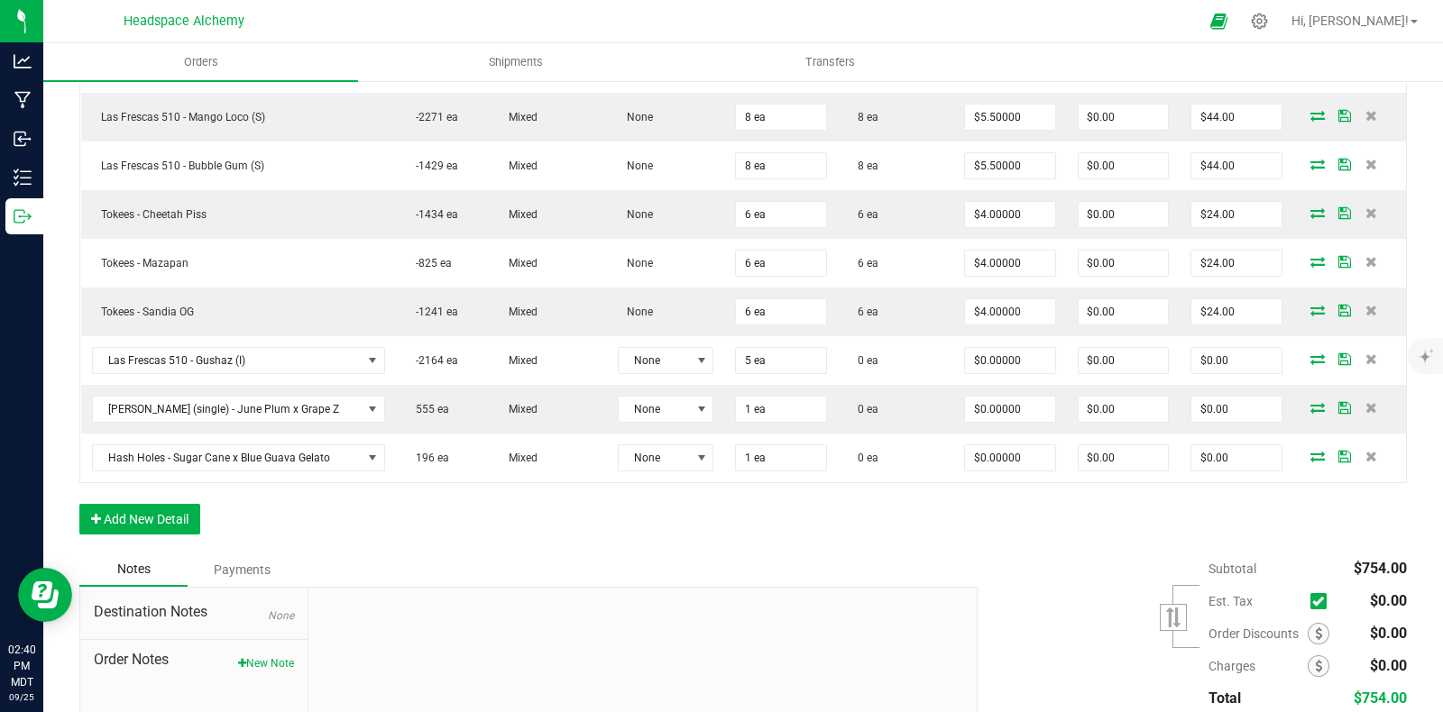
scroll to position [960, 0]
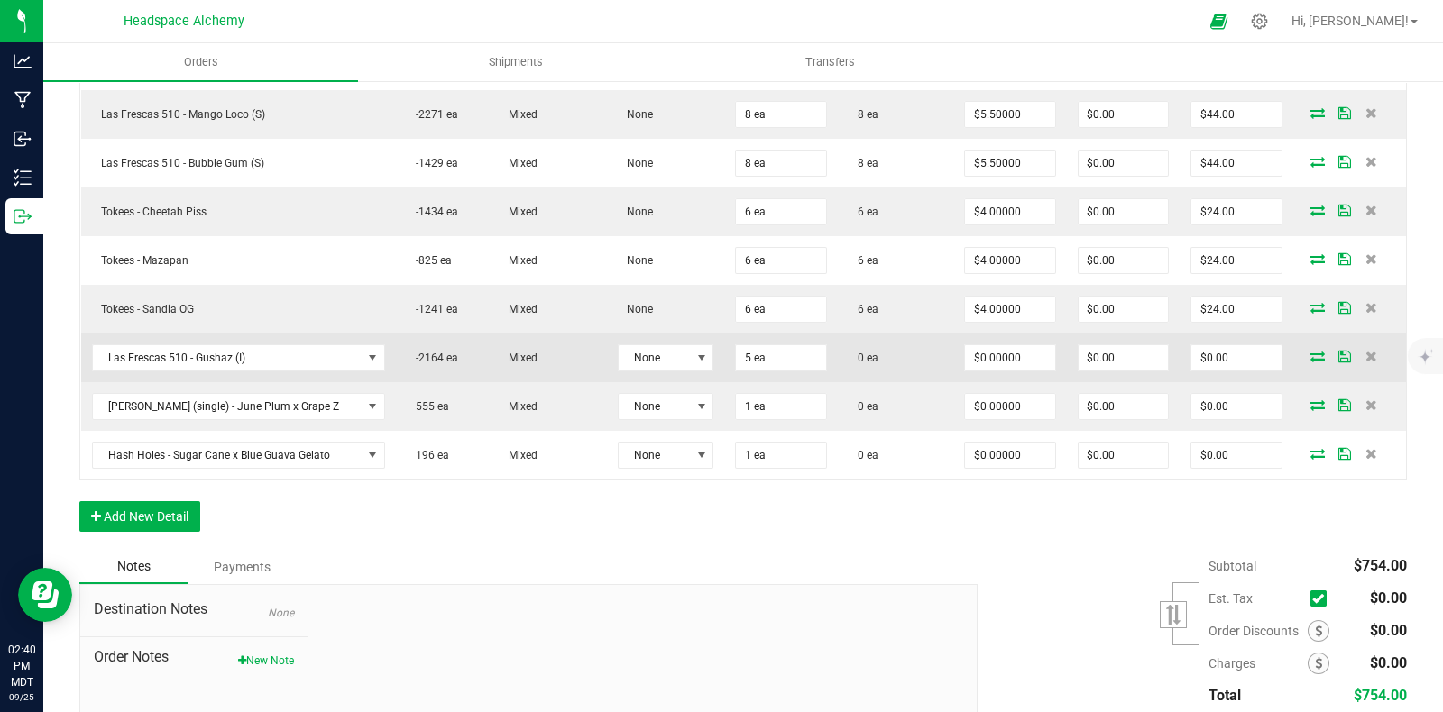
click at [1310, 351] on icon at bounding box center [1317, 356] width 14 height 11
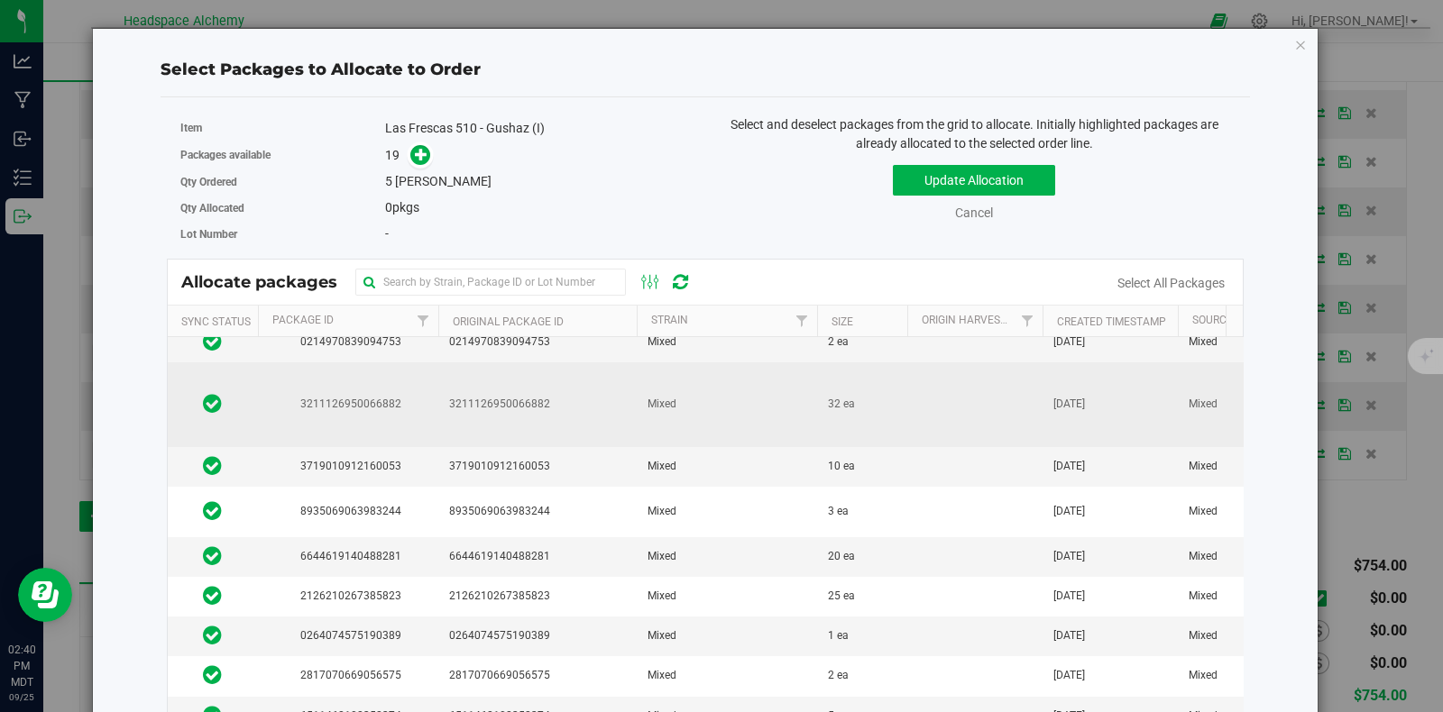
scroll to position [337, 0]
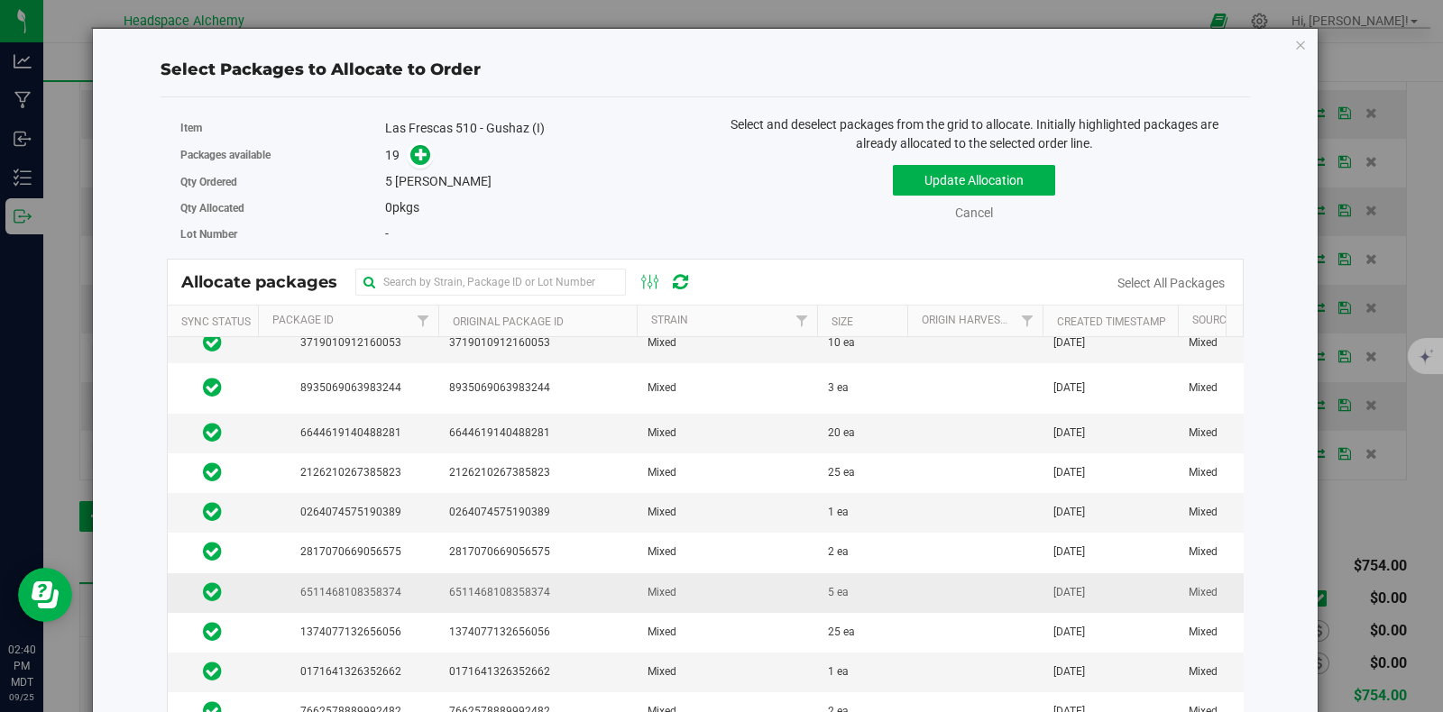
click at [869, 573] on td "5 ea" at bounding box center [862, 593] width 90 height 40
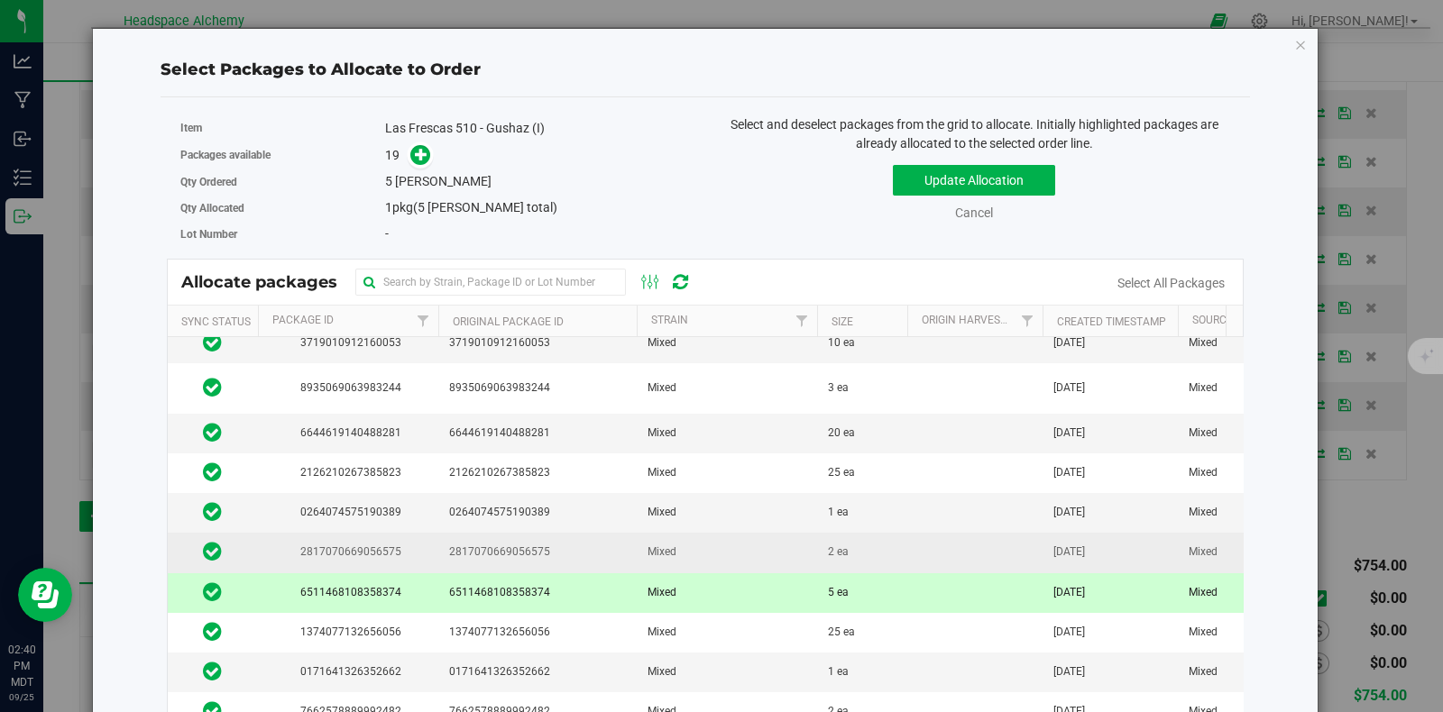
scroll to position [0, 0]
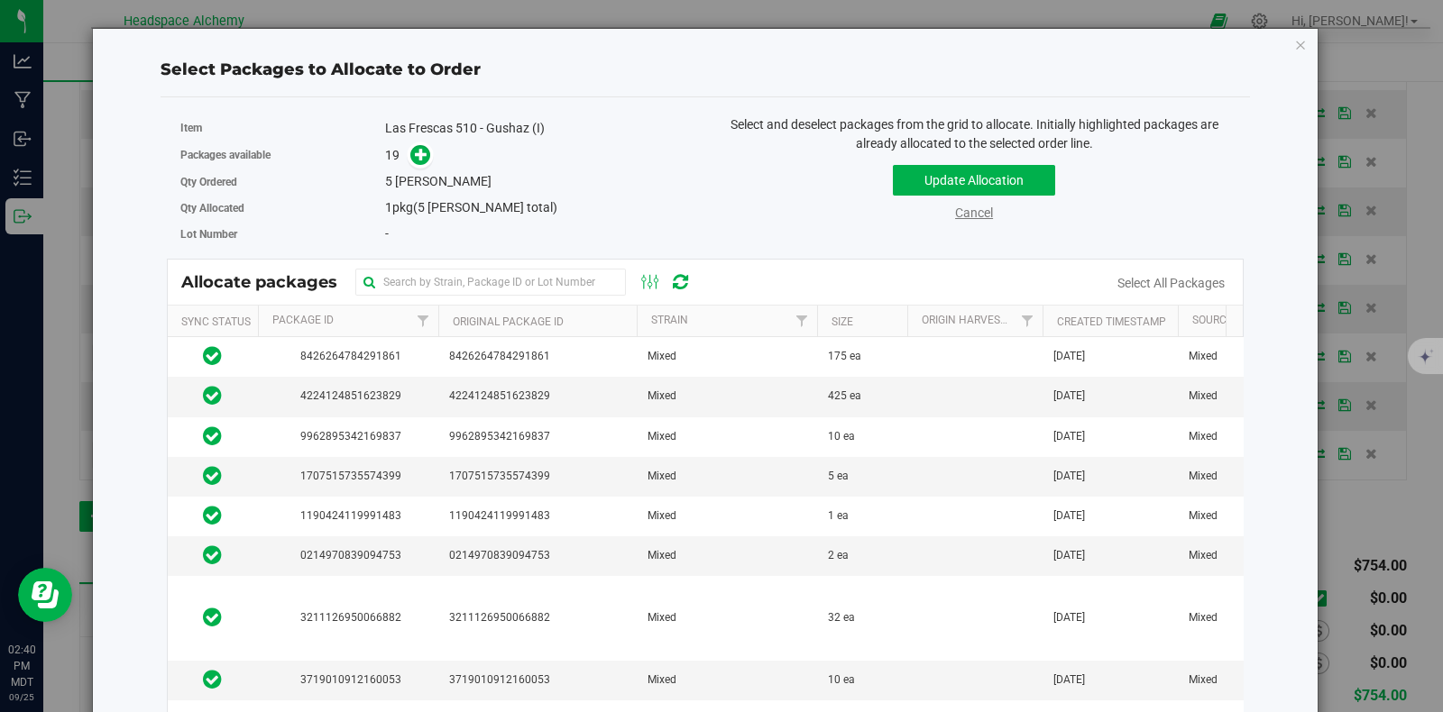
click at [956, 215] on link "Cancel" at bounding box center [974, 213] width 38 height 14
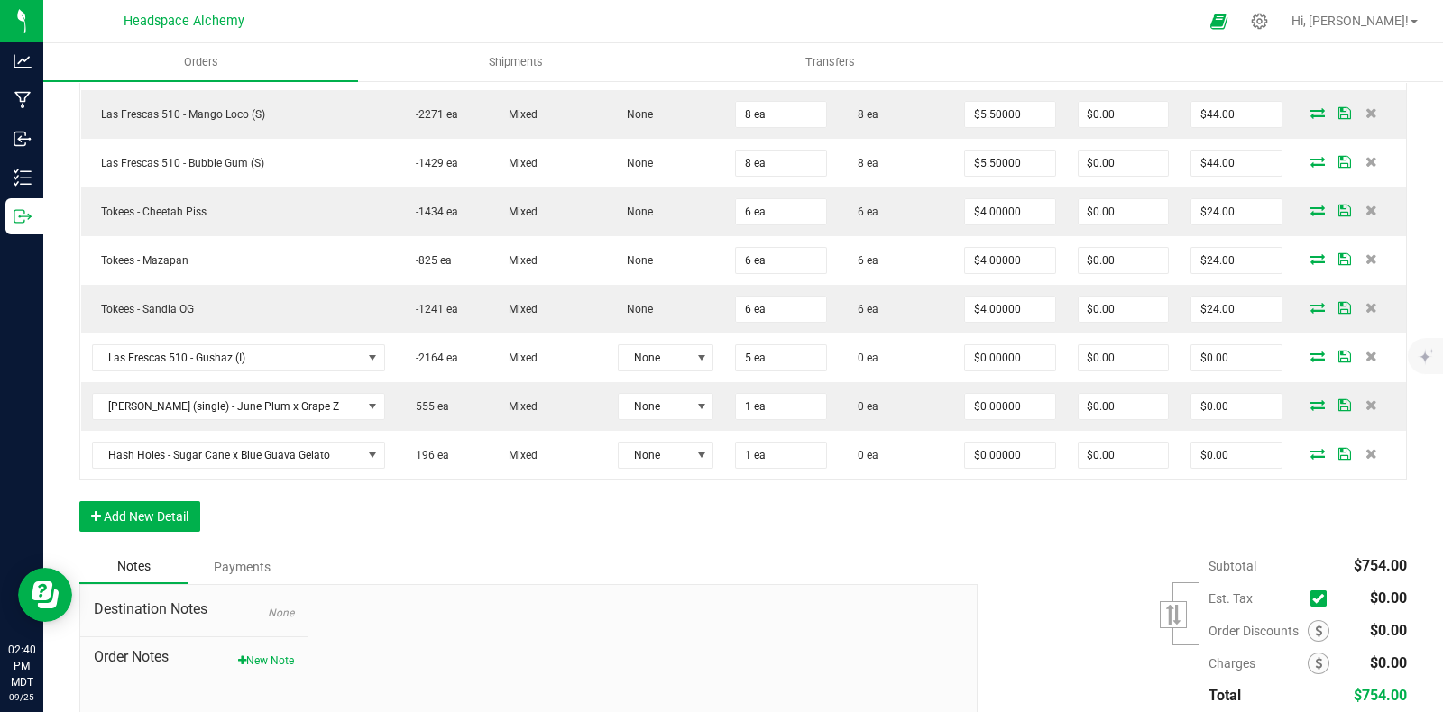
click at [1096, 550] on div "Subtotal $754.00 Est. Tax" at bounding box center [1185, 664] width 443 height 228
